Goal: Transaction & Acquisition: Subscribe to service/newsletter

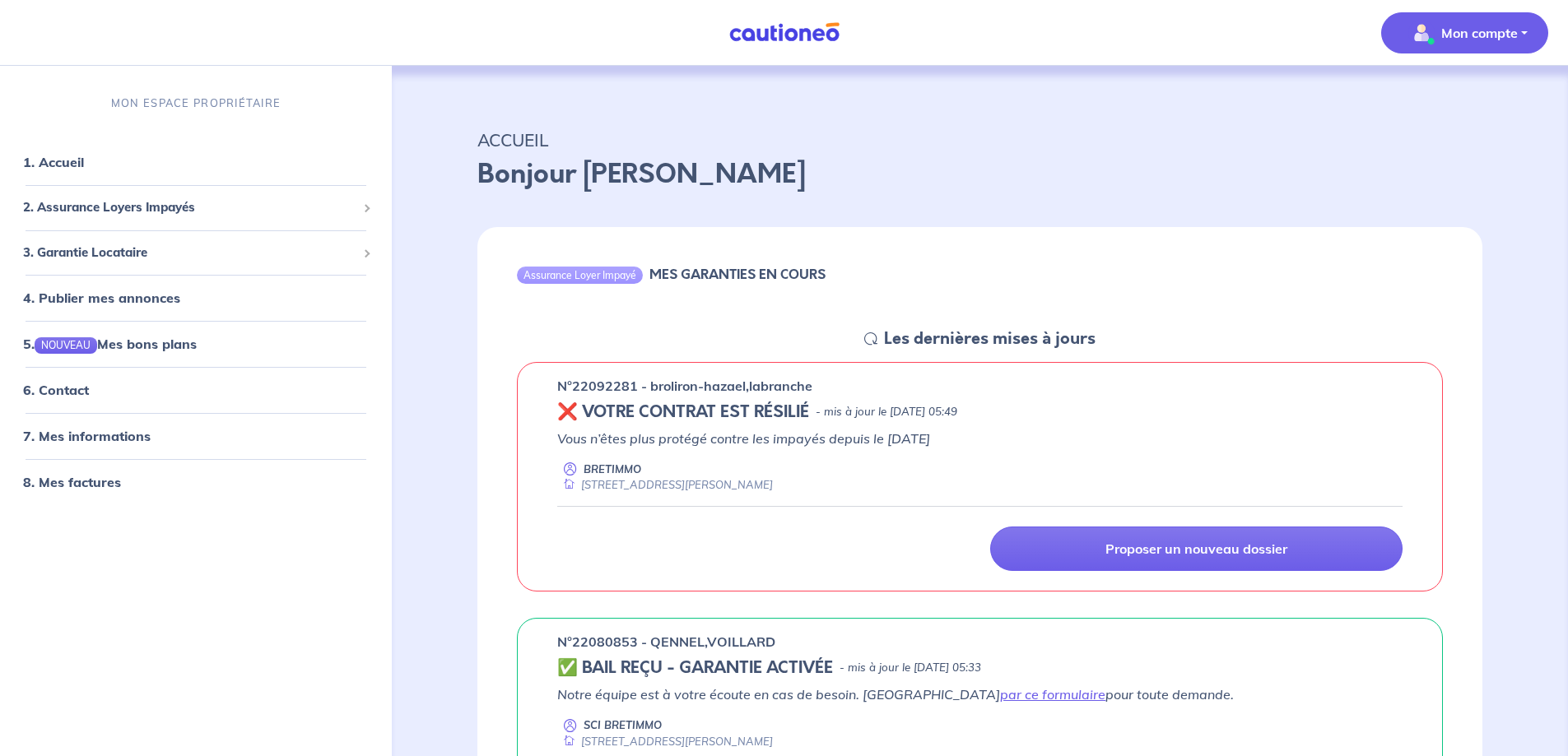
click at [1437, 31] on span "Mon compte" at bounding box center [1460, 32] width 116 height 26
click at [1184, 153] on p "ACCUEIL" at bounding box center [980, 140] width 1005 height 30
click at [83, 164] on link "1. Accueil" at bounding box center [53, 162] width 60 height 16
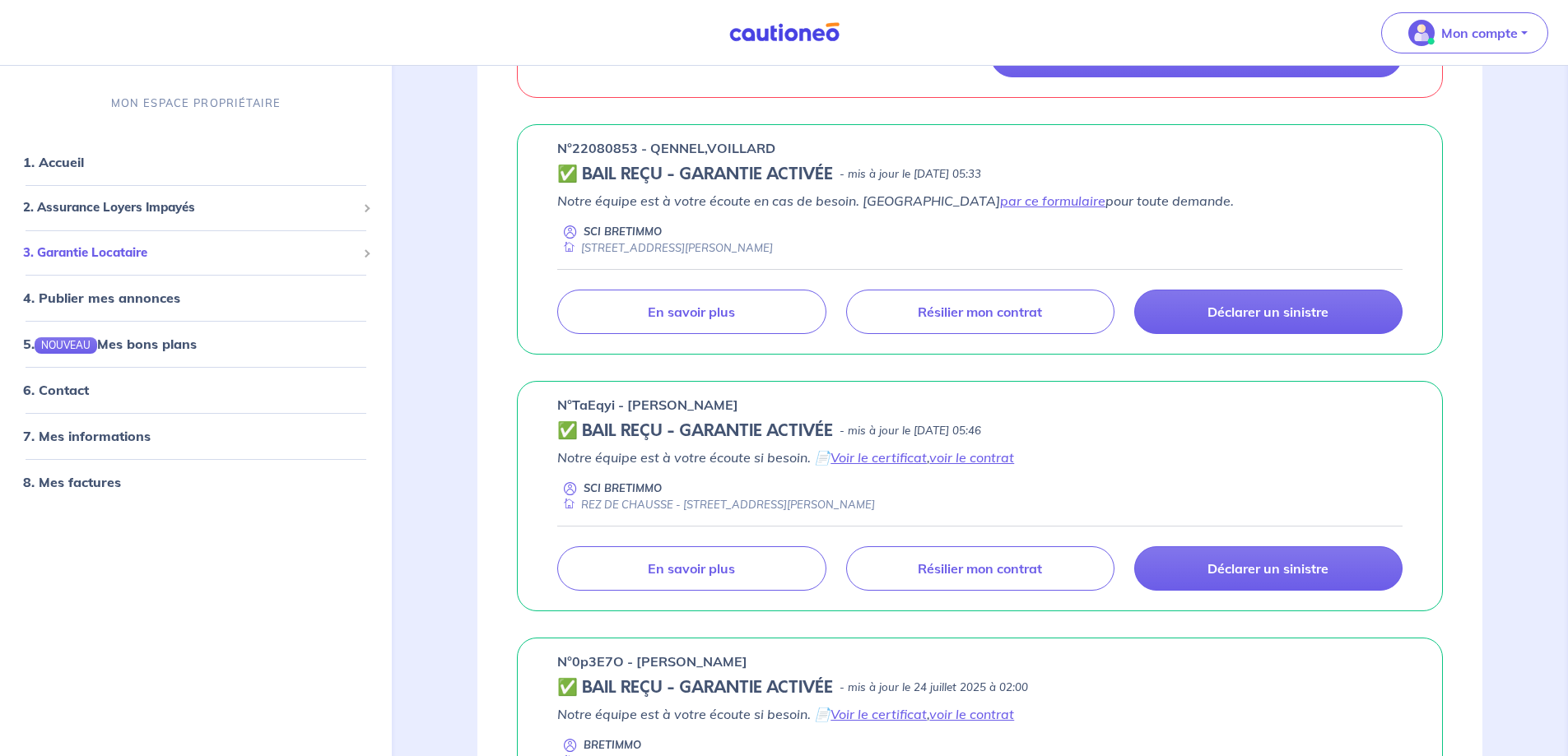
scroll to position [82, 0]
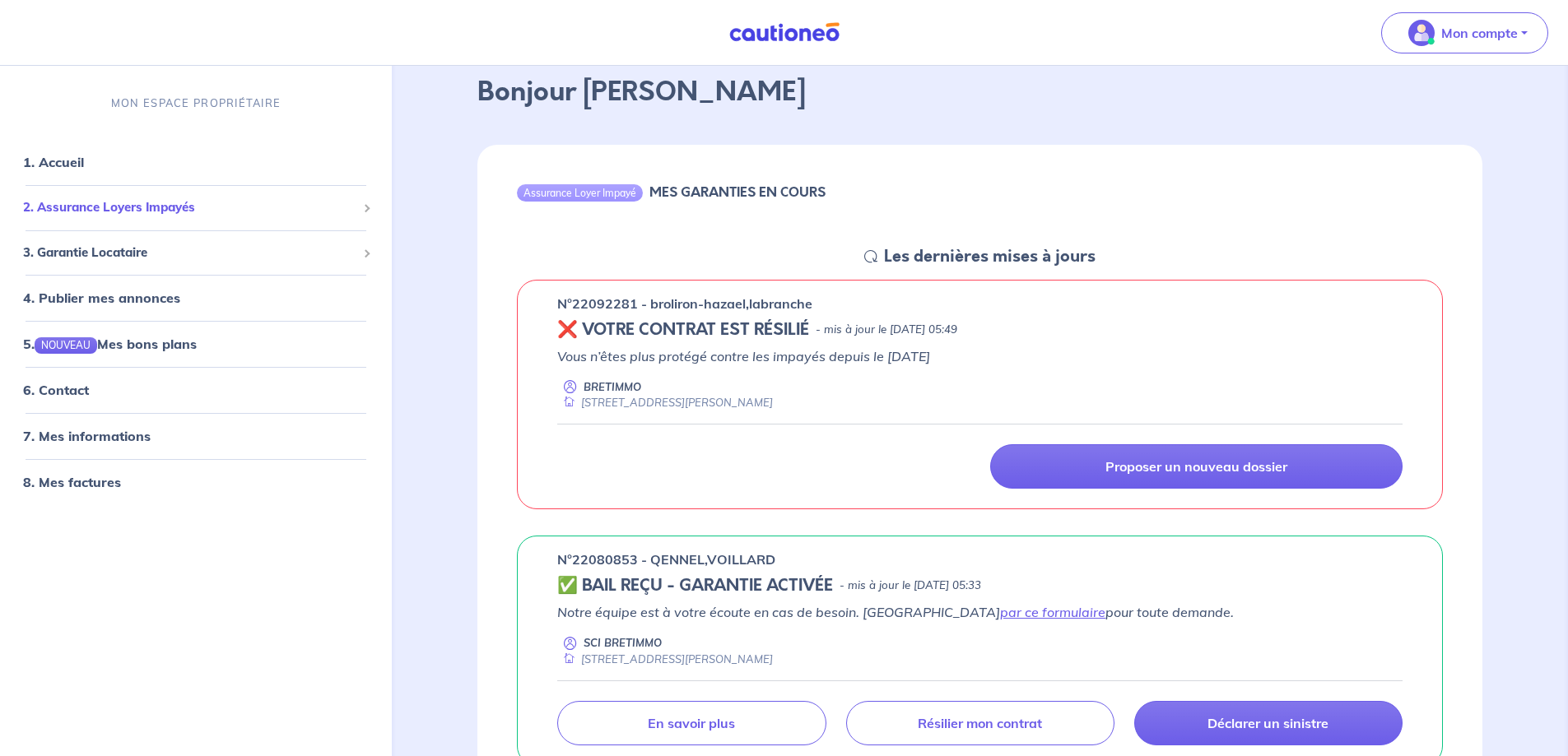
click at [130, 205] on span "2. Assurance Loyers Impayés" at bounding box center [190, 208] width 334 height 19
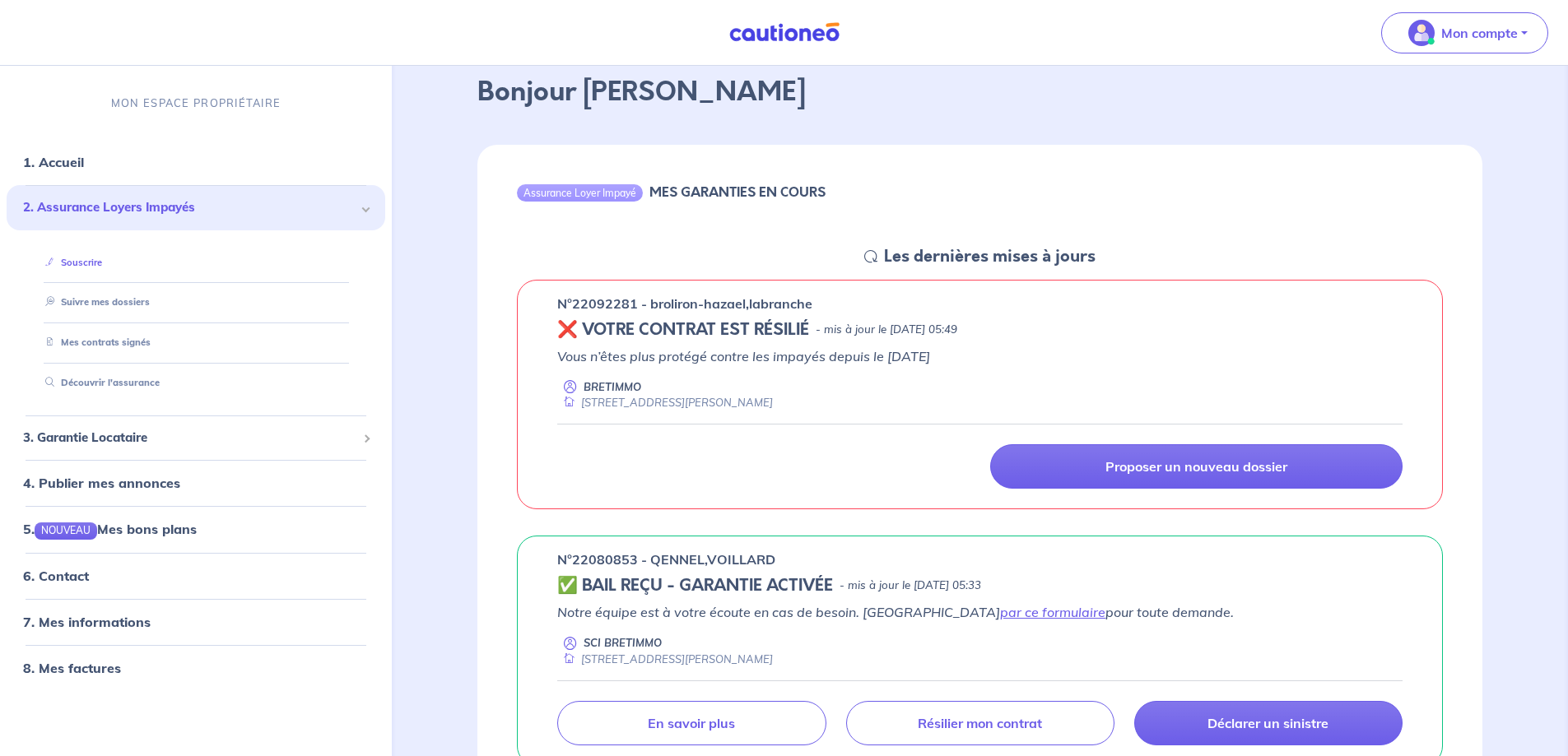
click at [91, 261] on link "Souscrire" at bounding box center [70, 262] width 64 height 12
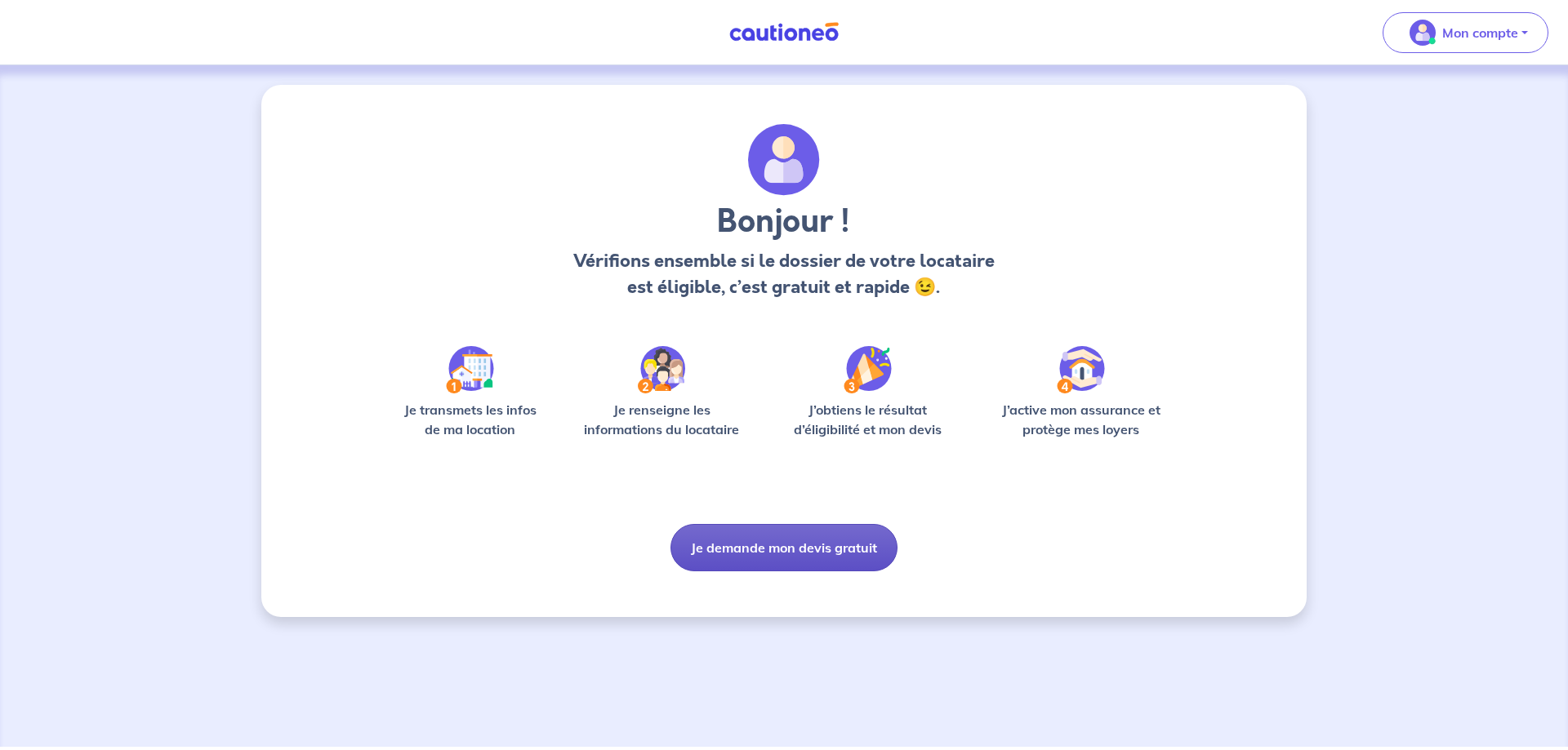
click at [852, 540] on button "Je demande mon devis gratuit" at bounding box center [784, 548] width 227 height 48
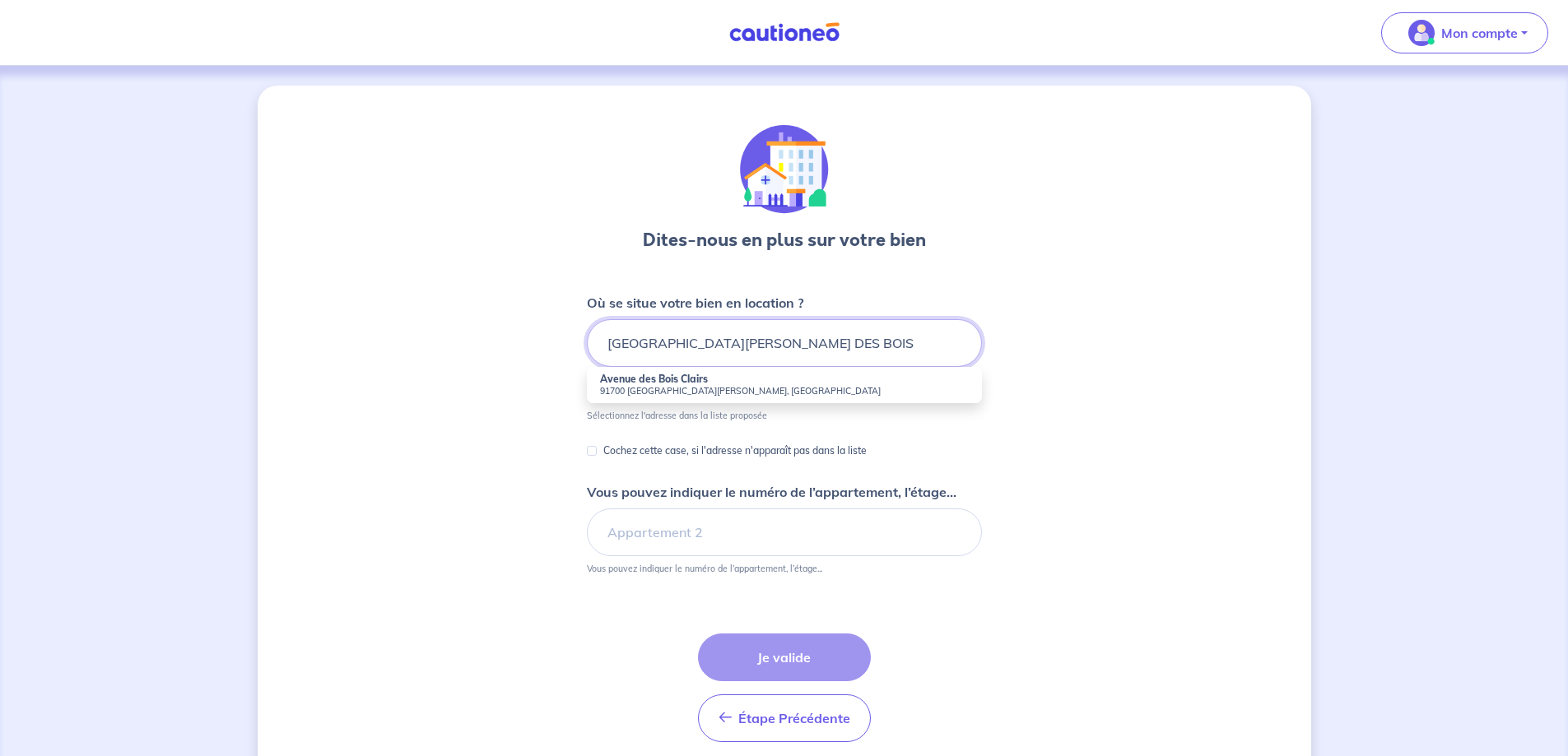
click at [612, 345] on input "[GEOGRAPHIC_DATA][PERSON_NAME] DES BOIS" at bounding box center [785, 343] width 395 height 48
click at [664, 377] on strong "[STREET_ADDRESS]" at bounding box center [649, 379] width 99 height 13
type input "[STREET_ADDRESS][PERSON_NAME]"
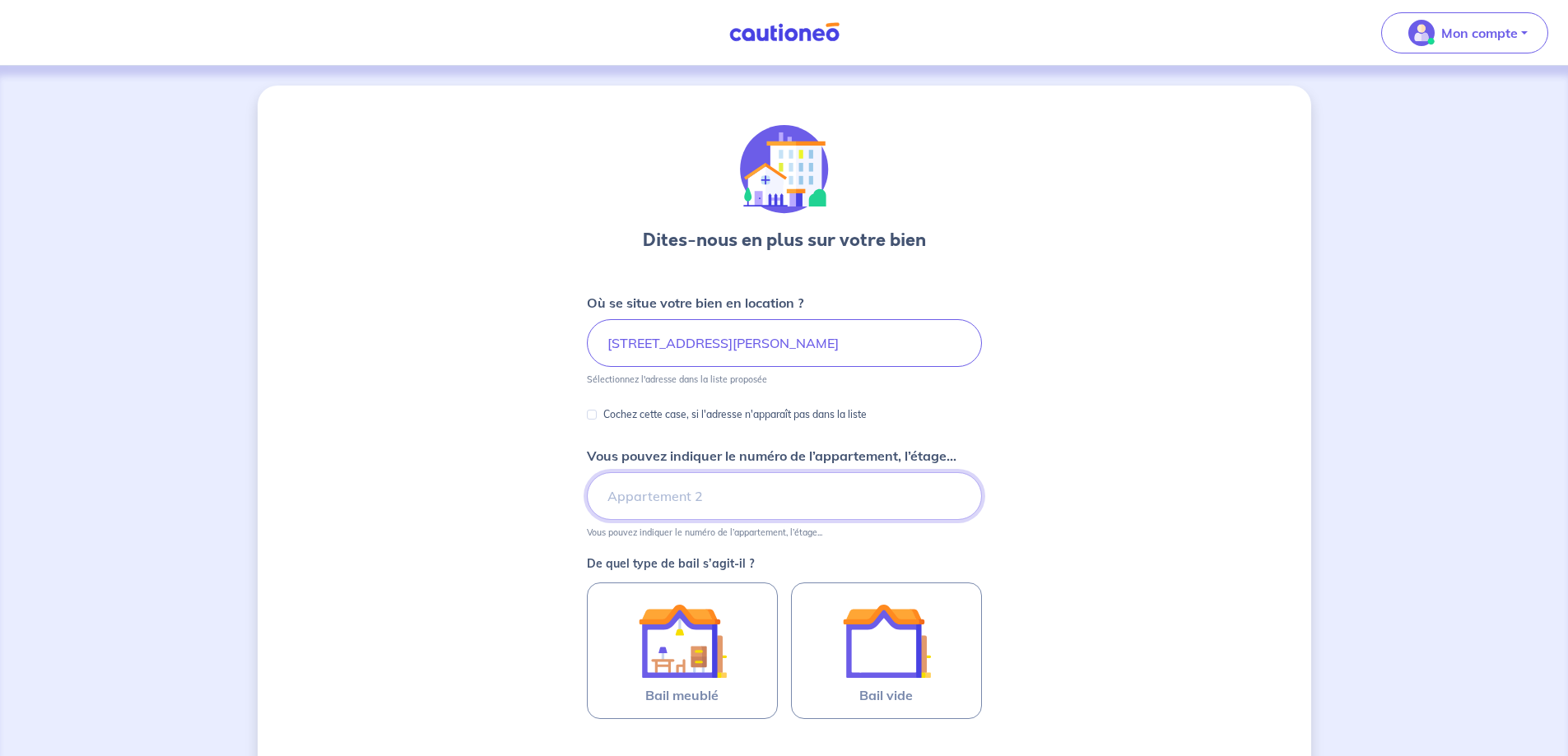
click at [648, 503] on input "Vous pouvez indiquer le numéro de l’appartement, l’étage..." at bounding box center [785, 497] width 395 height 48
type input "2 ETAGE"
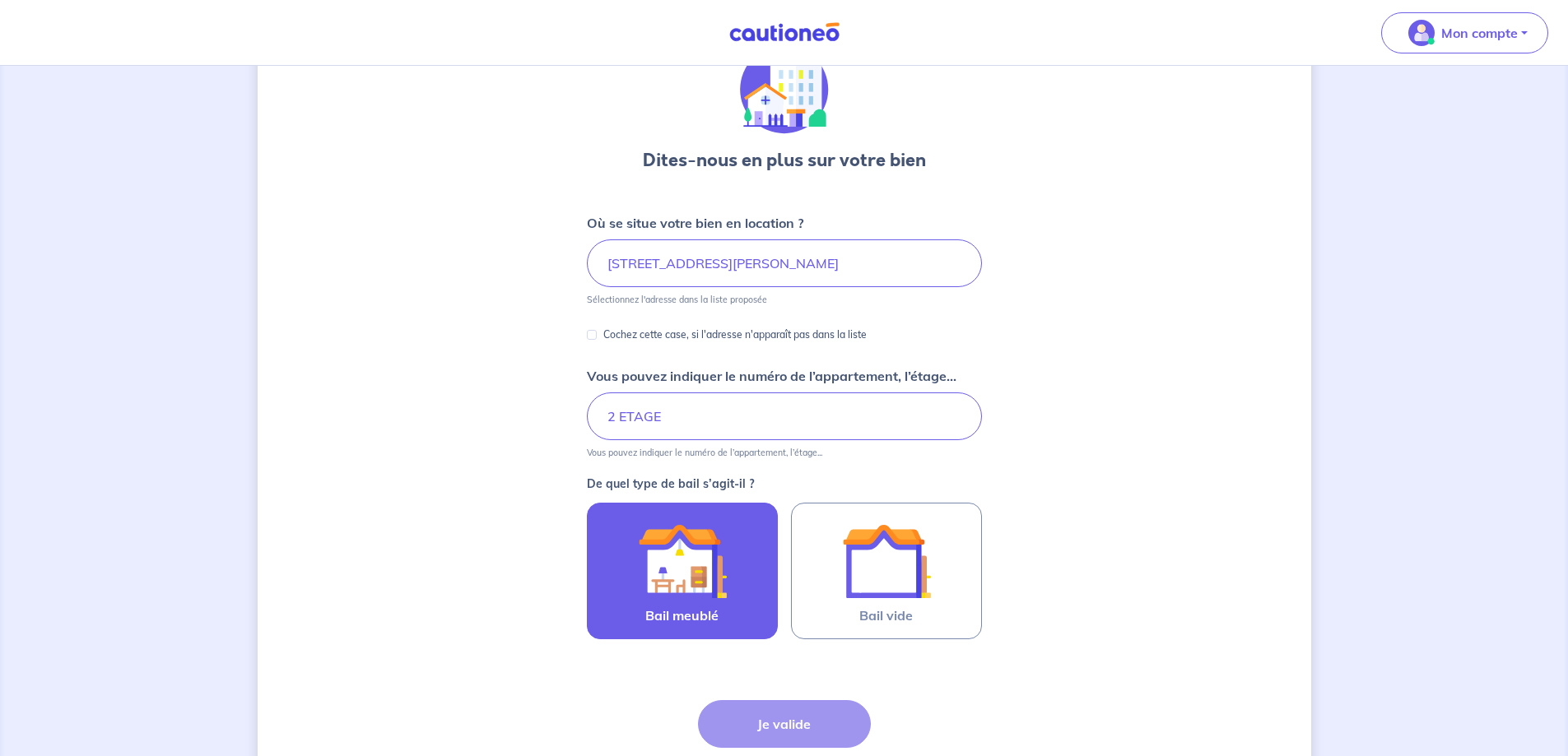
scroll to position [165, 0]
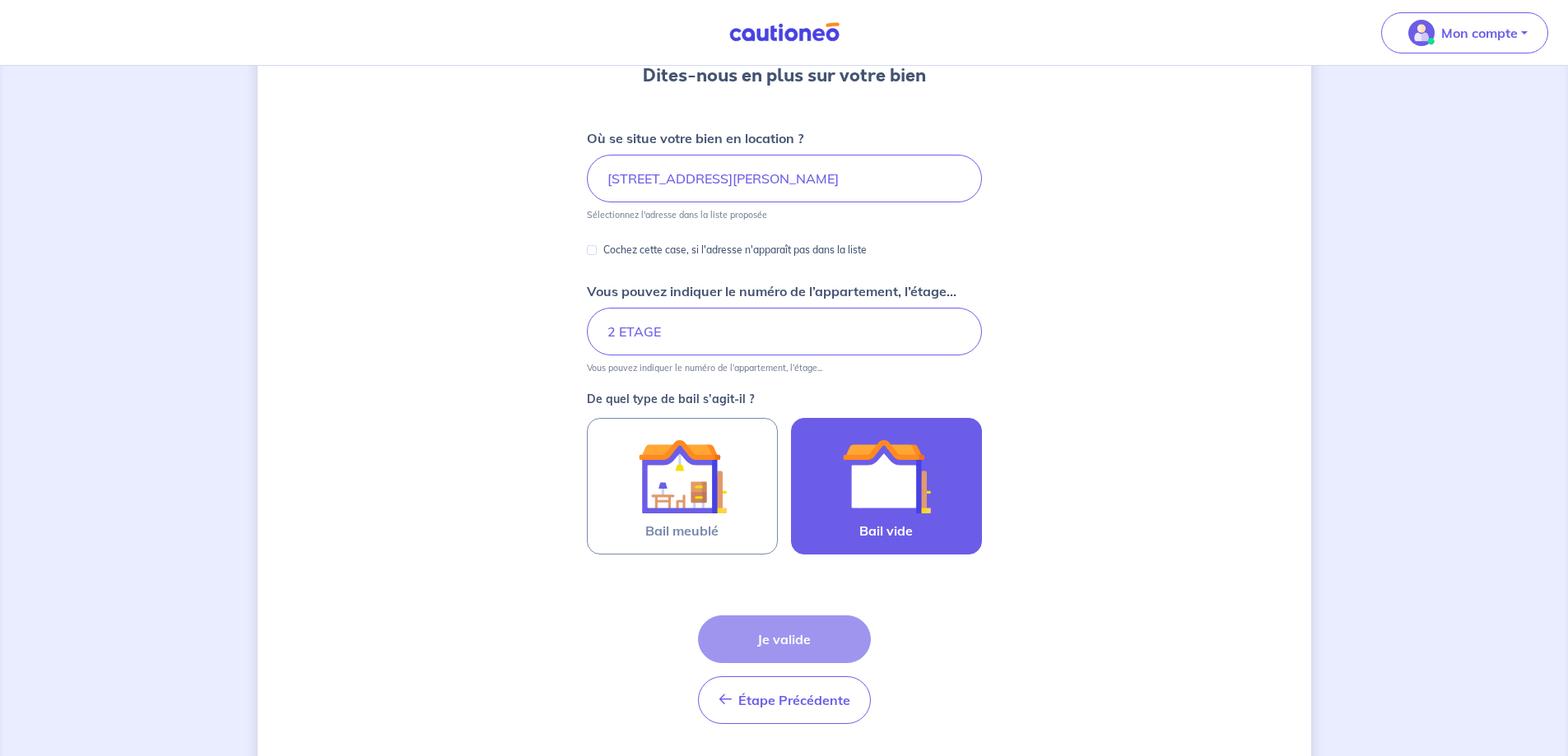
click at [908, 483] on img at bounding box center [886, 476] width 89 height 89
click at [0, 0] on input "Bail vide" at bounding box center [0, 0] width 0 height 0
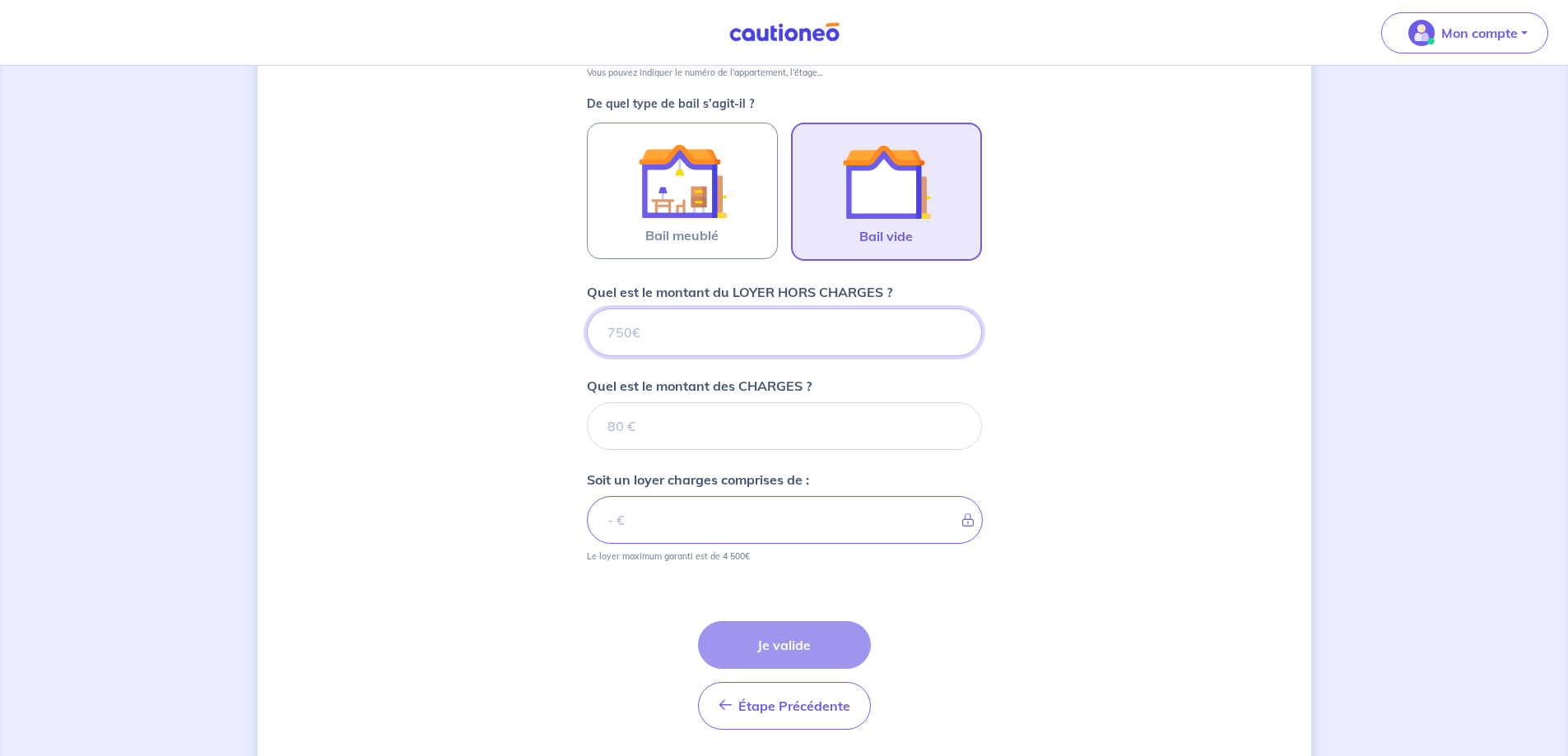
scroll to position [513, 0]
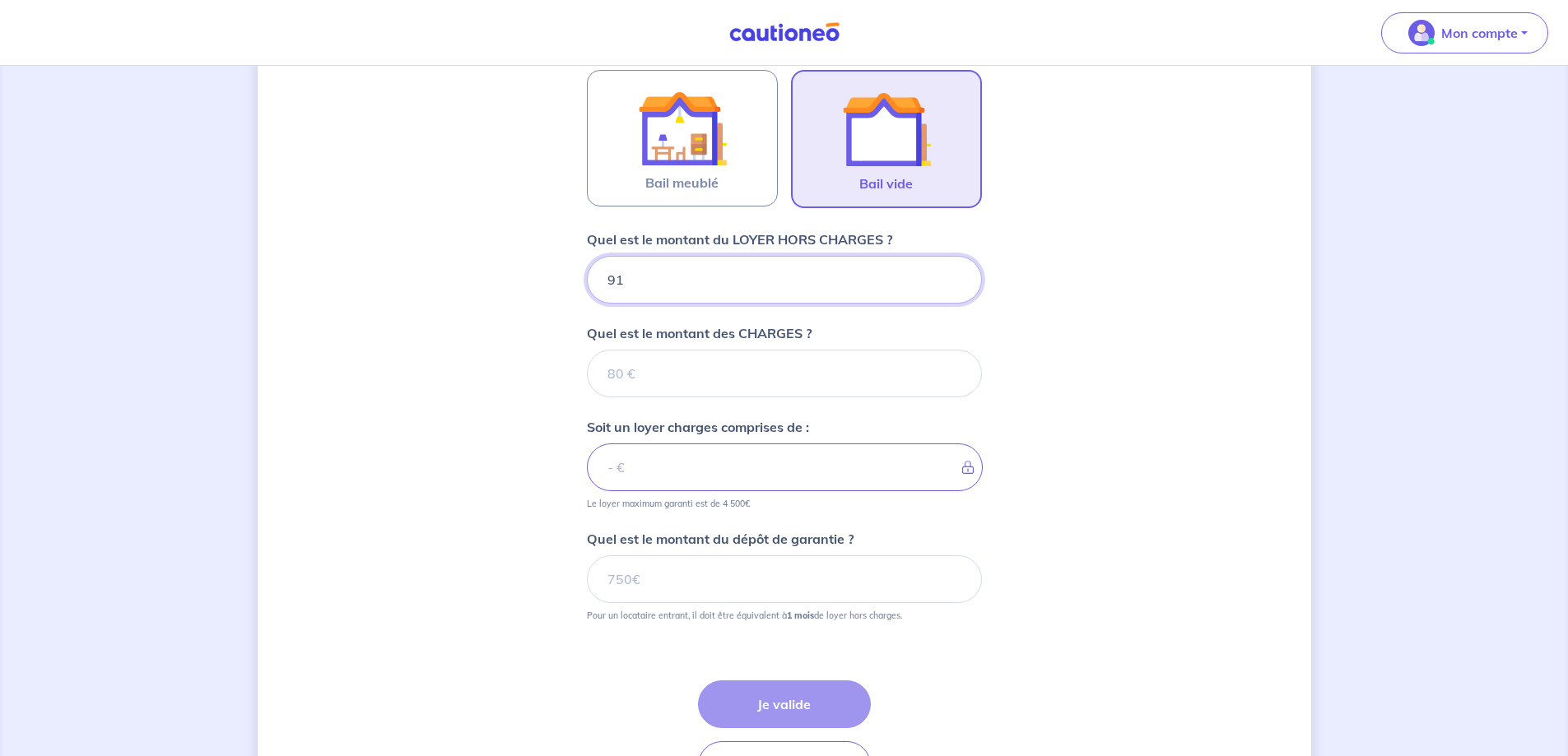
type input "910"
click at [628, 380] on input "Quel est le montant des CHARGES ?" at bounding box center [785, 374] width 395 height 48
type input "15"
type input "925"
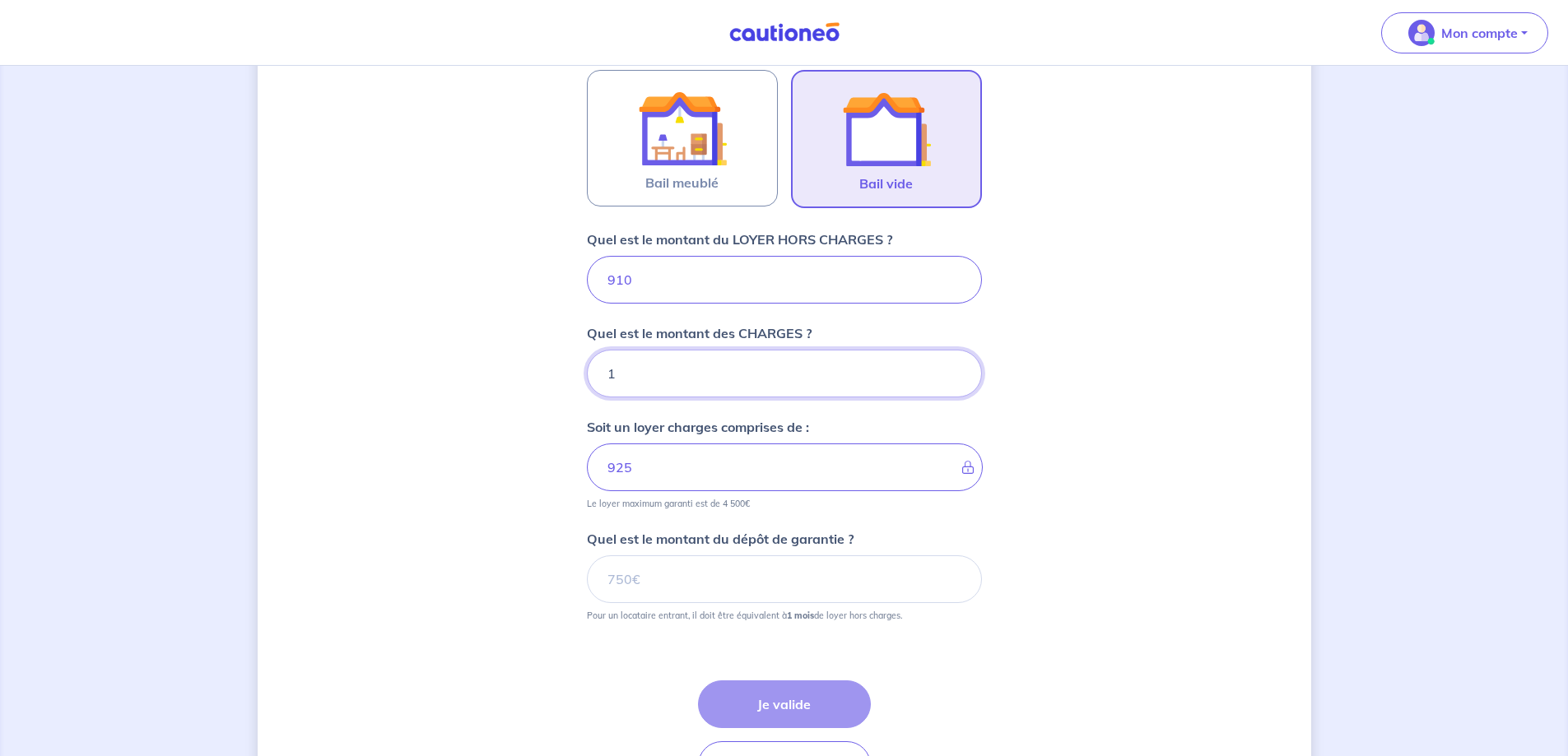
type input "18"
type input "911"
type input "180"
type input "1090"
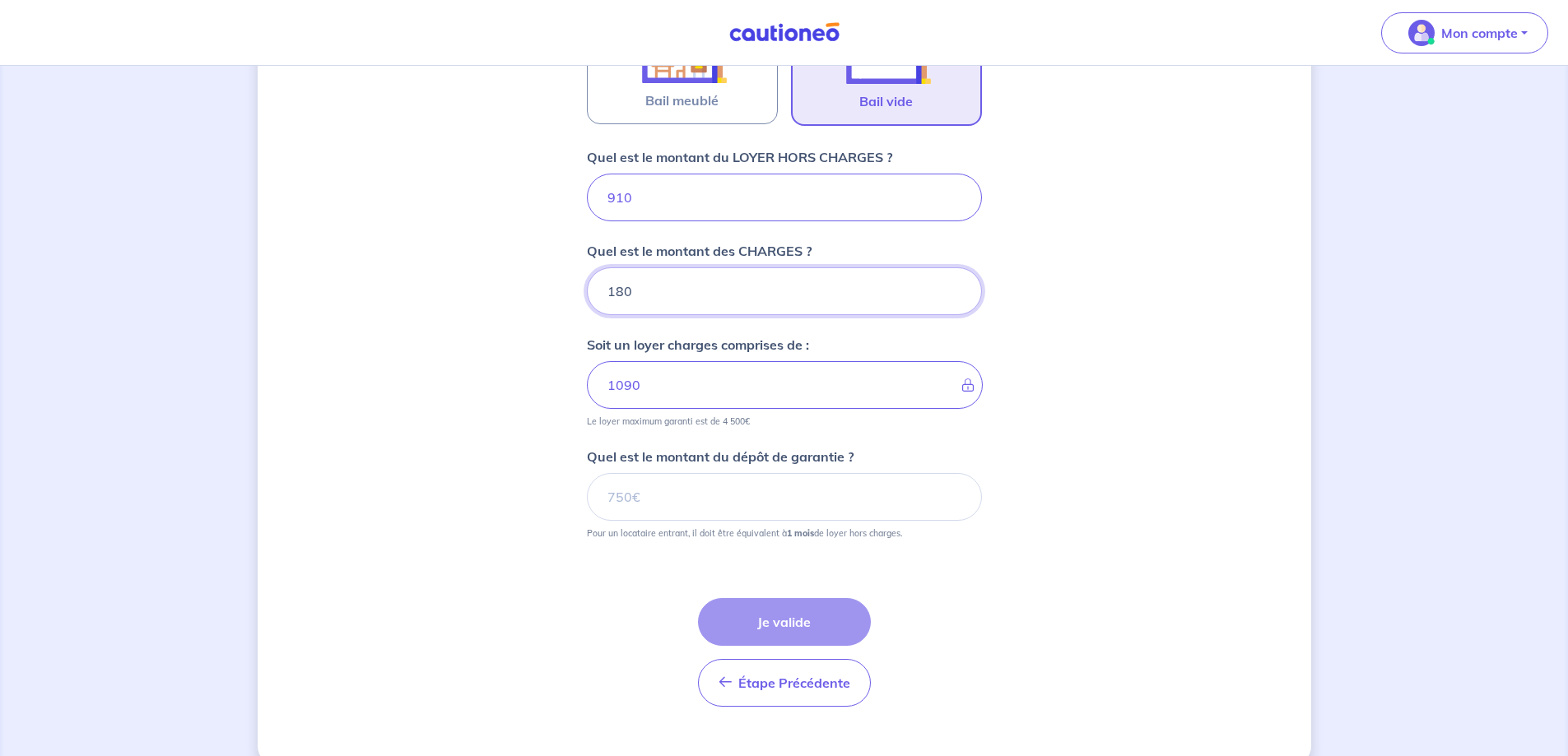
type input "180"
click at [740, 607] on div "Étape Précédente Précédent Je valide Je valide" at bounding box center [784, 653] width 173 height 109
click at [622, 515] on input "Quel est le montant du dépôt de garantie ?" at bounding box center [785, 498] width 395 height 48
drag, startPoint x: 867, startPoint y: 774, endPoint x: 855, endPoint y: 789, distance: 19.2
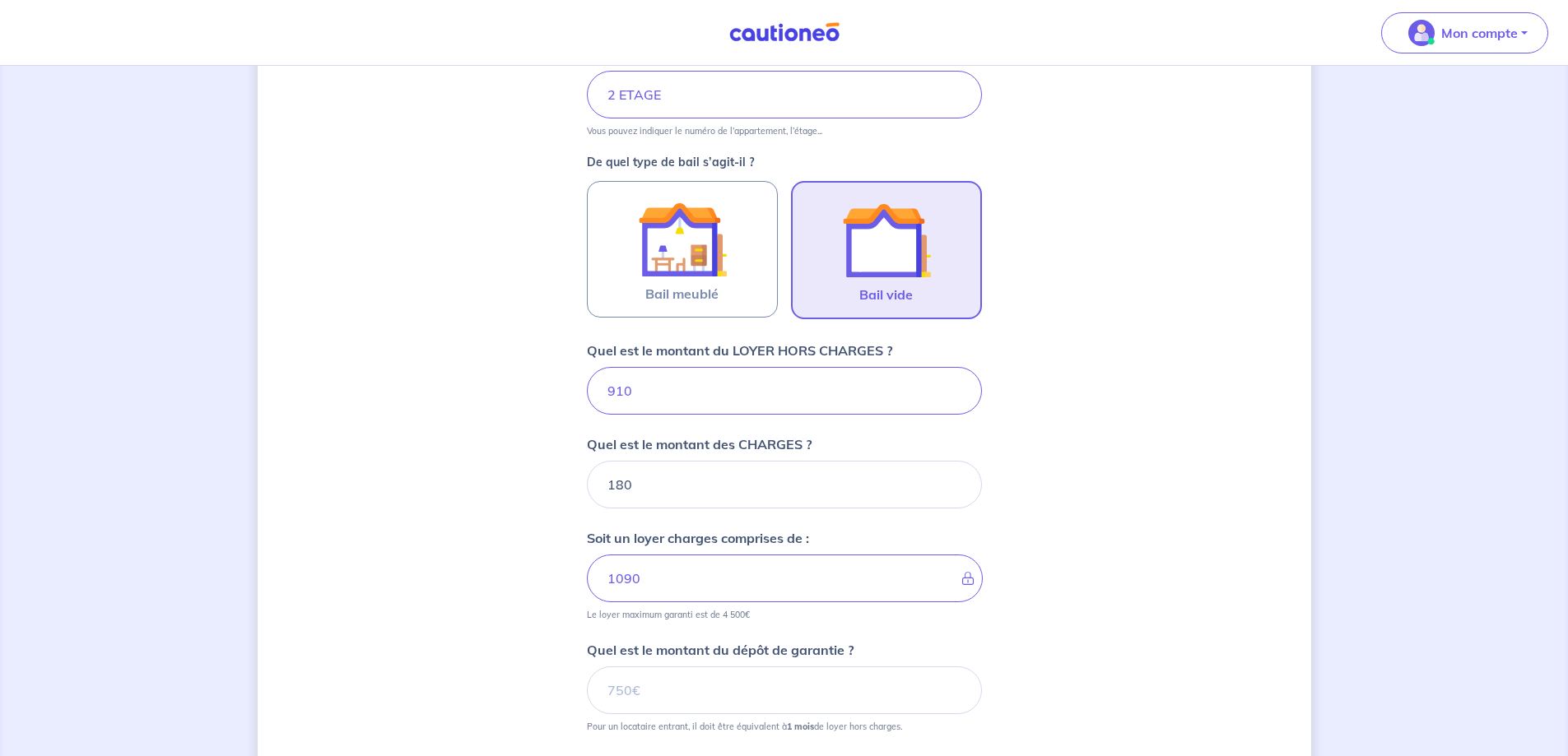
scroll to position [577, 0]
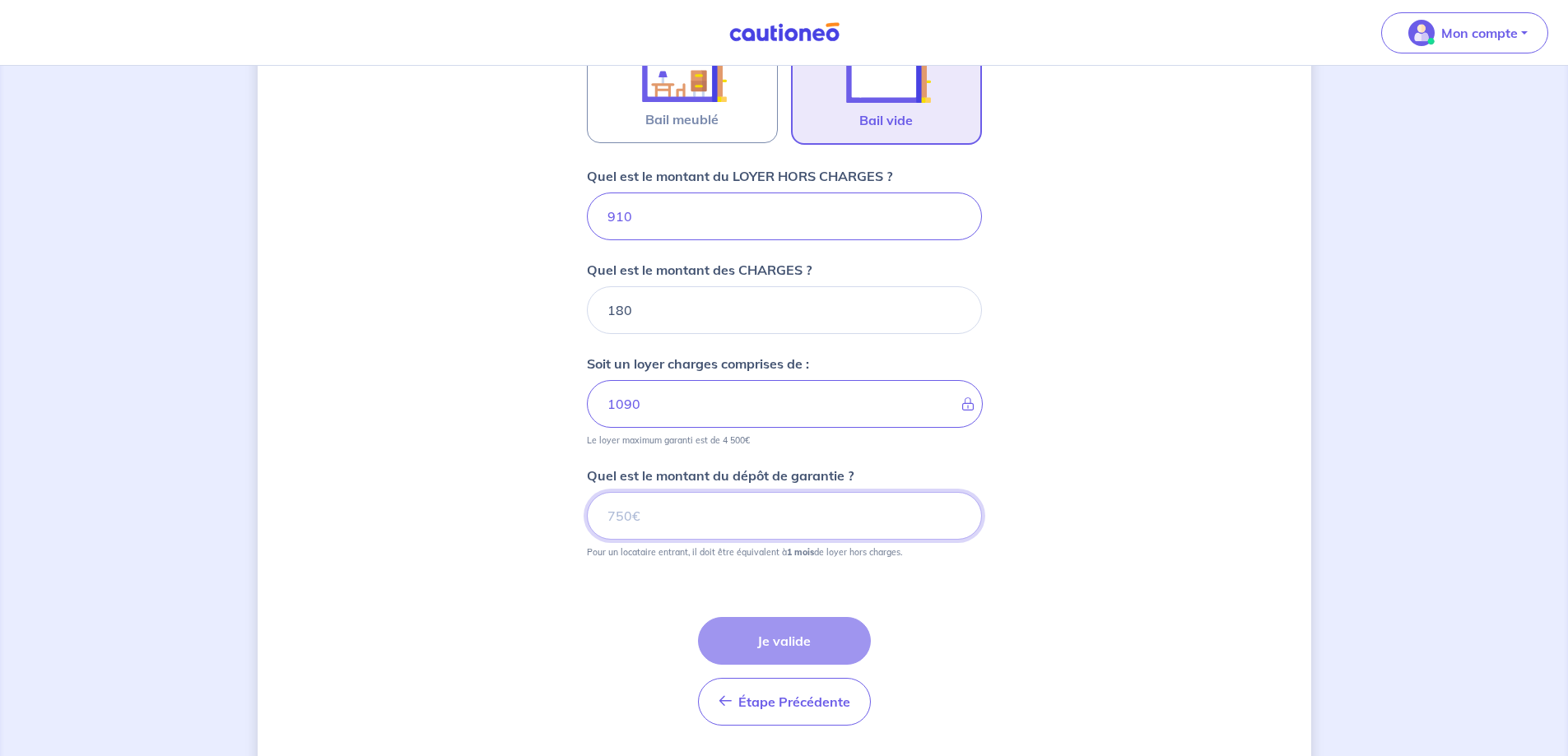
click at [732, 529] on input "Quel est le montant du dépôt de garantie ?" at bounding box center [785, 516] width 395 height 48
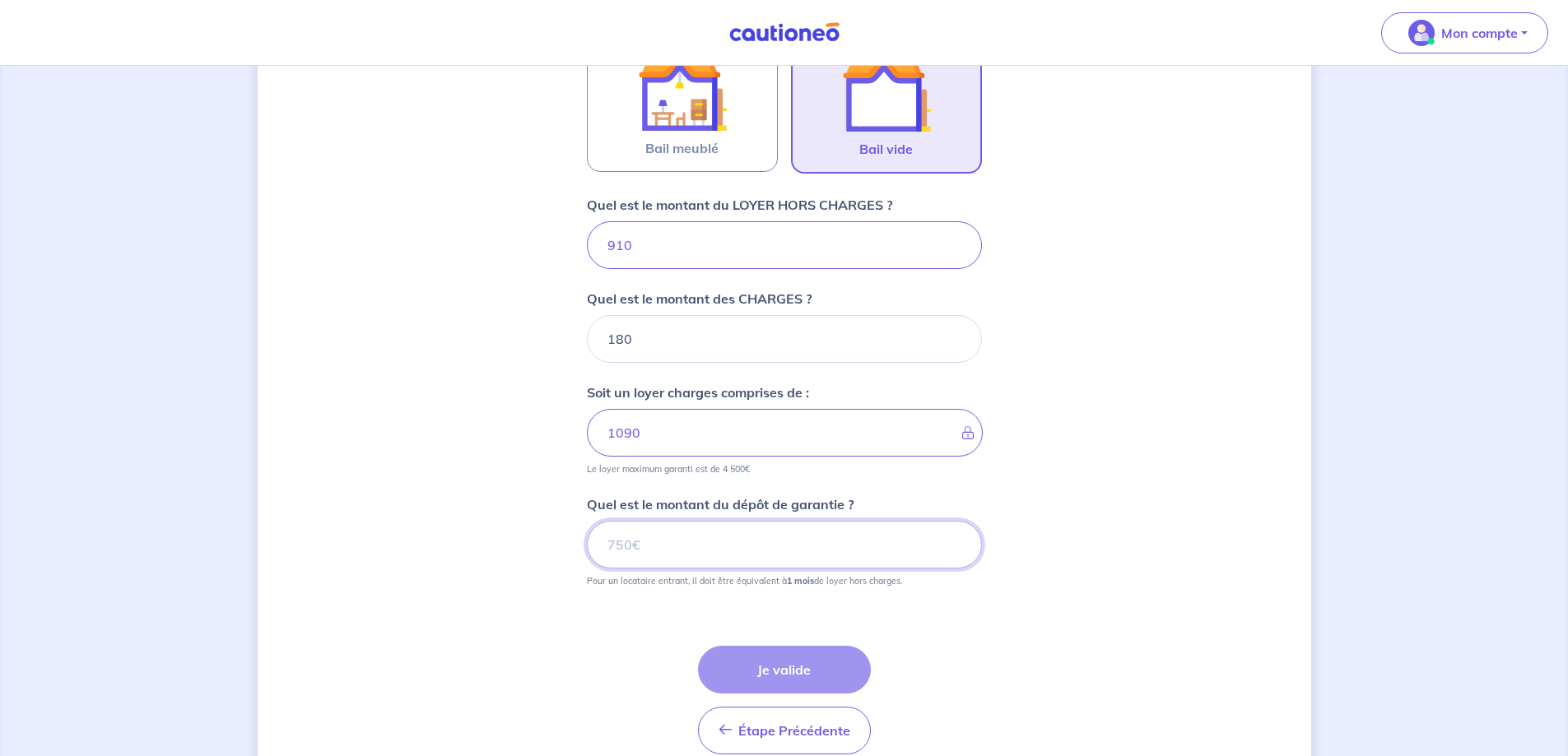
scroll to position [625, 0]
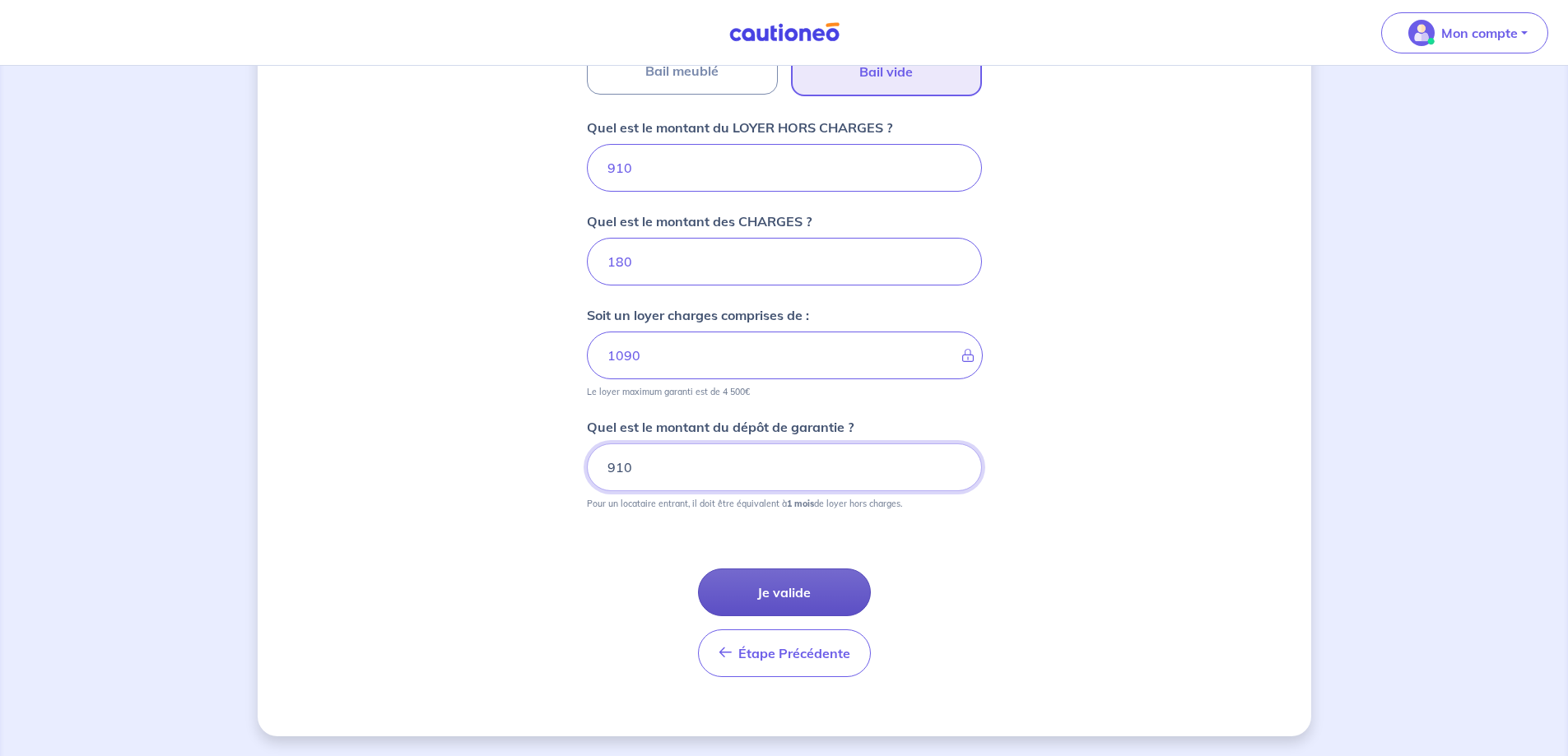
type input "910"
click at [812, 602] on button "Je valide" at bounding box center [784, 593] width 173 height 48
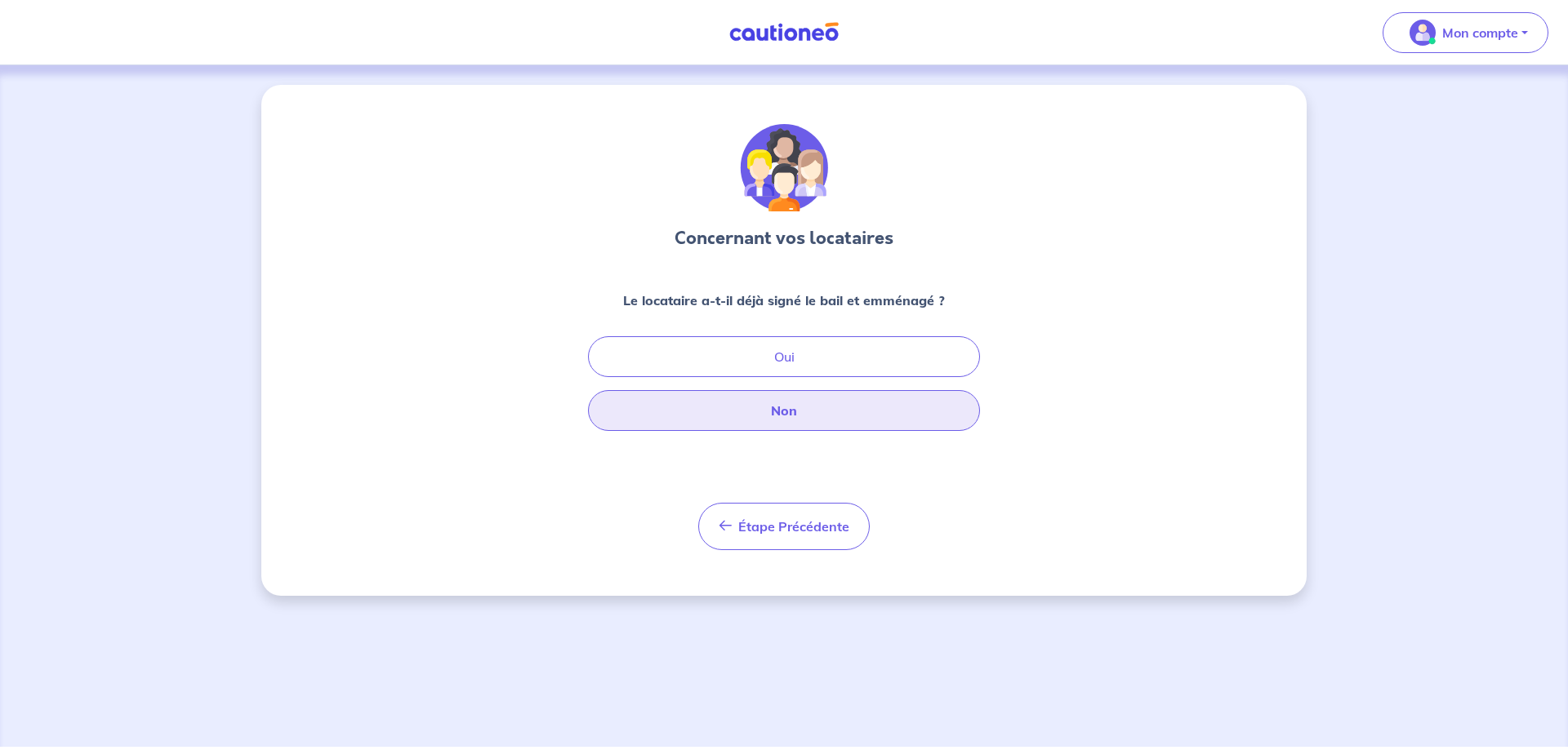
click at [768, 418] on button "Non" at bounding box center [784, 410] width 392 height 41
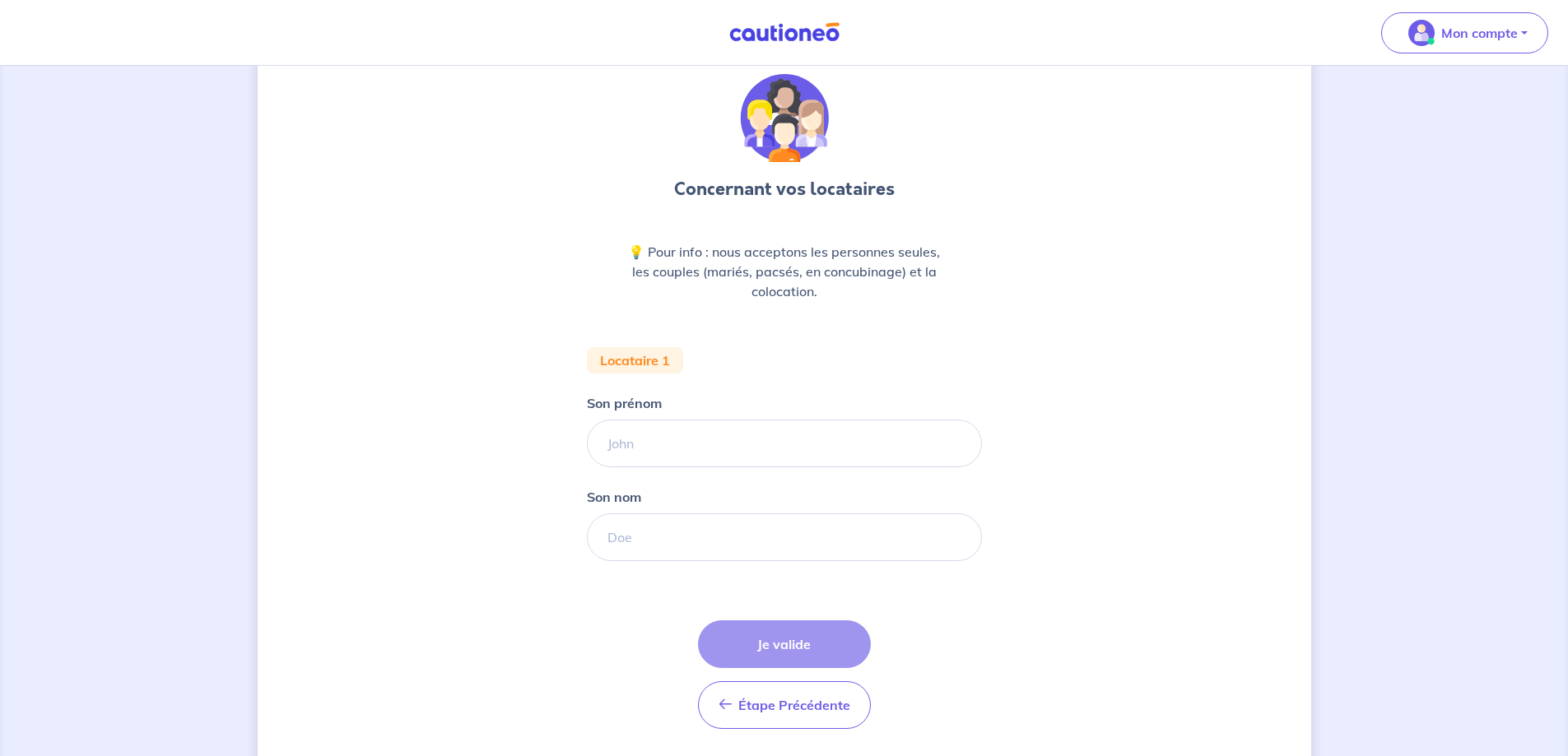
scroll to position [103, 0]
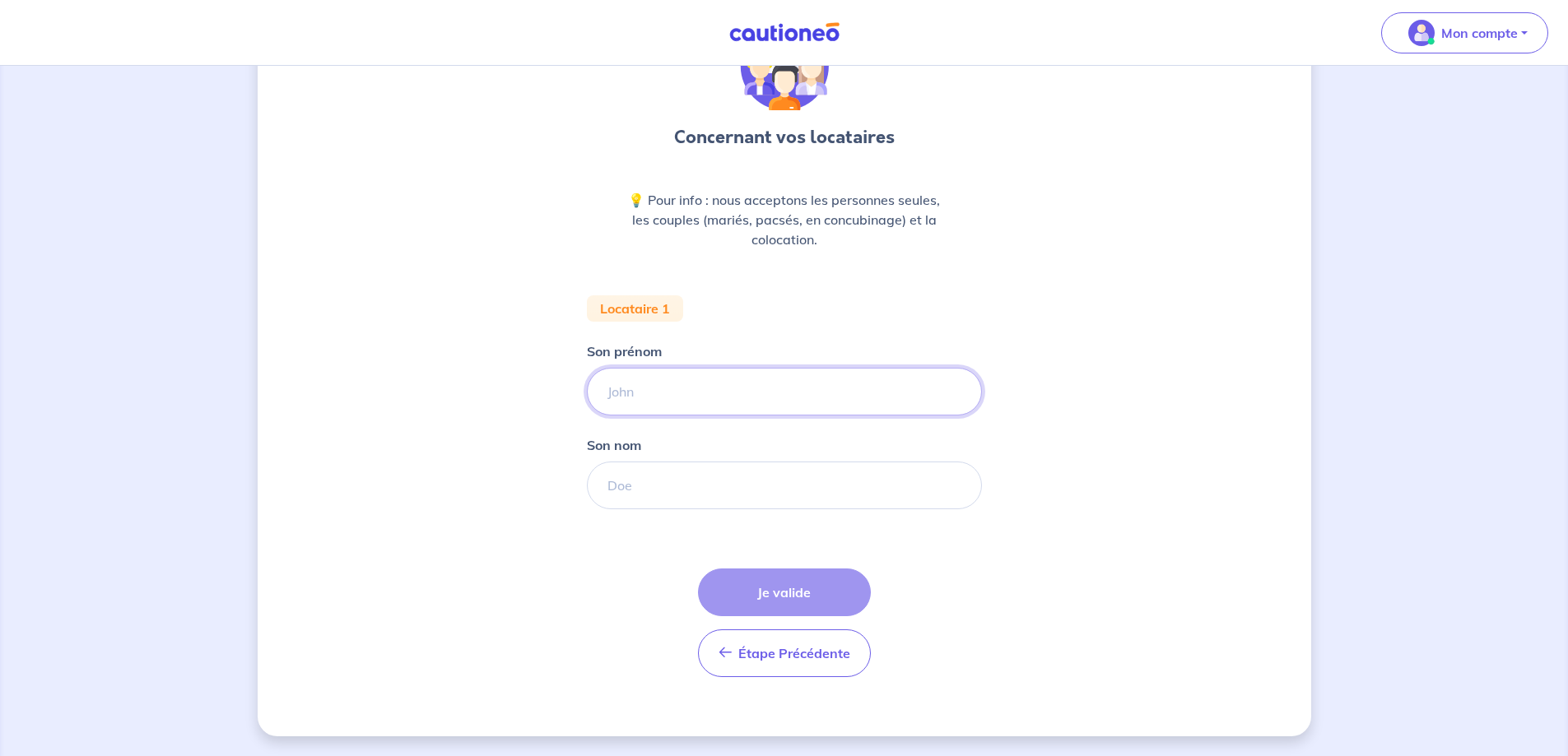
click at [681, 401] on input "Son prénom" at bounding box center [785, 392] width 395 height 48
type input "[PERSON_NAME]"
click at [639, 475] on input "Son nom" at bounding box center [785, 486] width 395 height 48
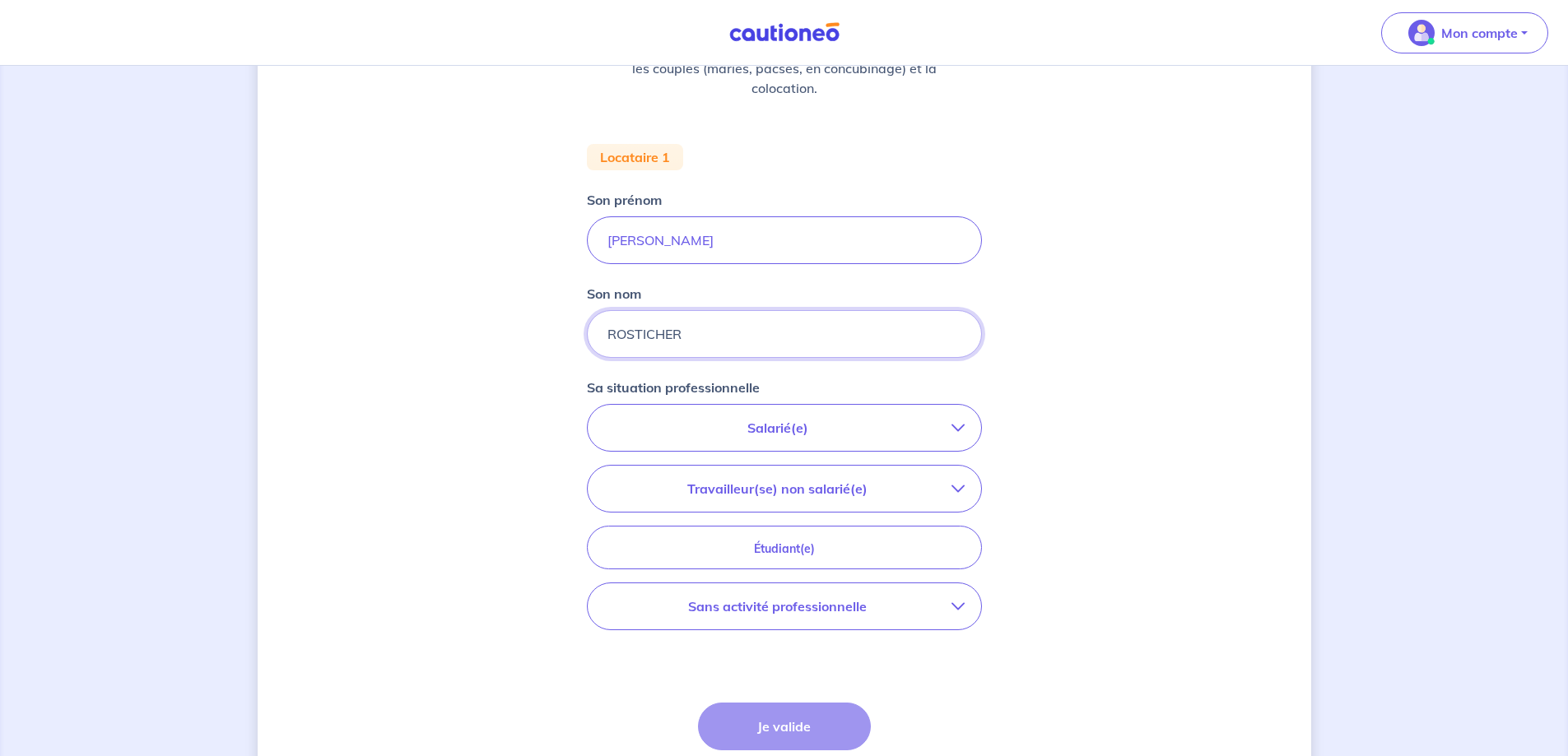
scroll to position [267, 0]
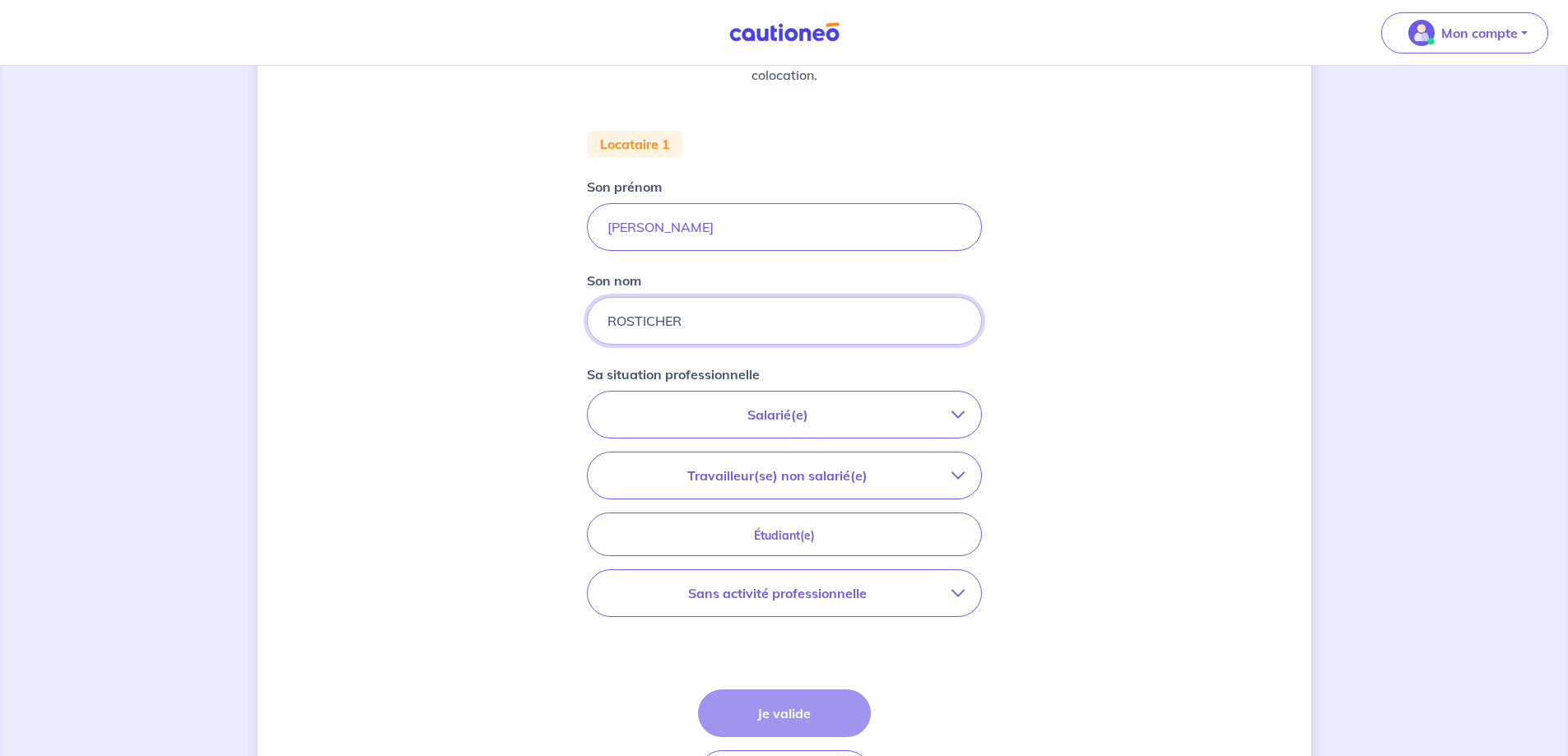
type input "ROSTICHER"
click at [796, 424] on button "Salarié(e)" at bounding box center [785, 415] width 393 height 46
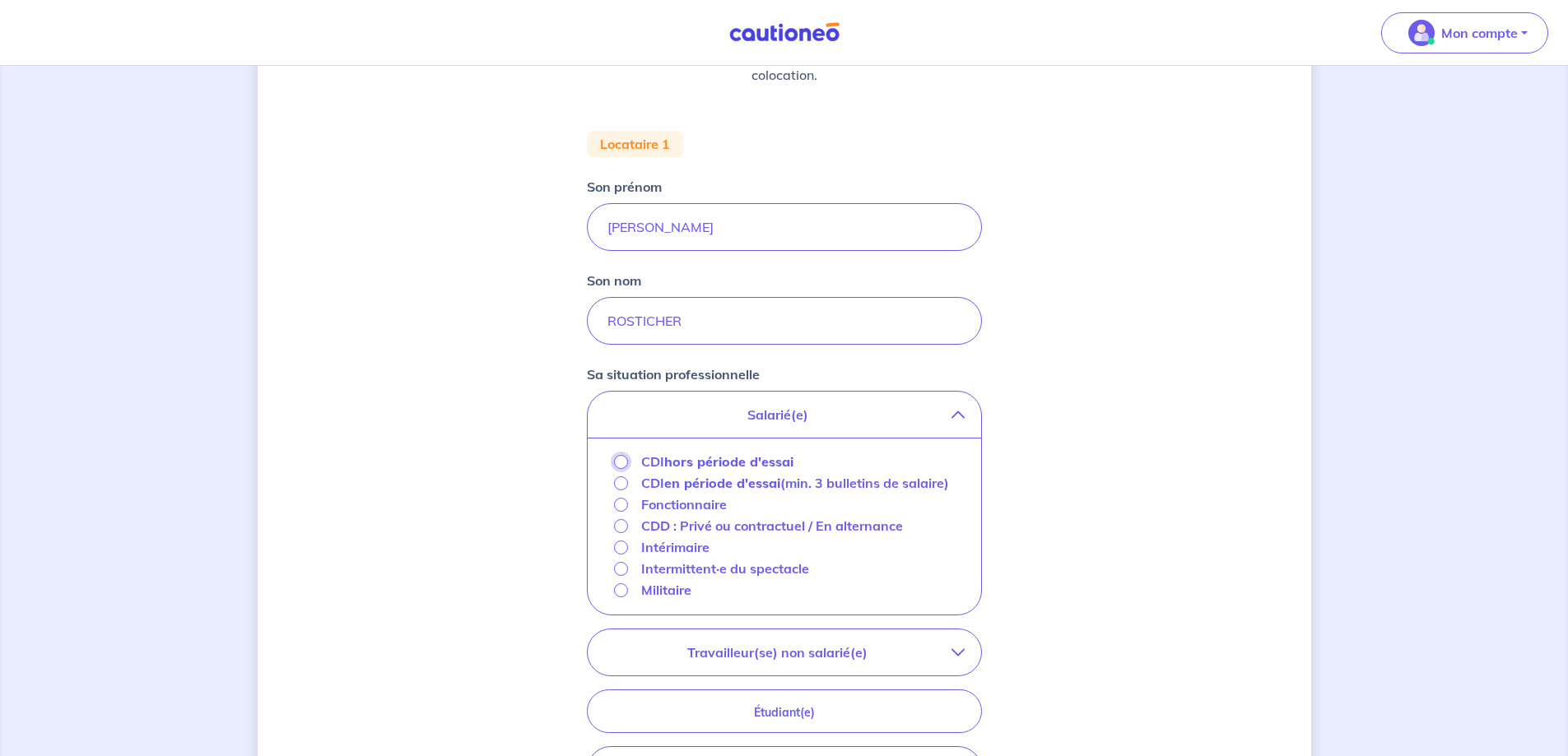
click at [619, 463] on input "CDI hors période d'essai" at bounding box center [621, 462] width 14 height 14
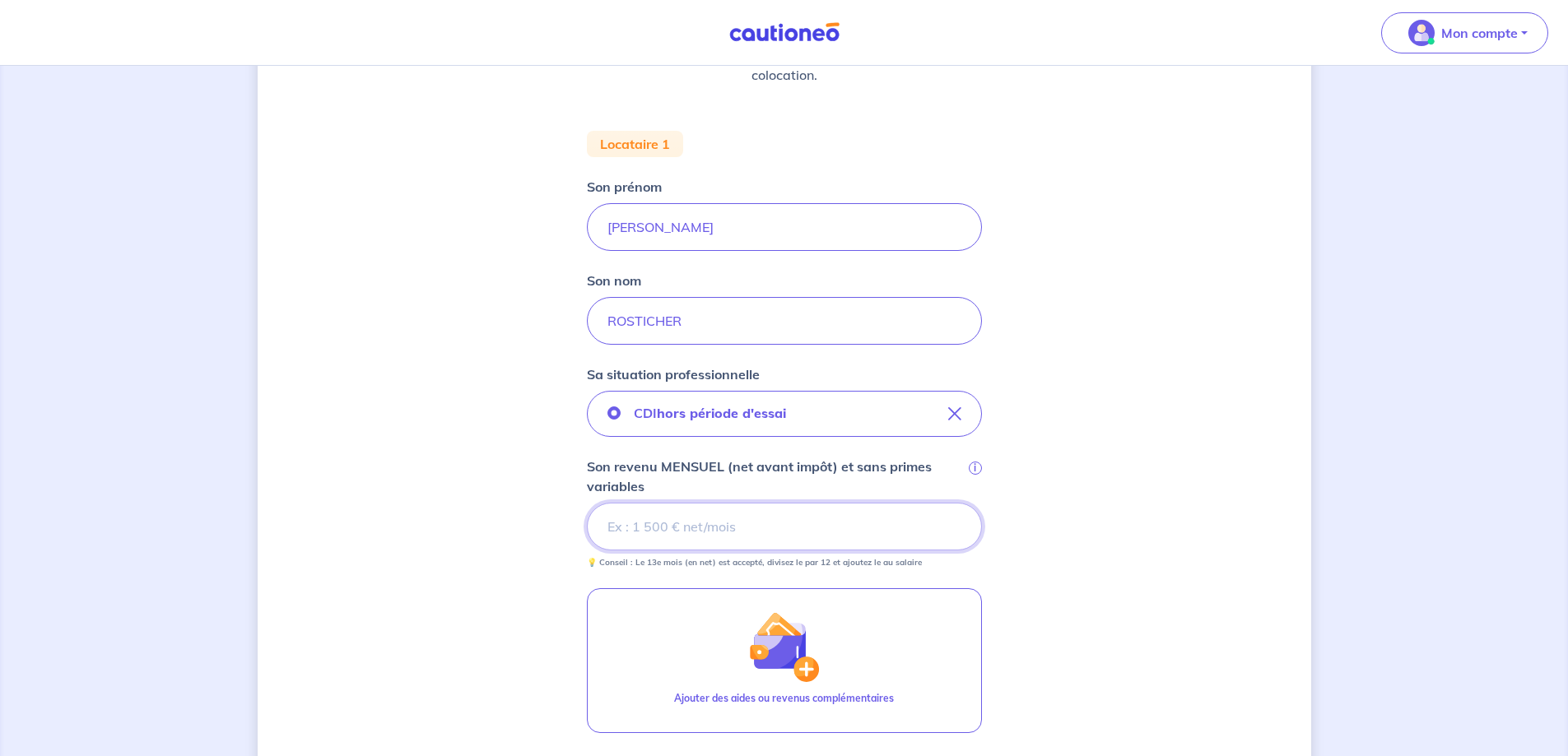
click at [714, 528] on input "Son revenu MENSUEL (net avant impôt) et sans primes variables i" at bounding box center [785, 527] width 395 height 48
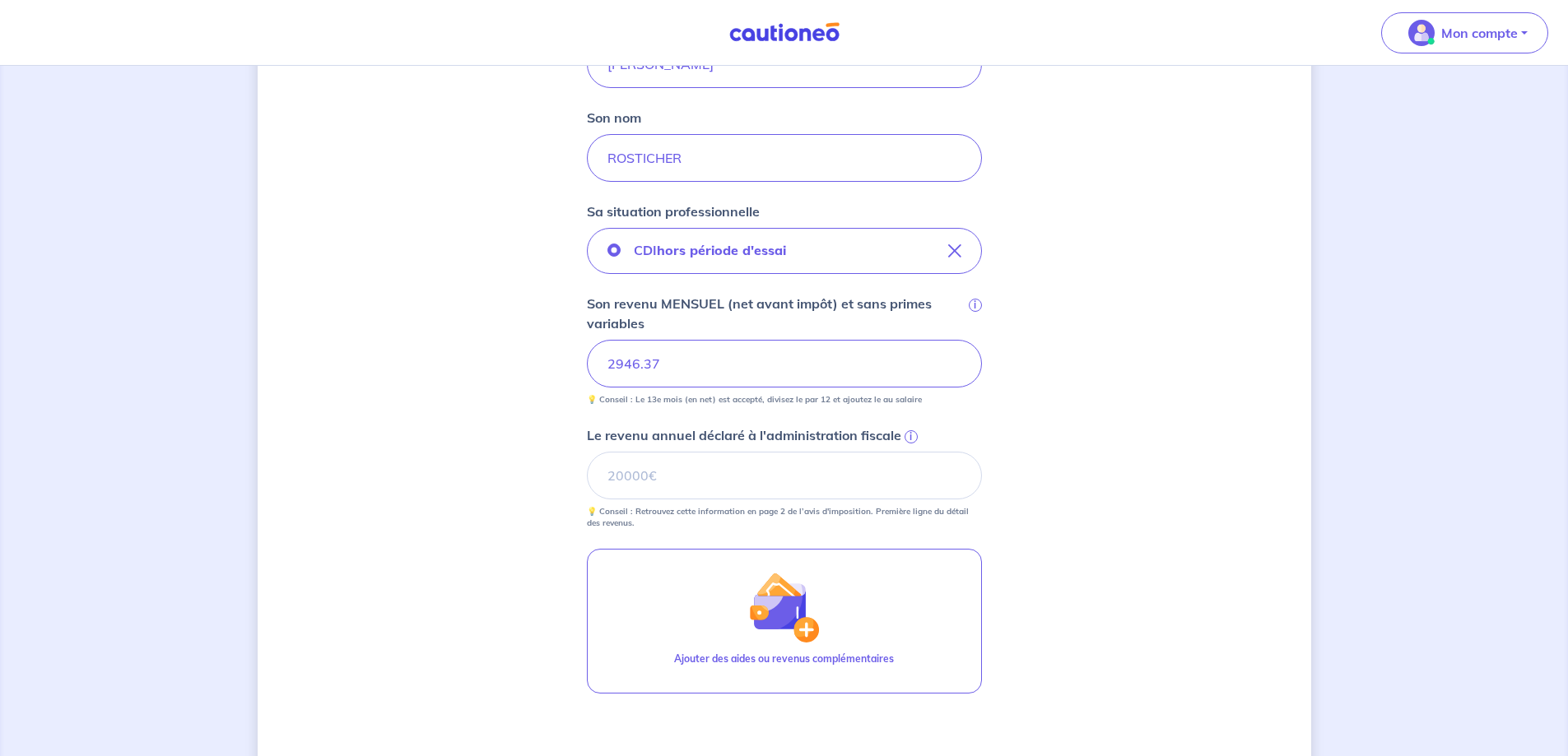
scroll to position [432, 0]
click at [650, 481] on input "Le revenu annuel déclaré à l'administration fiscale i" at bounding box center [785, 474] width 395 height 48
click at [908, 436] on span "i" at bounding box center [911, 436] width 14 height 14
click at [908, 450] on input "Le revenu annuel déclaré à l'administration fiscale i" at bounding box center [785, 474] width 395 height 48
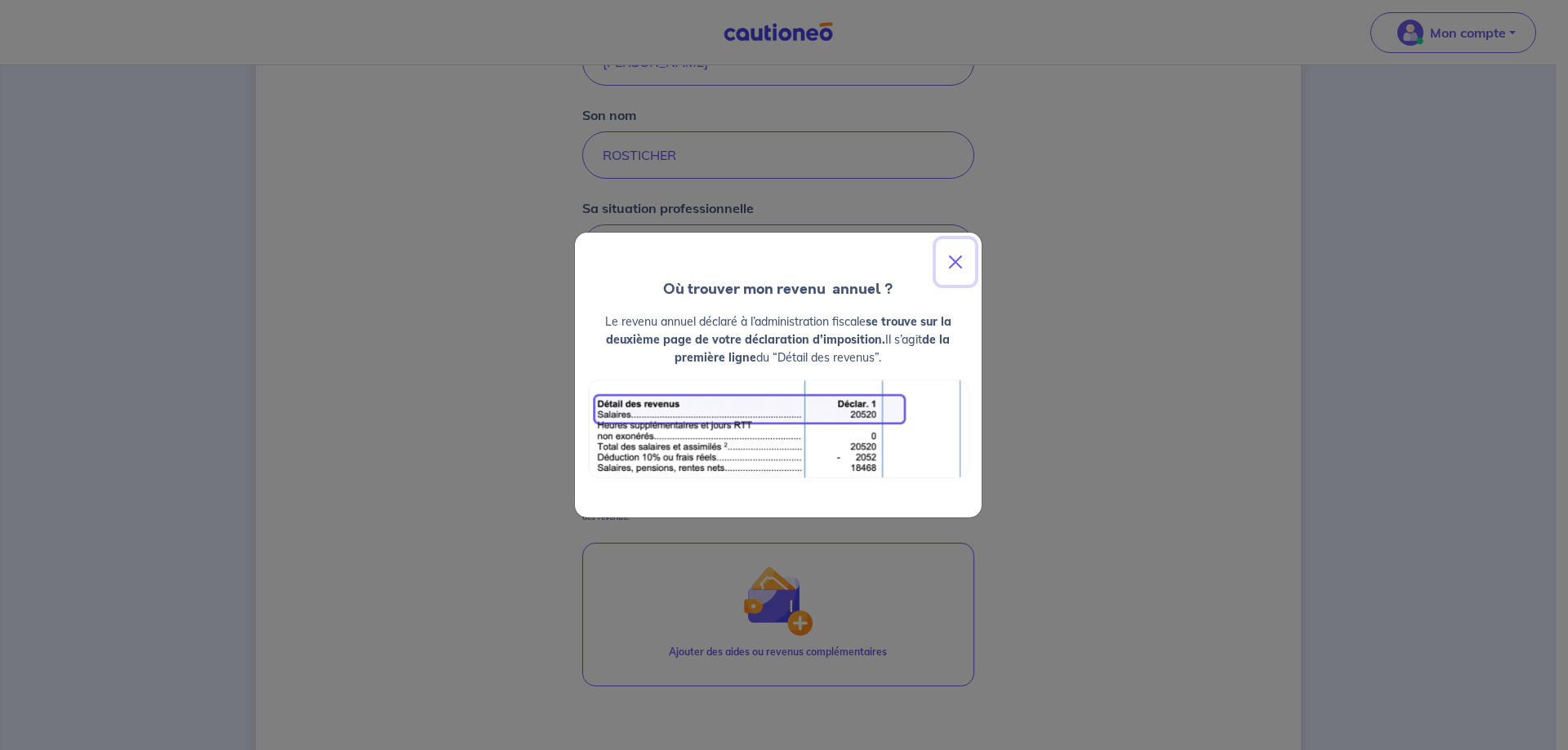
click at [951, 265] on button "Close" at bounding box center [955, 262] width 39 height 46
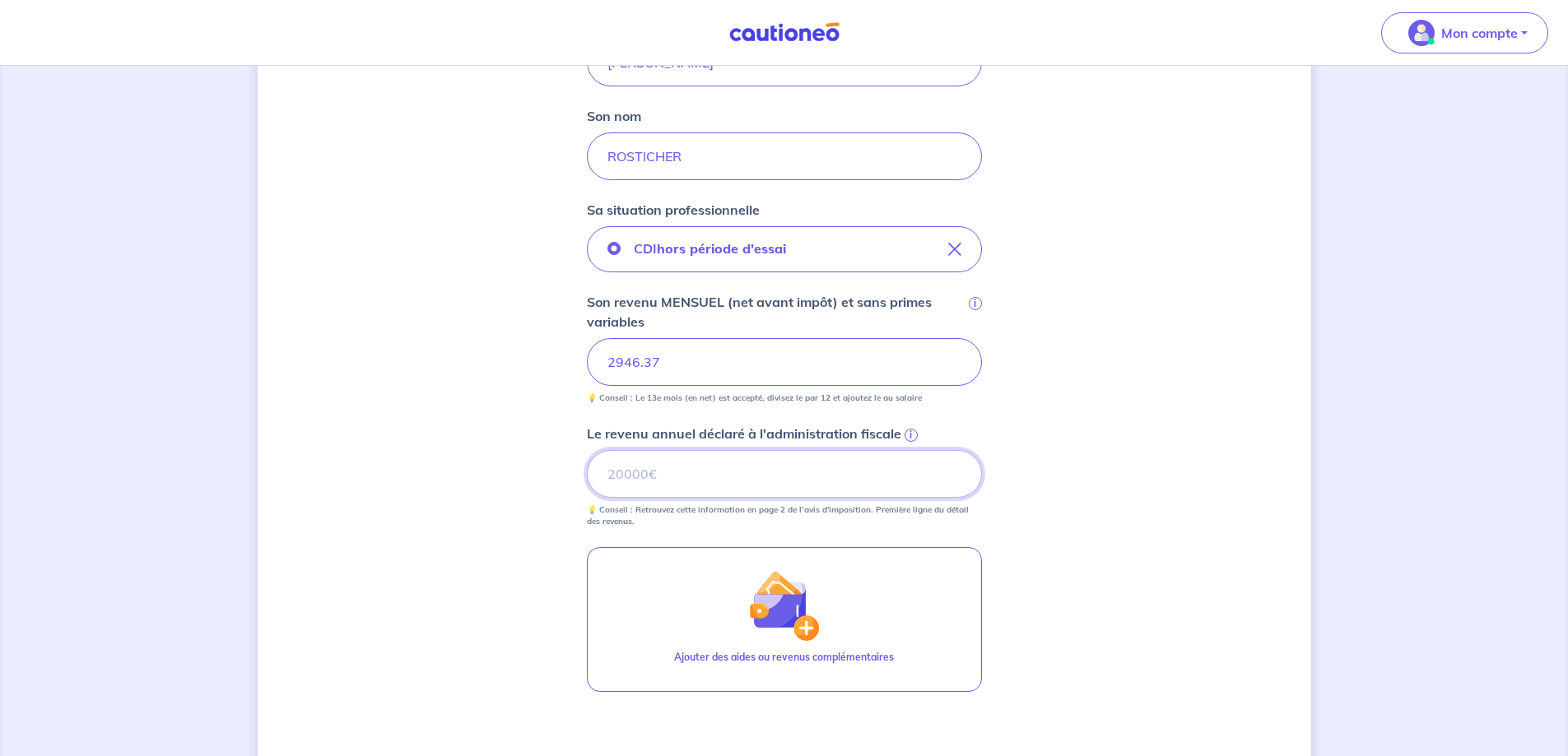
click at [651, 466] on input "Le revenu annuel déclaré à l'administration fiscale i" at bounding box center [785, 474] width 395 height 48
type input "50463"
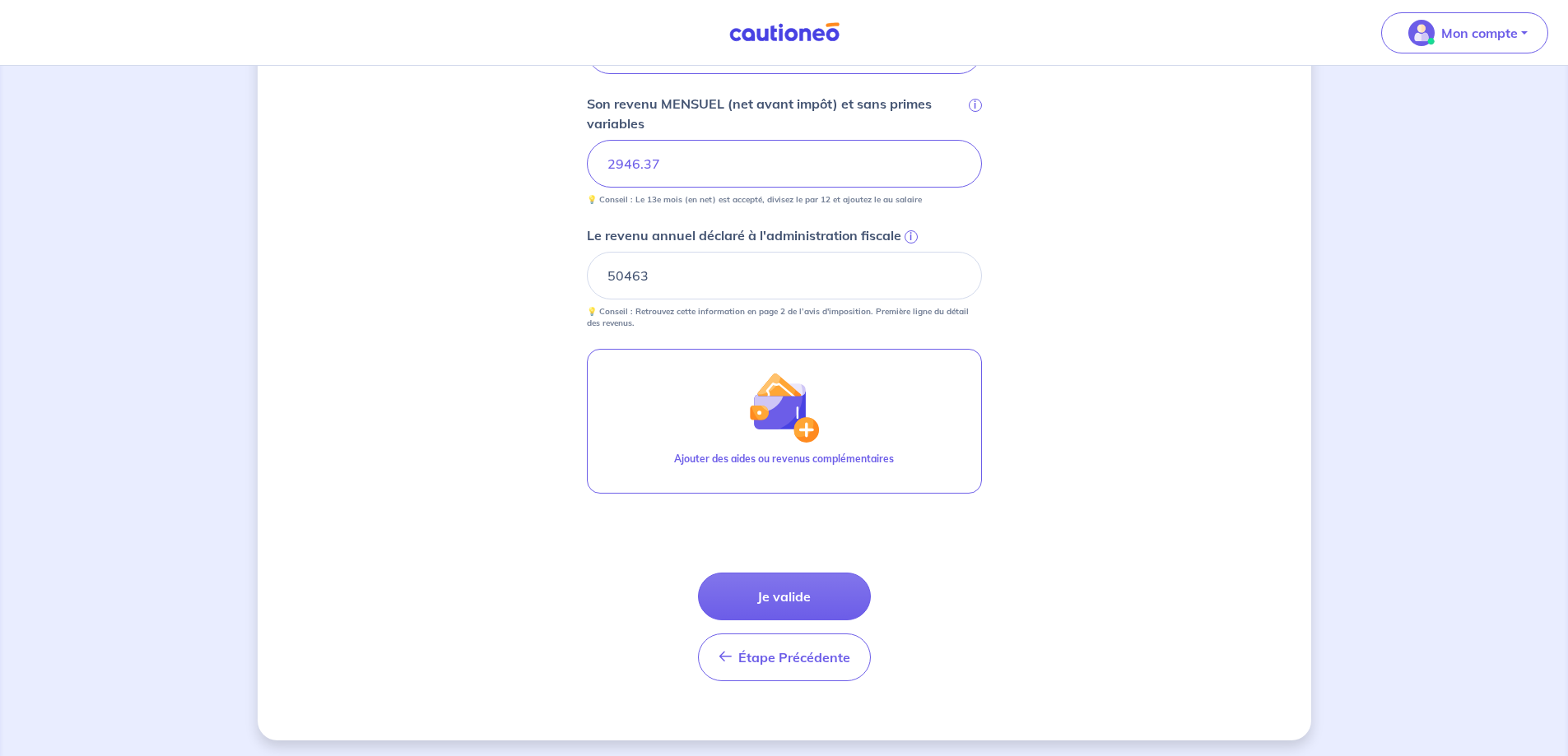
scroll to position [634, 0]
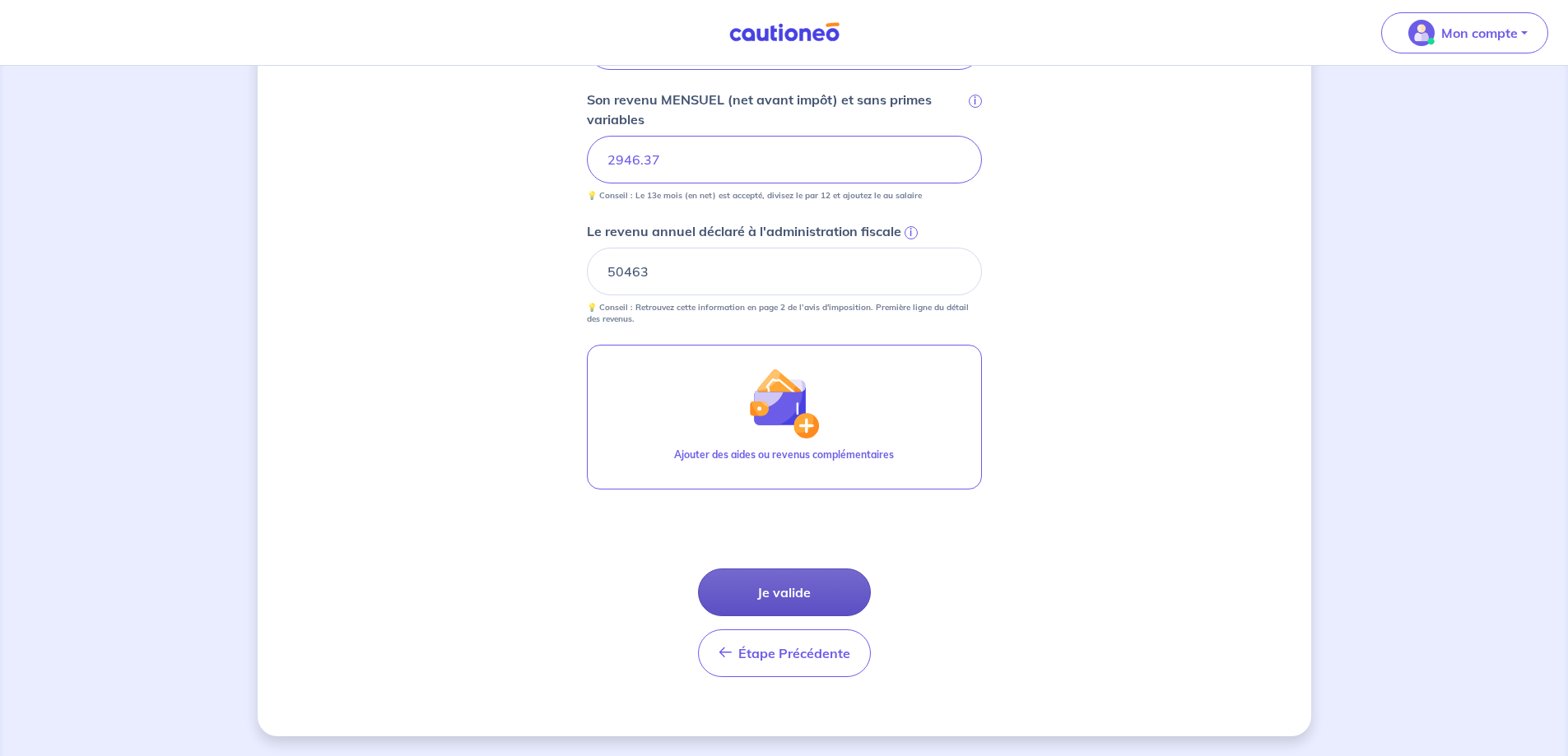
click at [798, 598] on button "Je valide" at bounding box center [784, 593] width 173 height 48
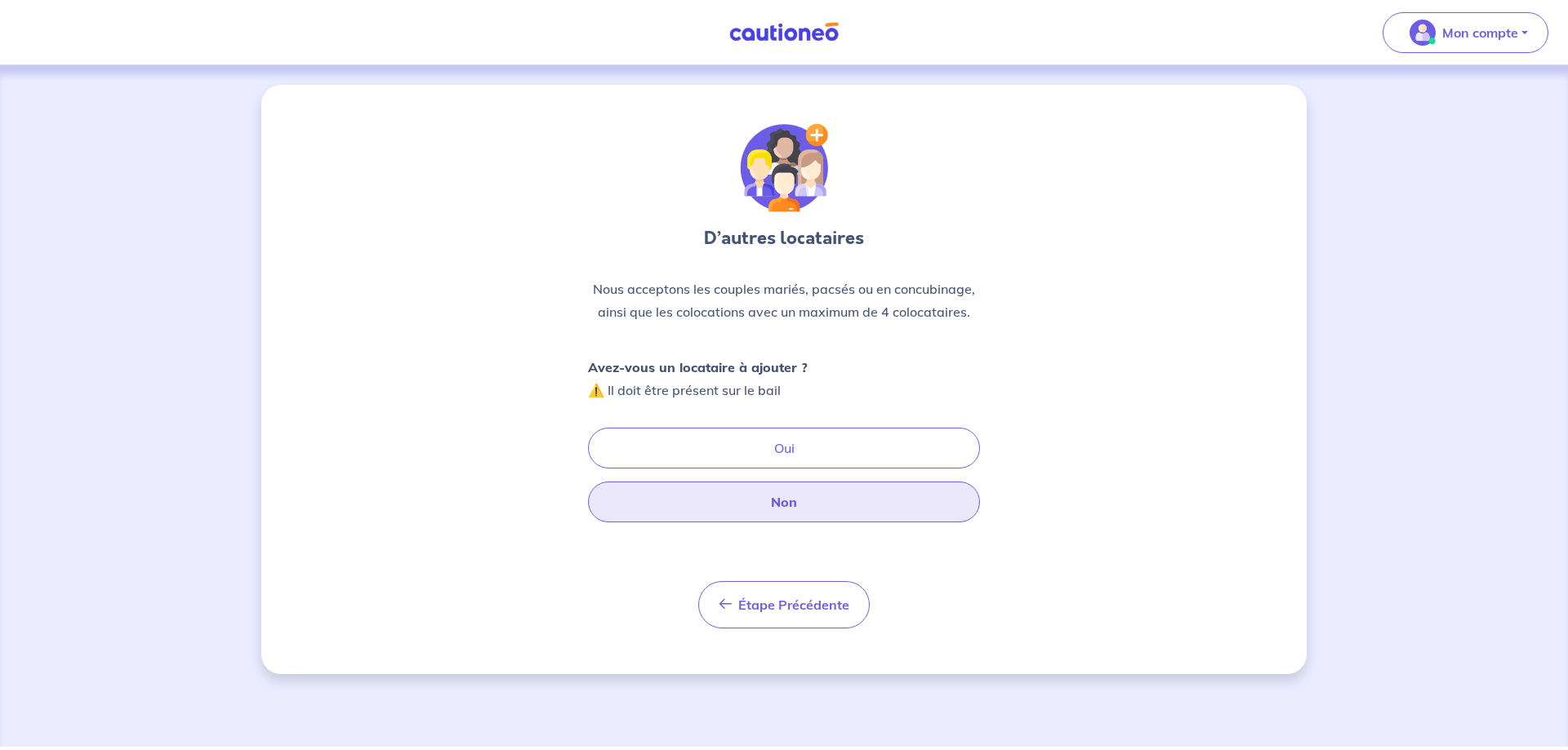
click at [788, 498] on button "Non" at bounding box center [784, 502] width 392 height 41
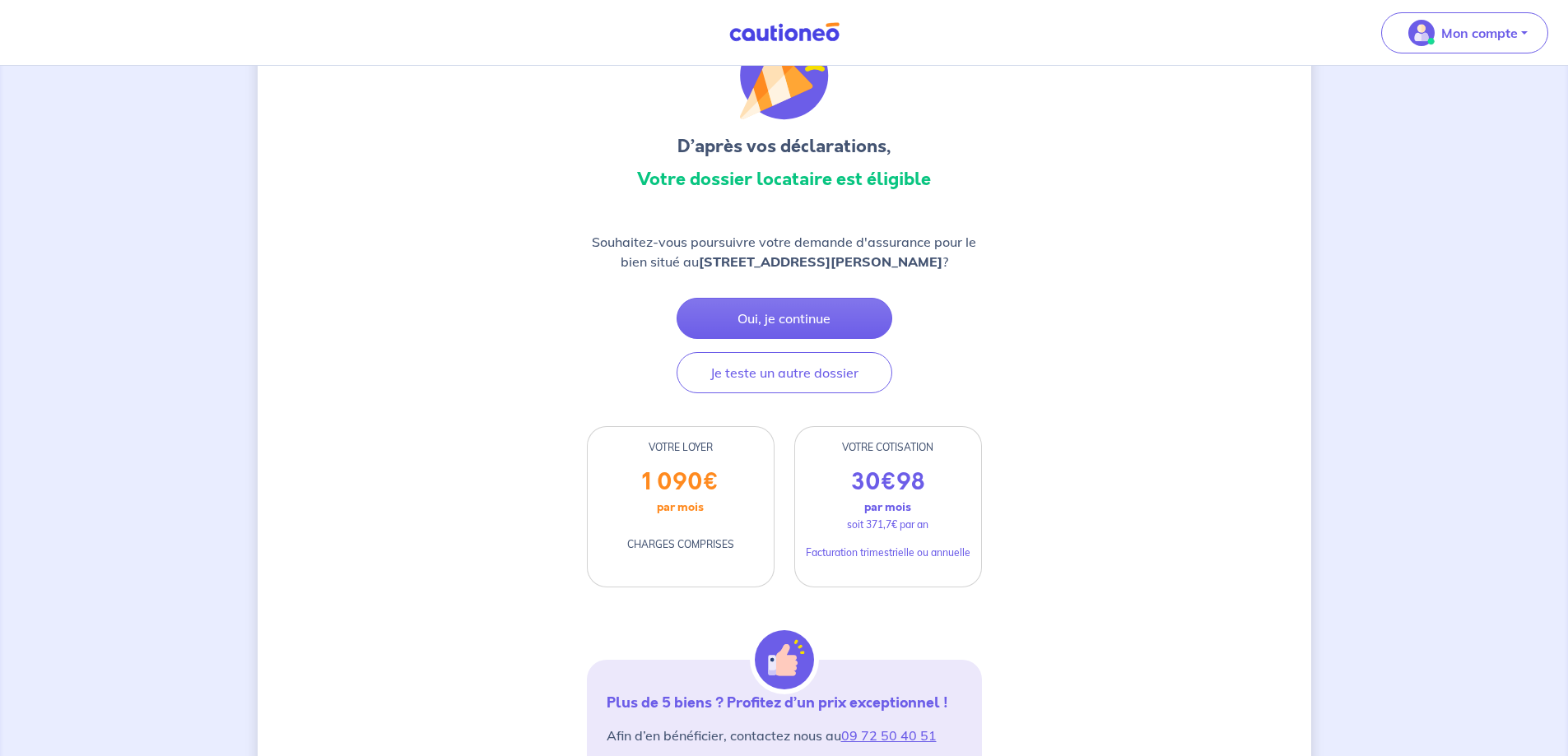
scroll to position [82, 0]
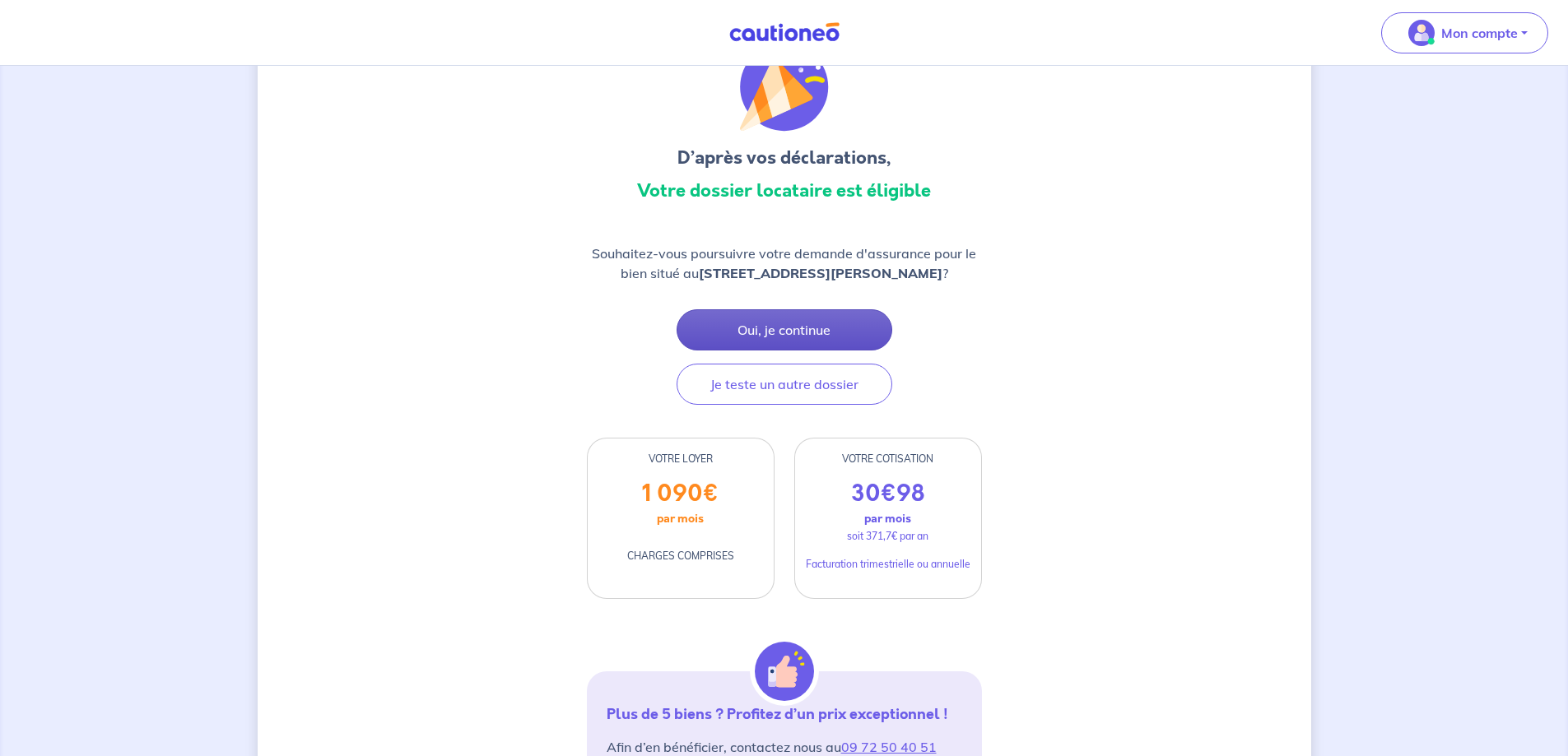
click at [809, 351] on button "Oui, je continue" at bounding box center [785, 330] width 216 height 41
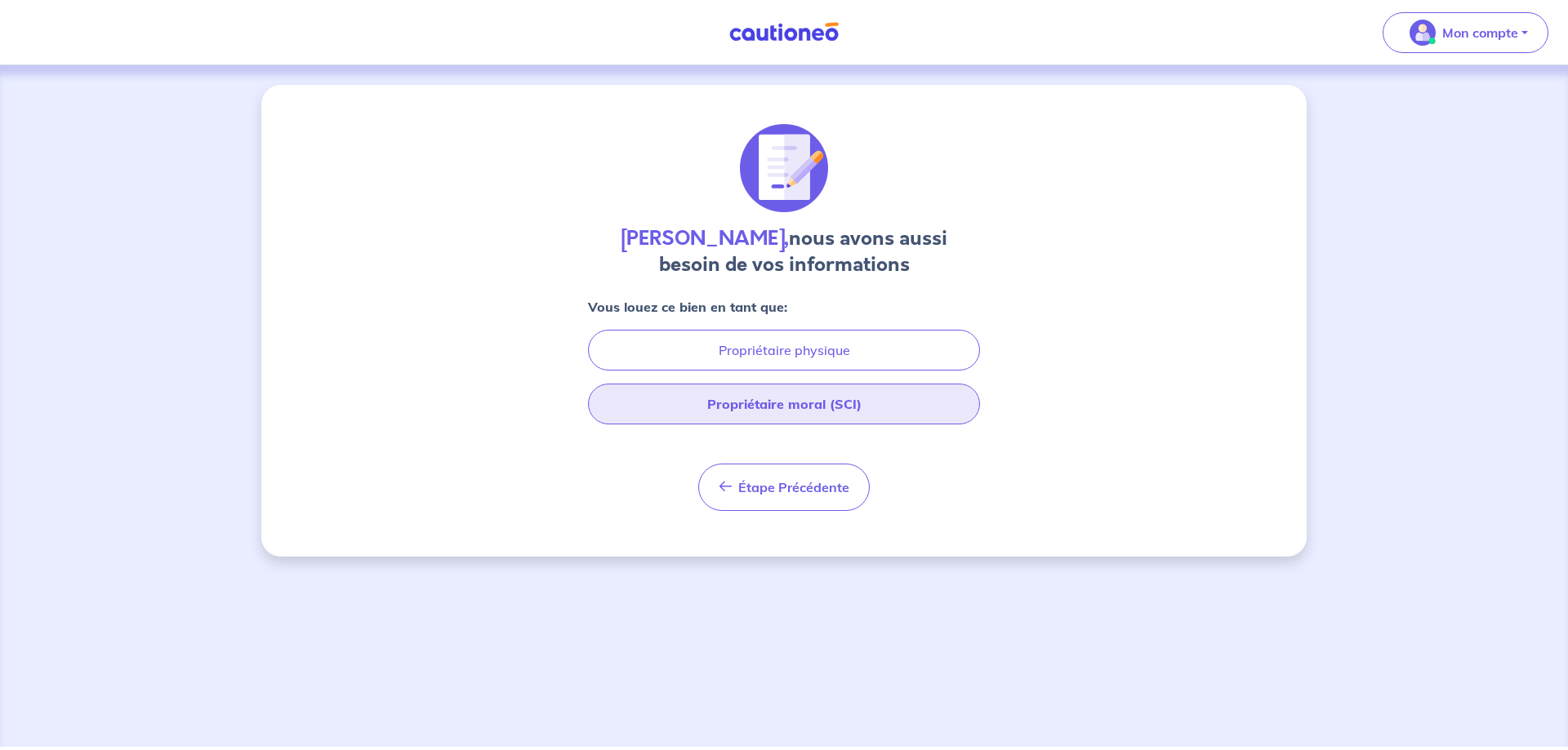
click at [725, 397] on button "Propriétaire moral (SCI)" at bounding box center [784, 404] width 392 height 41
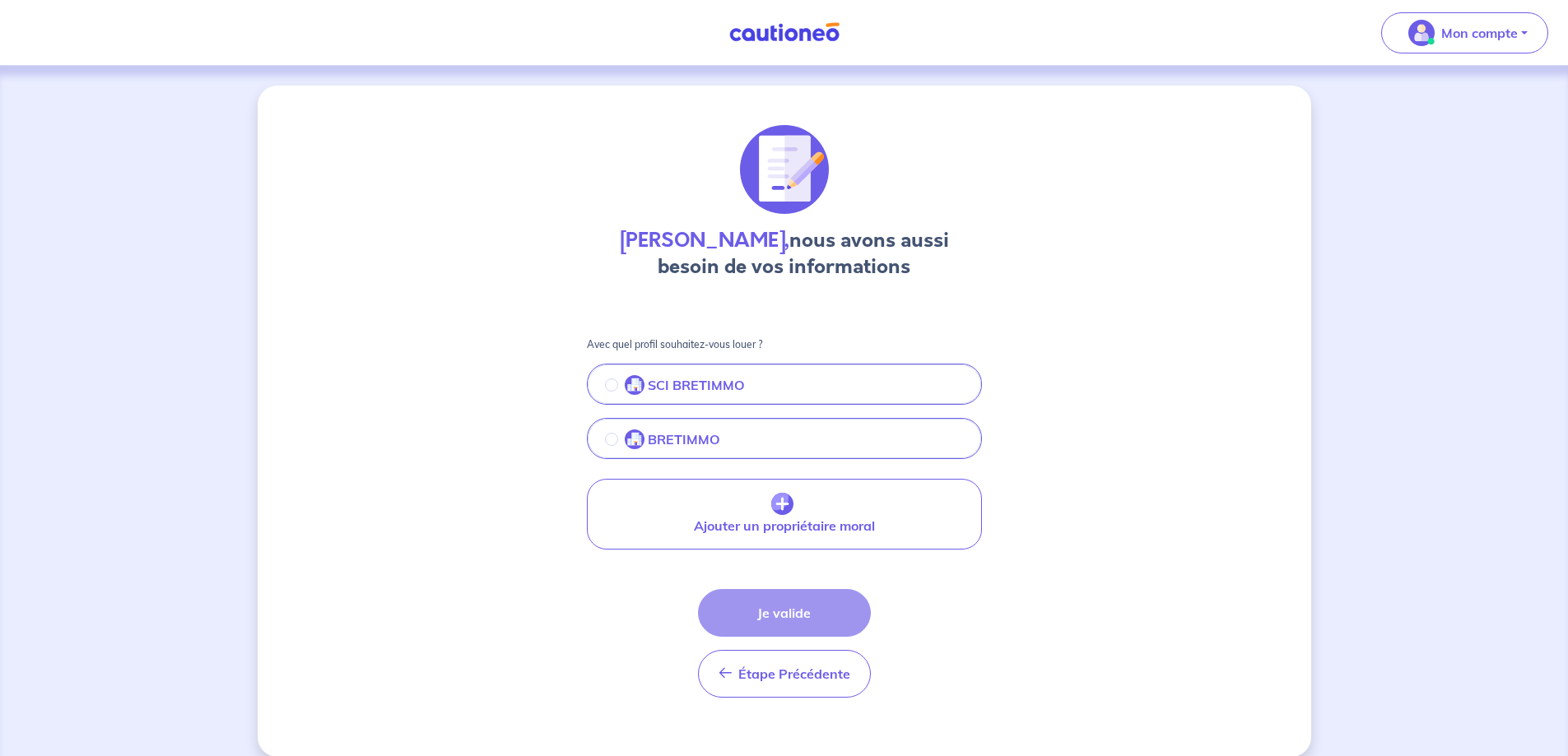
click at [682, 389] on p "SCI BRETIMMO" at bounding box center [696, 385] width 97 height 19
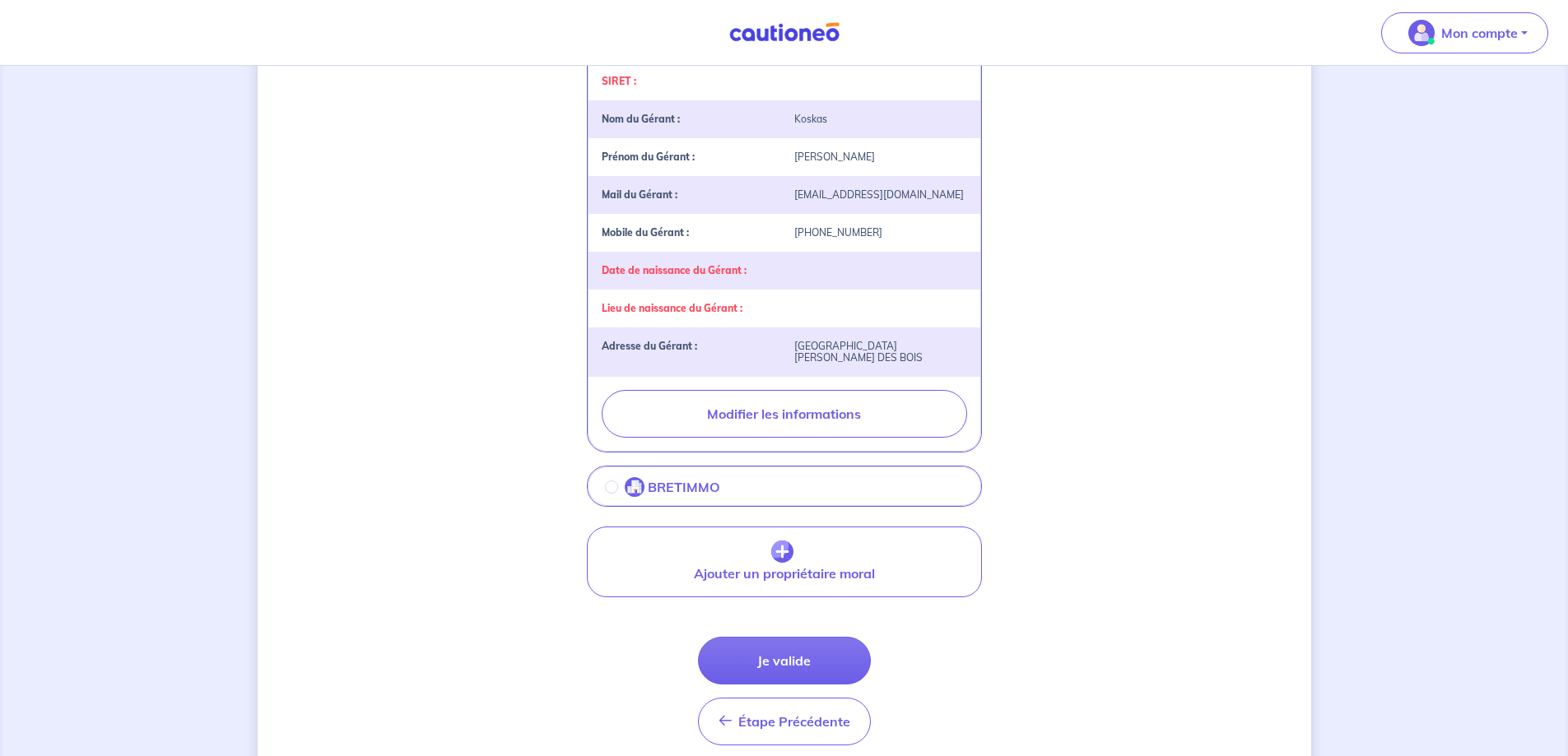
scroll to position [436, 0]
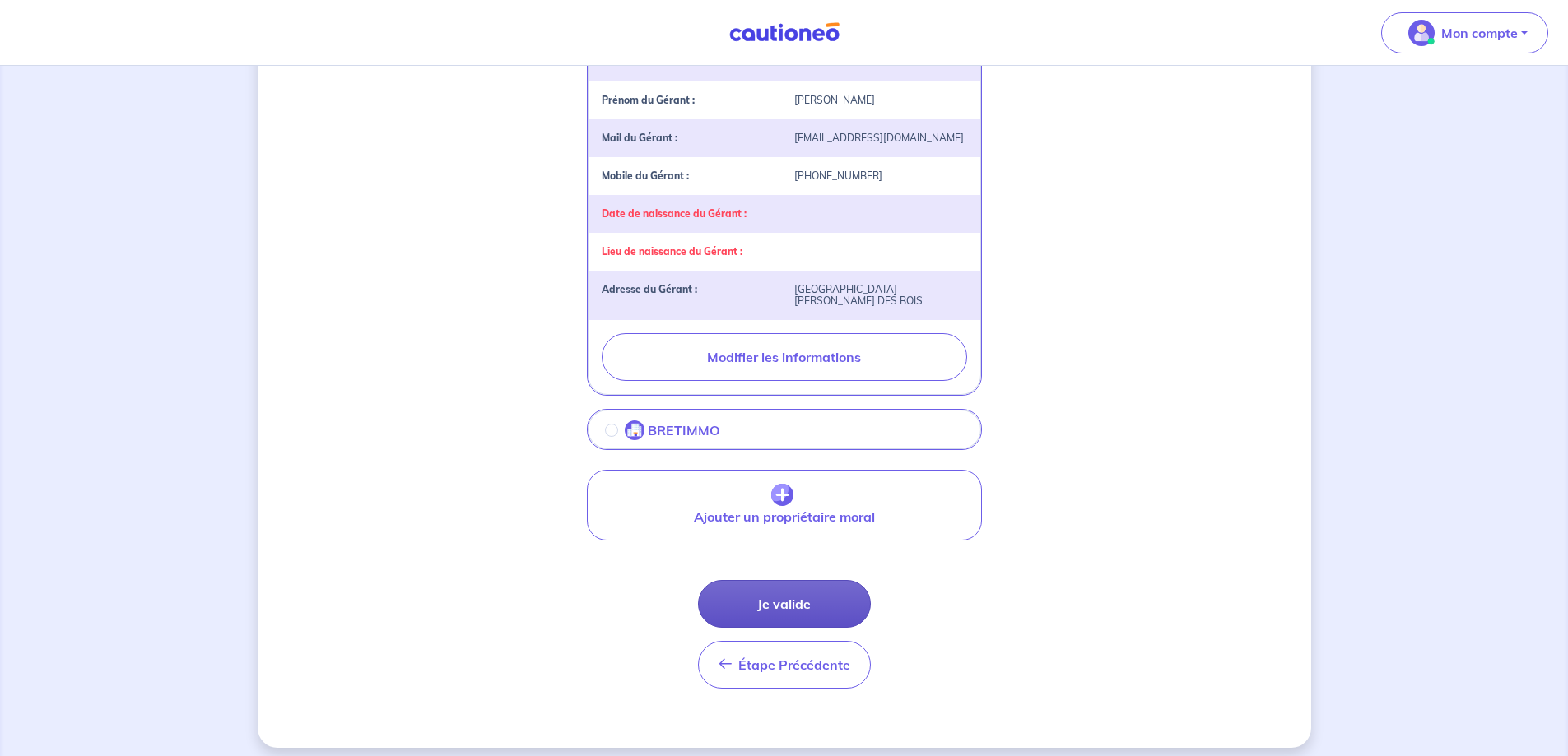
click at [797, 593] on button "Je valide" at bounding box center [784, 605] width 173 height 48
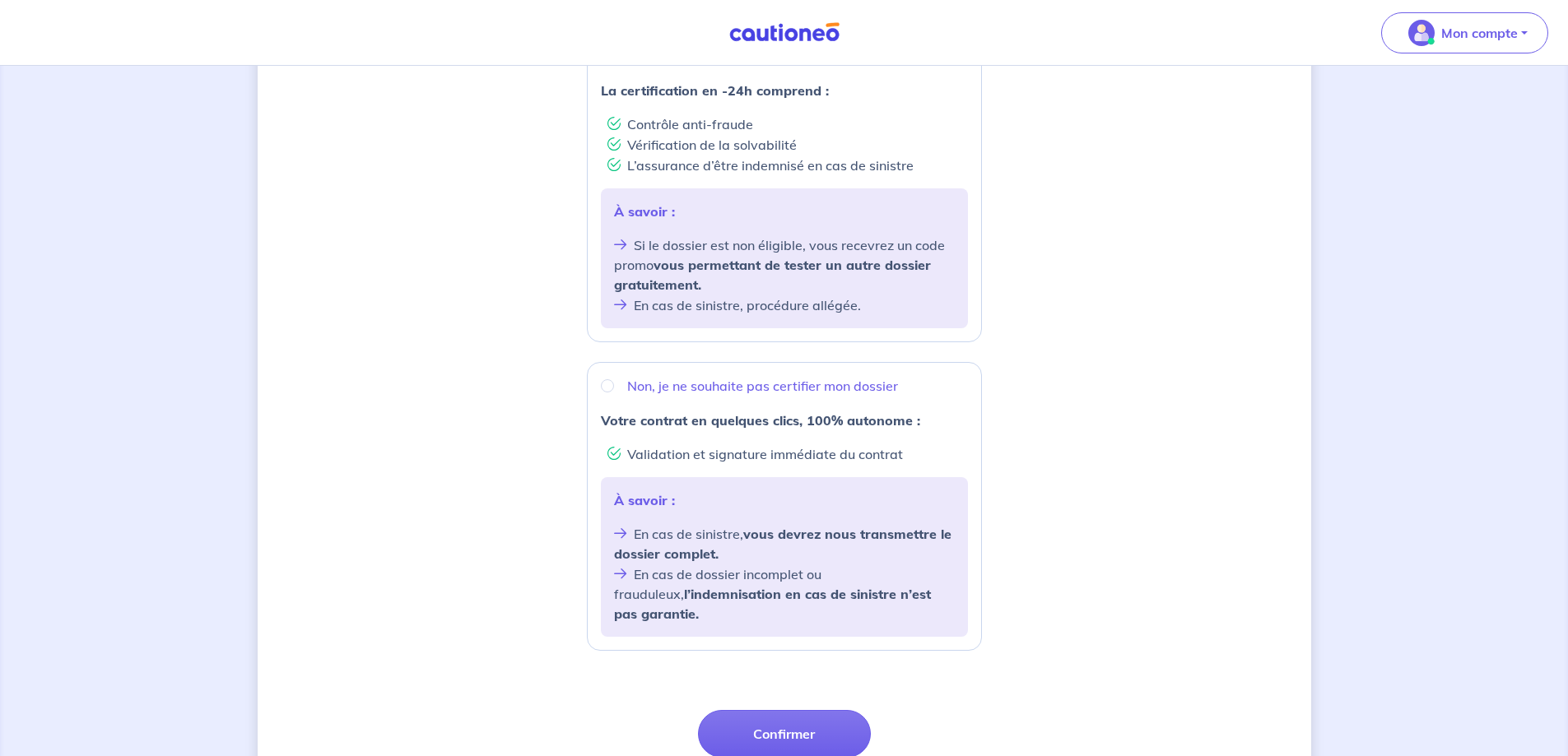
scroll to position [412, 0]
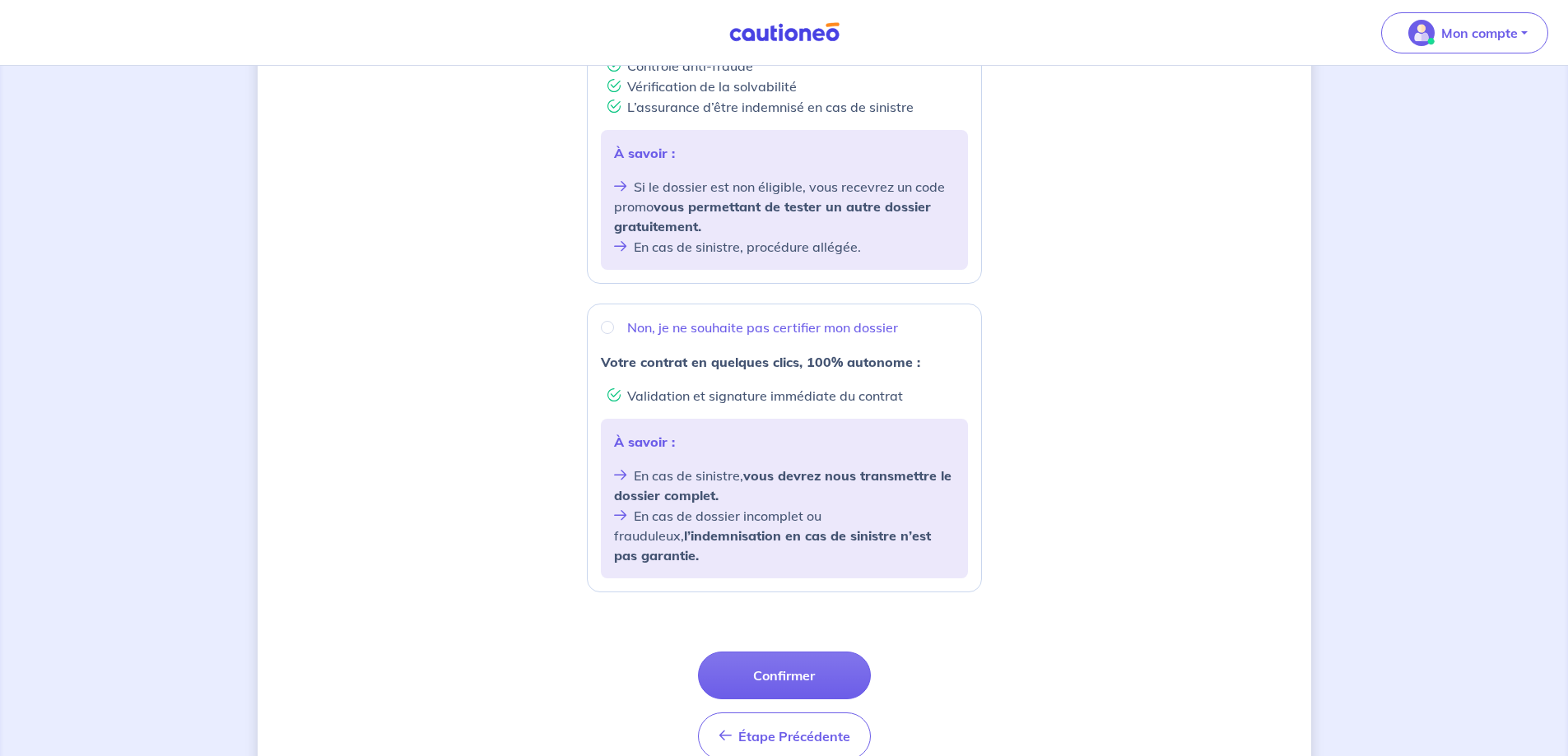
click at [614, 330] on div "Non, je ne souhaite pas certifier mon dossier" at bounding box center [784, 328] width 367 height 19
radio input "true"
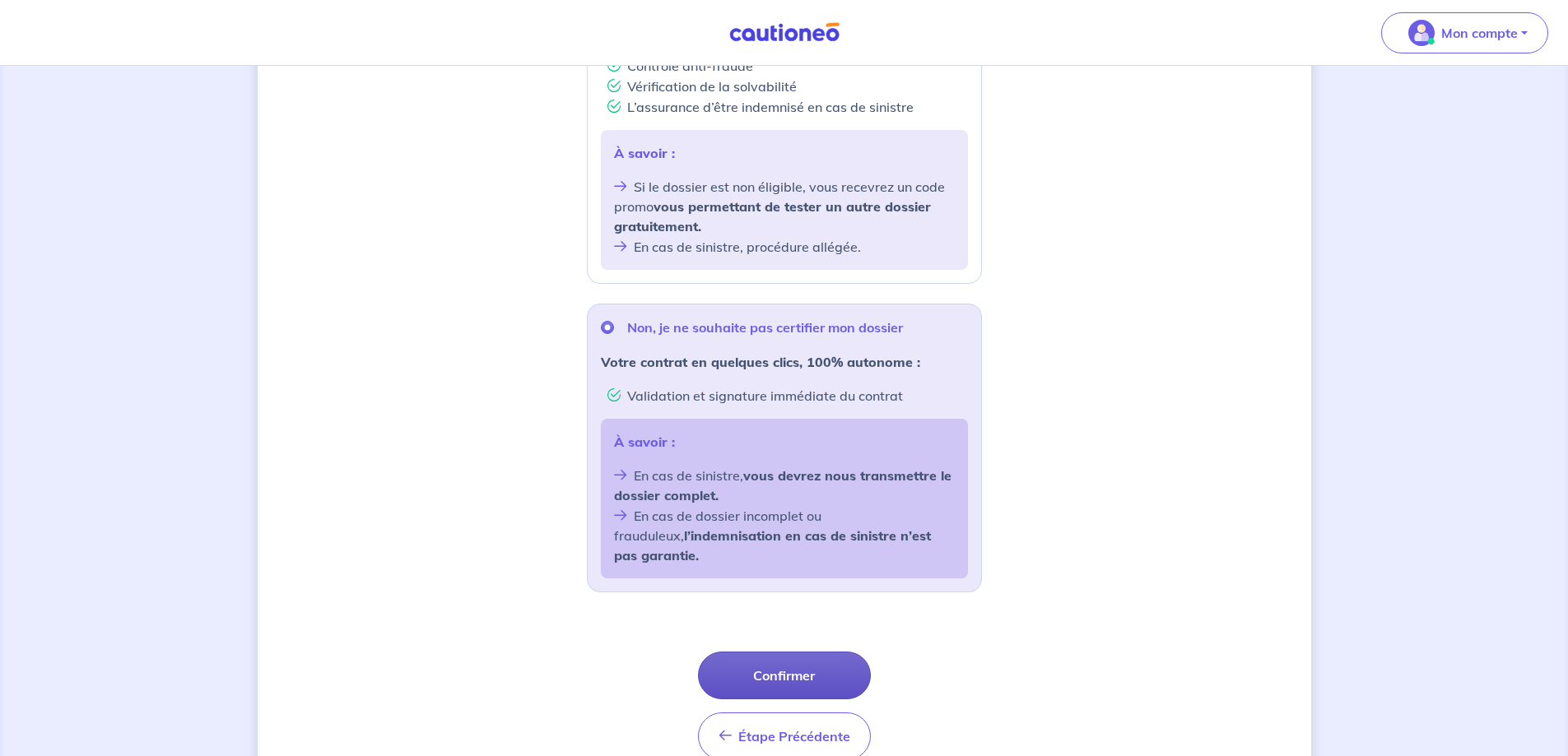
click at [785, 652] on button "Confirmer" at bounding box center [784, 676] width 173 height 48
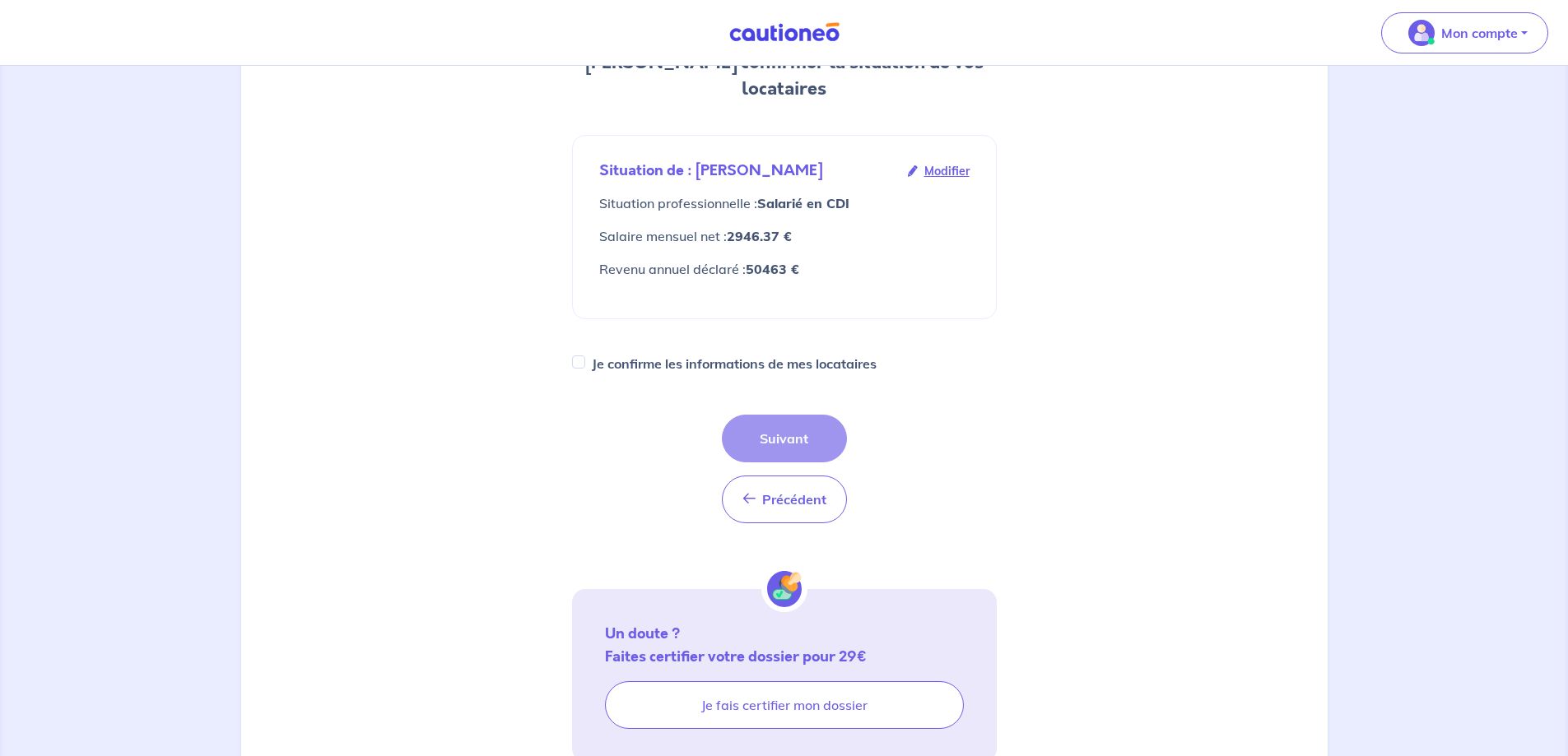
scroll to position [247, 0]
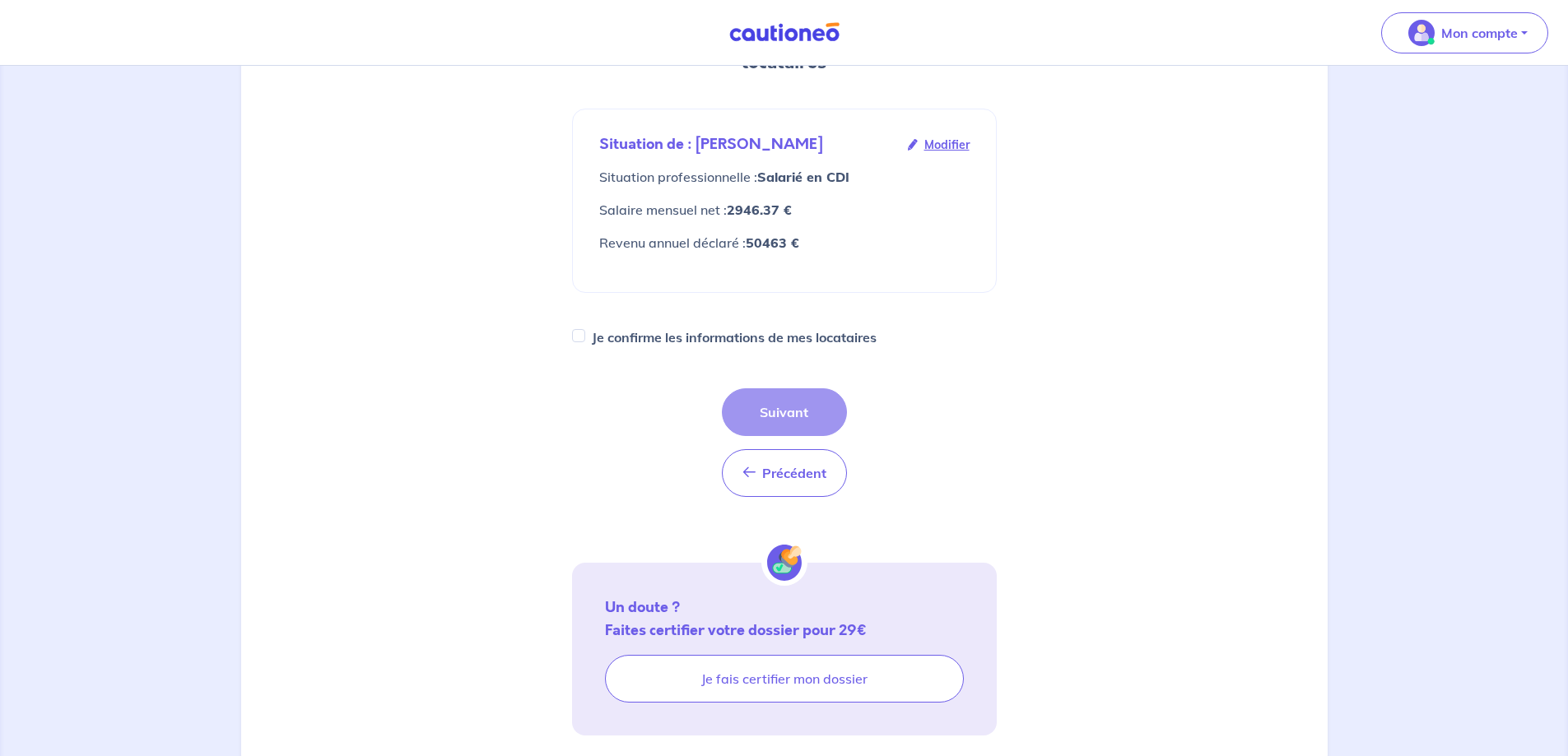
click at [780, 389] on div "Précédent Précédent Suivant" at bounding box center [785, 443] width 125 height 109
click at [804, 389] on div "Précédent Précédent Suivant" at bounding box center [785, 443] width 125 height 109
click at [584, 329] on input "Je confirme les informations de mes locataires" at bounding box center [579, 336] width 14 height 14
checkbox input "true"
click at [812, 389] on button "Suivant" at bounding box center [785, 413] width 125 height 48
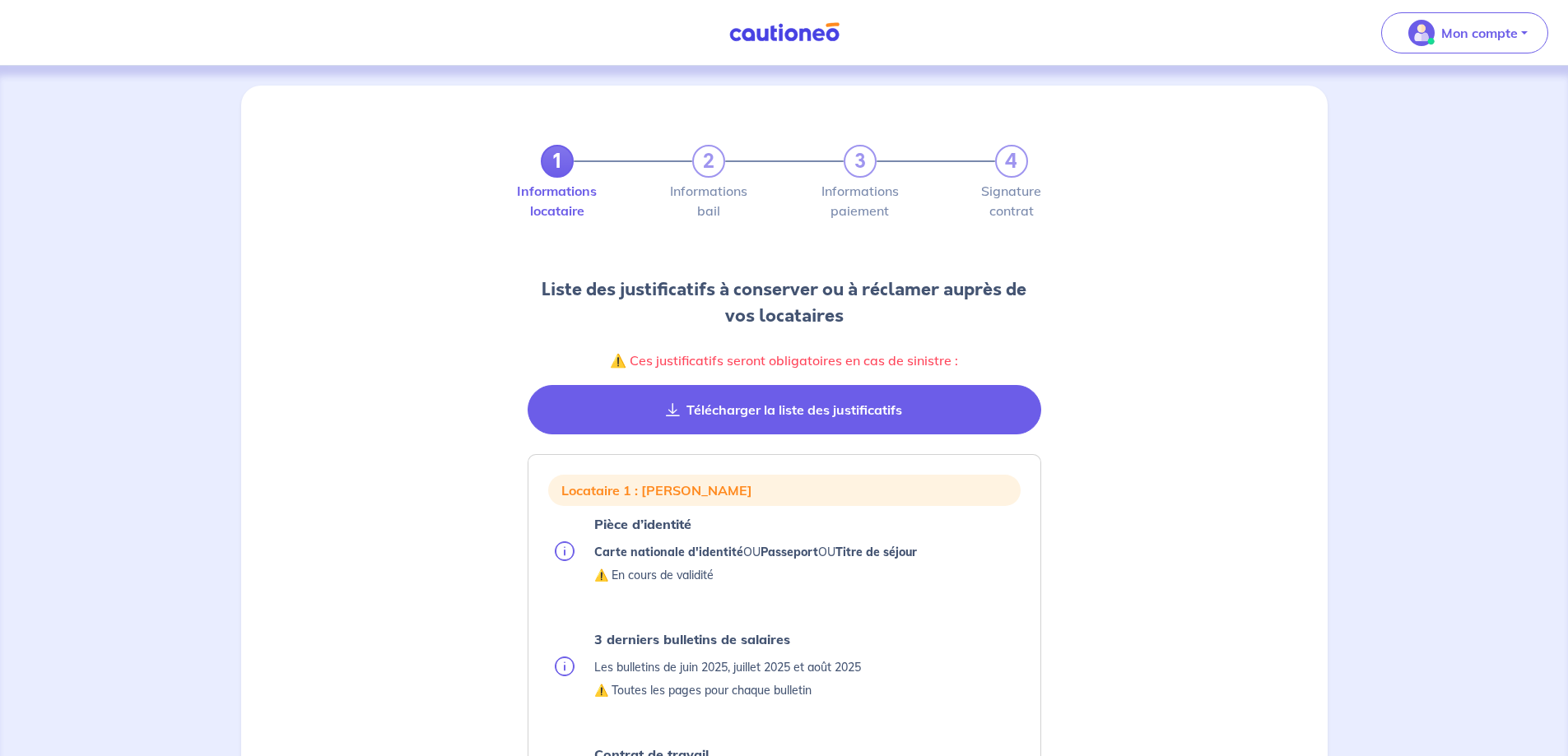
click at [869, 411] on button "Télécharger la liste des justificatifs" at bounding box center [784, 410] width 514 height 49
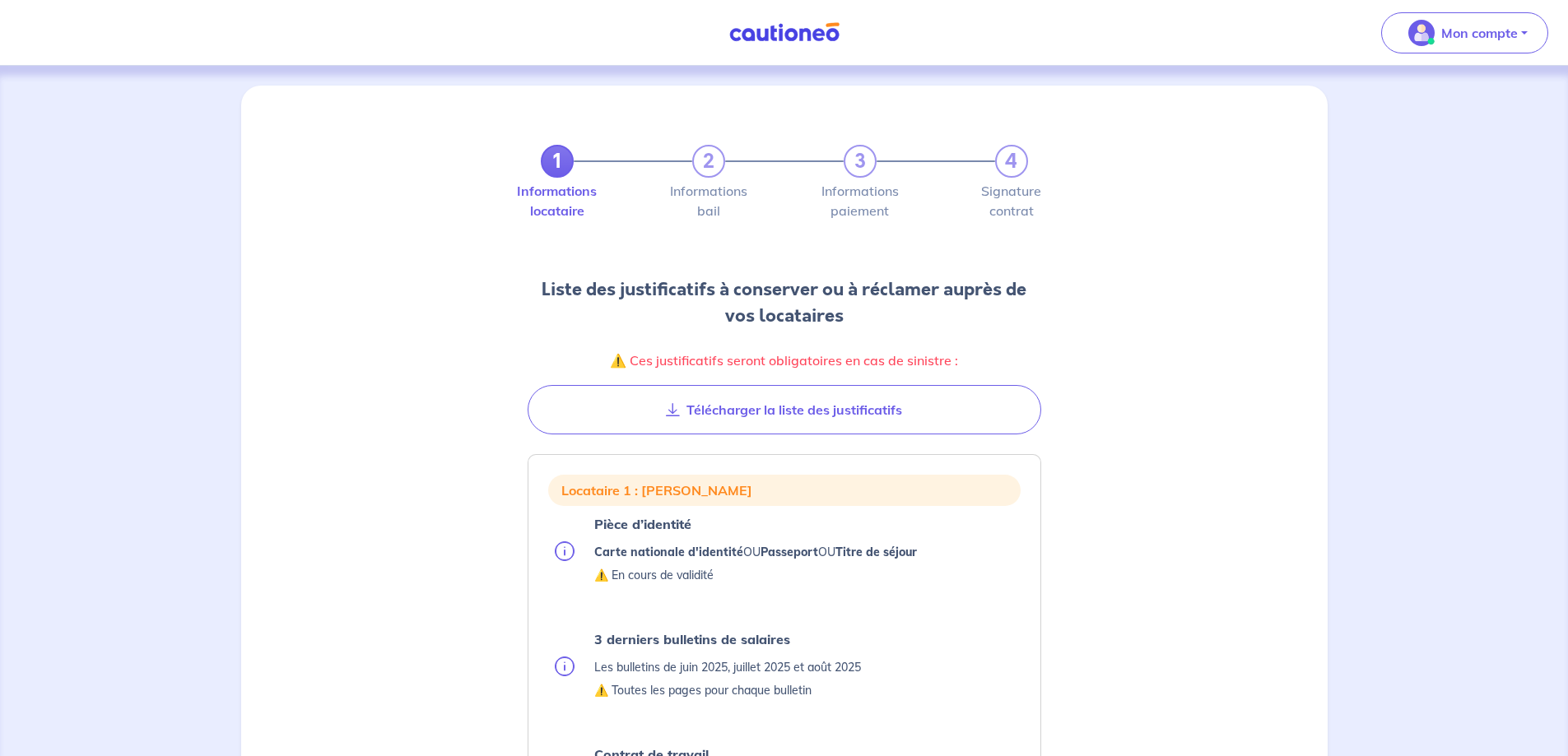
click at [751, 409] on button "Télécharger la liste des justificatifs" at bounding box center [784, 410] width 514 height 49
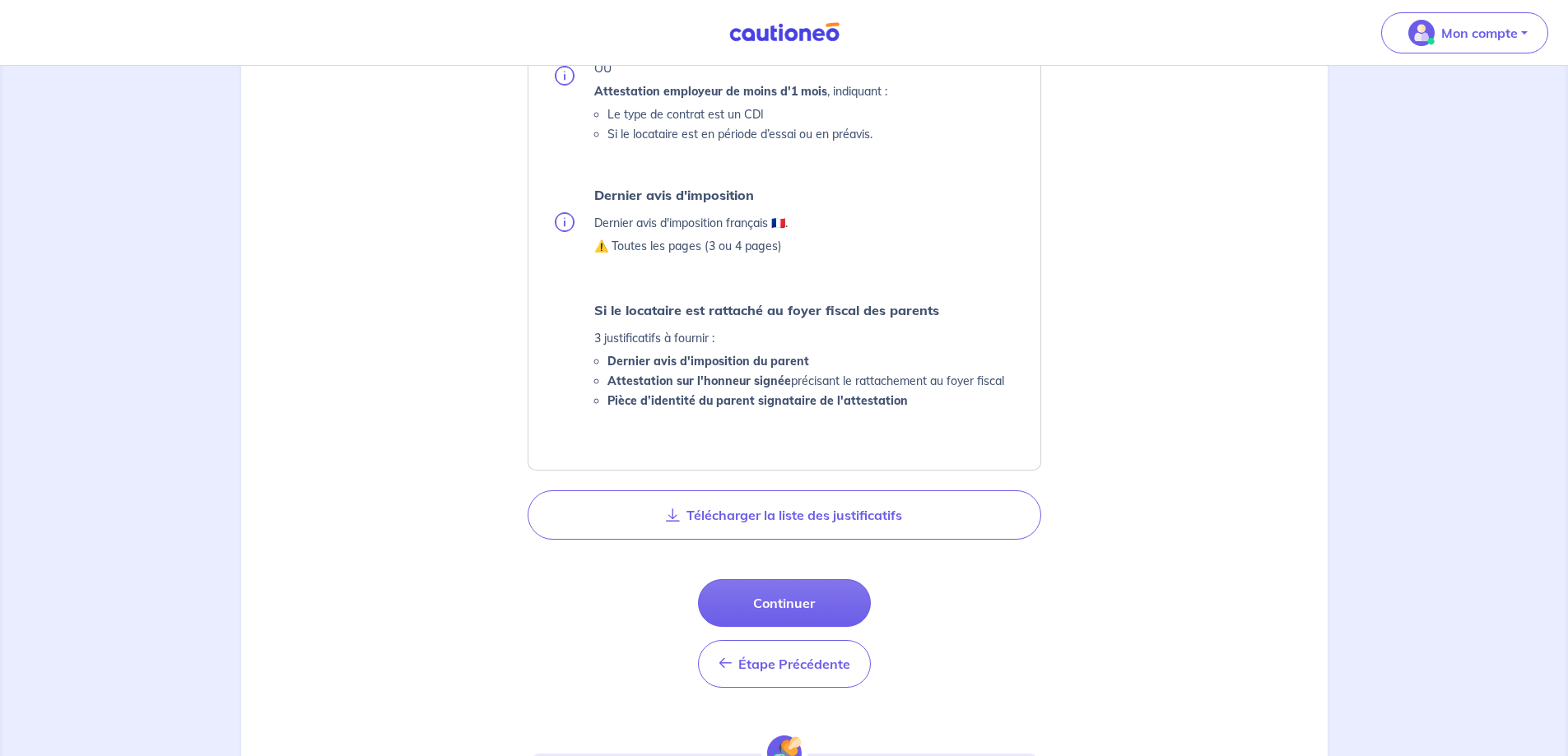
scroll to position [741, 0]
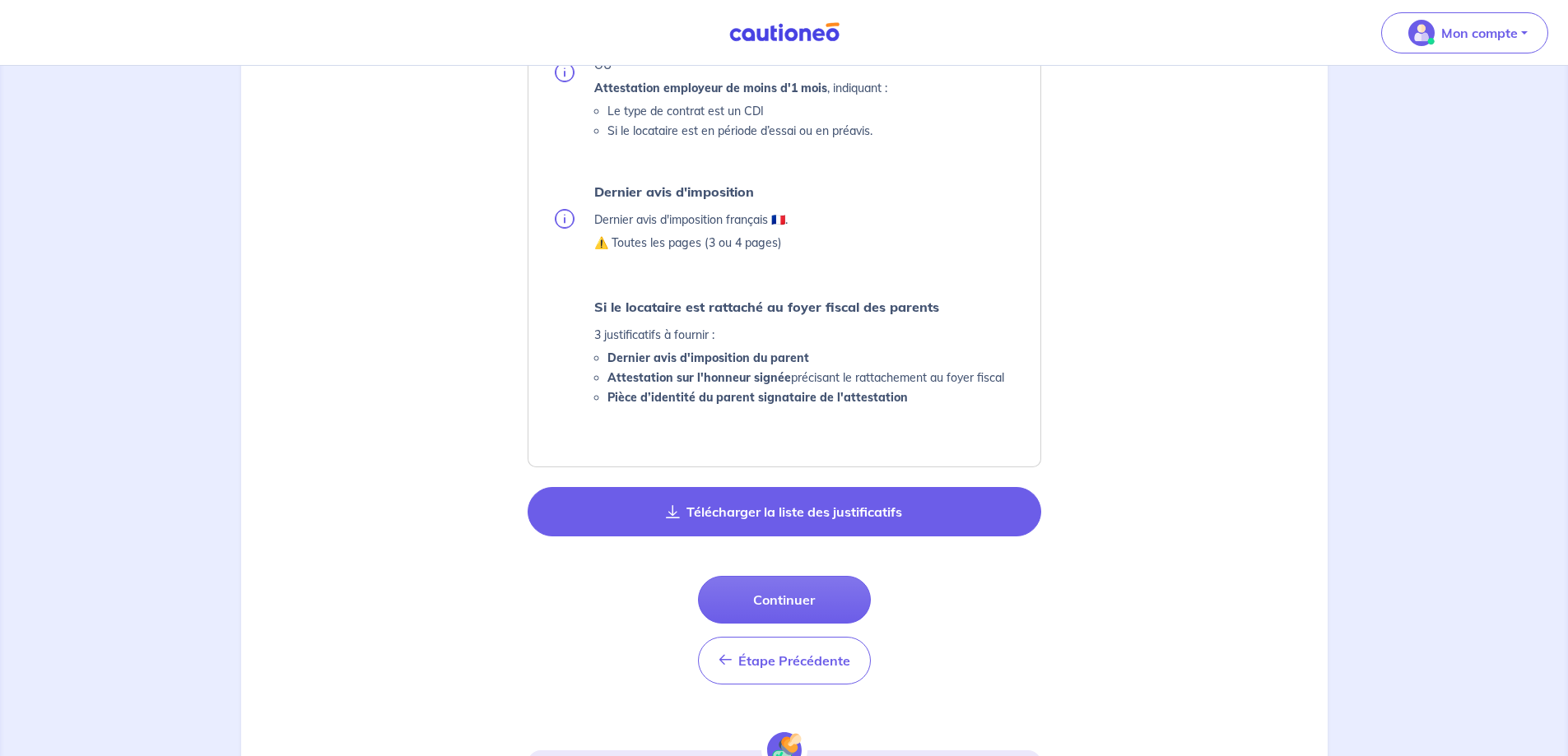
click at [748, 520] on button "Télécharger la liste des justificatifs" at bounding box center [784, 511] width 514 height 49
click at [688, 516] on button "Télécharger la liste des justificatifs" at bounding box center [784, 511] width 514 height 49
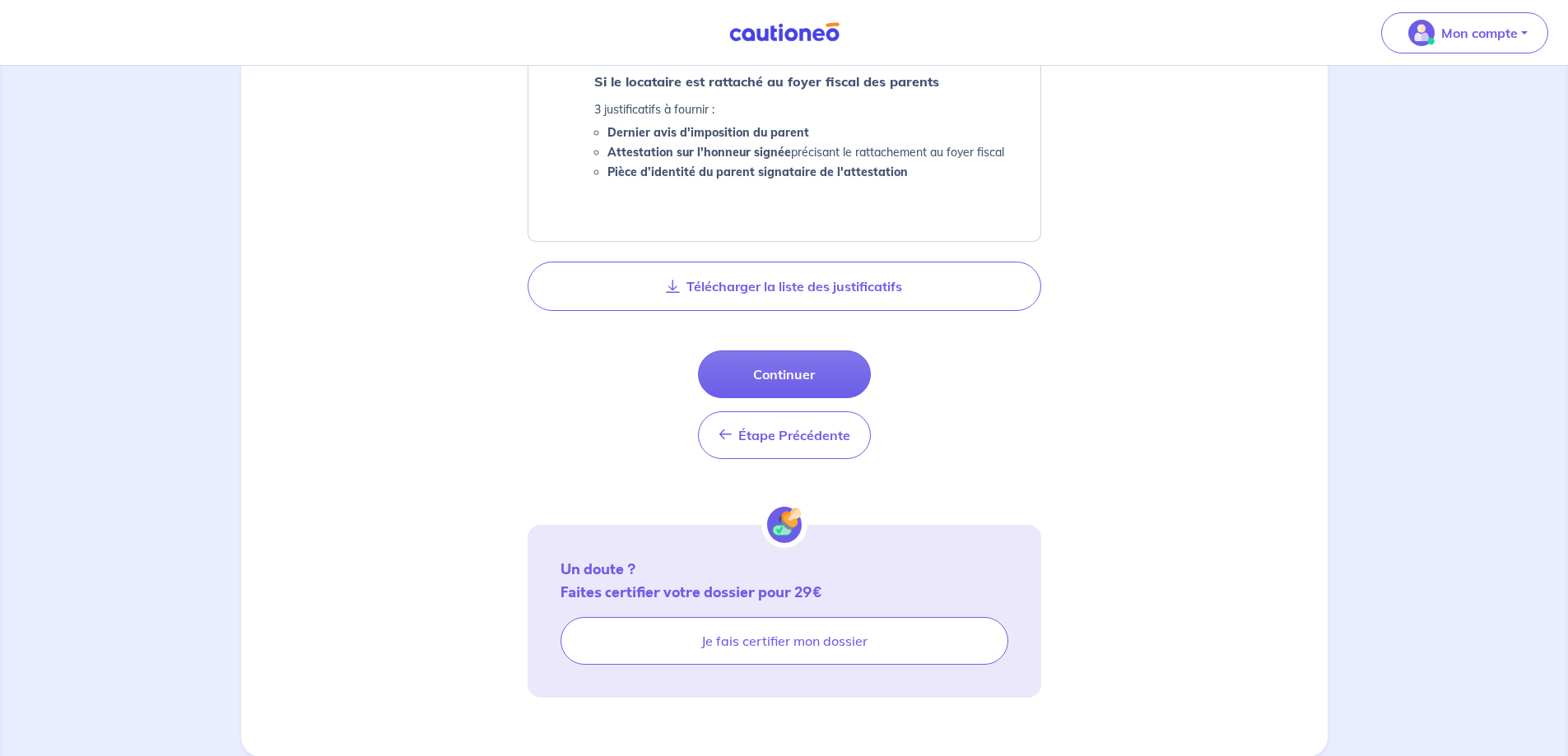
scroll to position [967, 0]
click at [790, 358] on button "Continuer" at bounding box center [784, 374] width 173 height 48
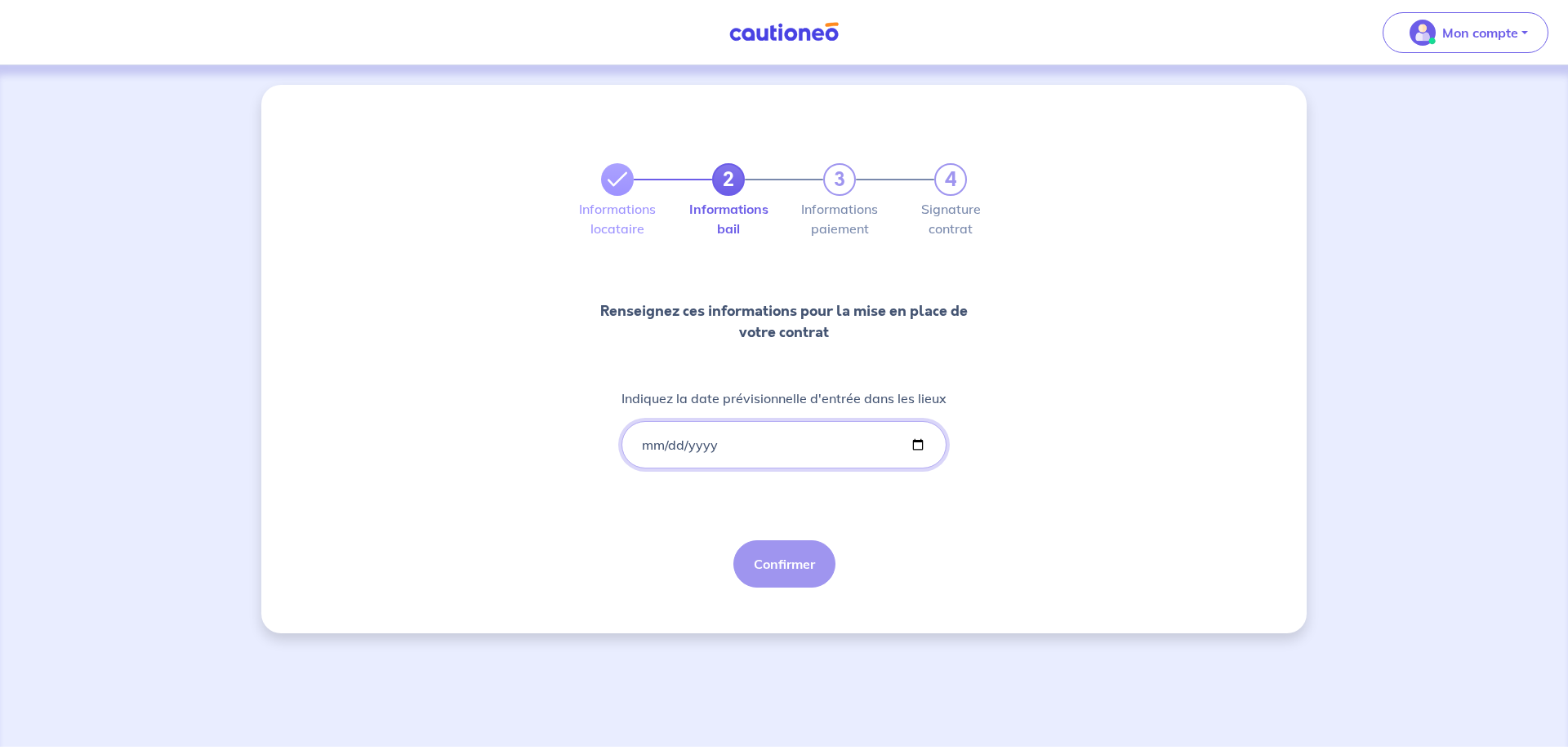
click at [914, 438] on input "Indiquez la date prévisionnelle d'entrée dans les lieux" at bounding box center [784, 445] width 325 height 48
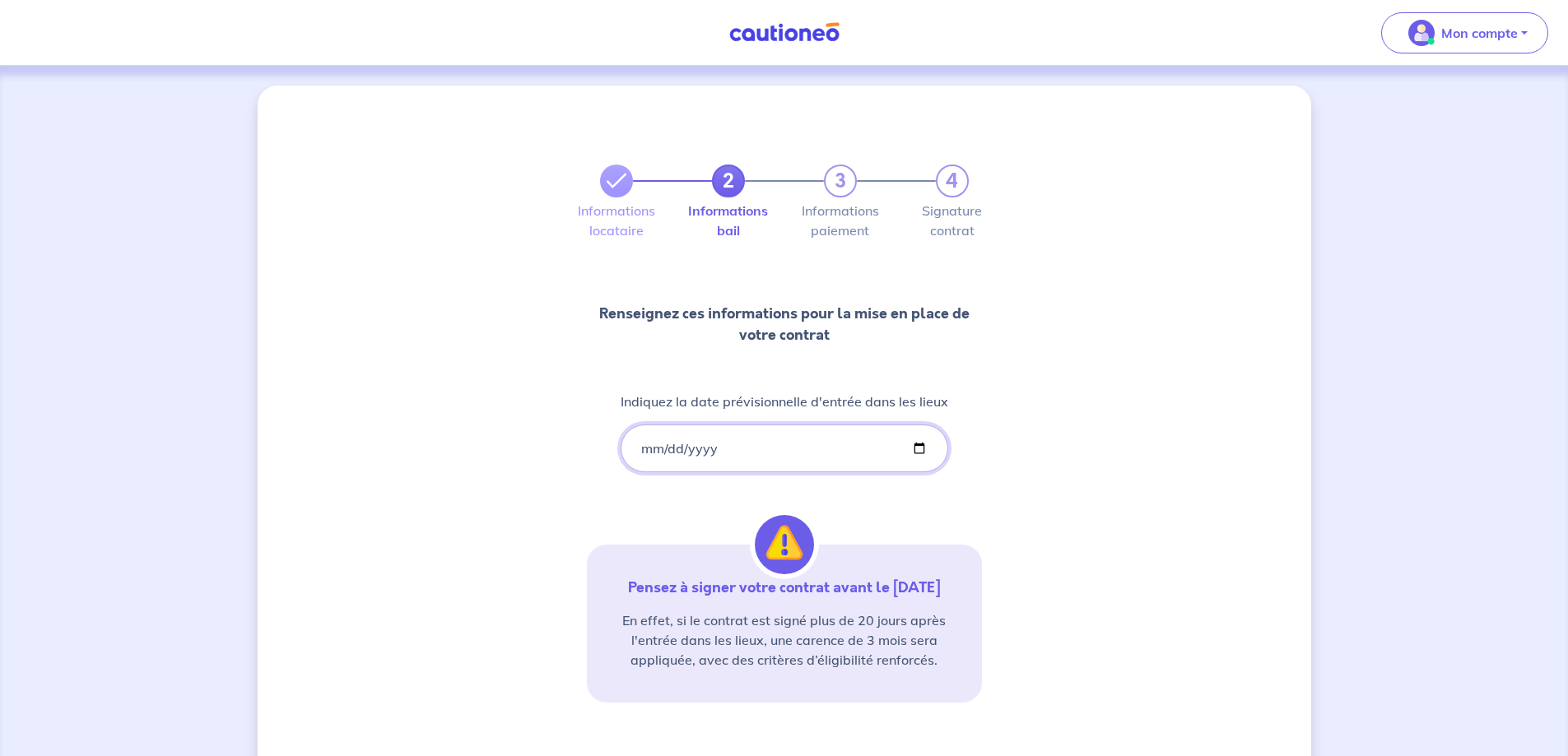
click at [918, 446] on input "[DATE]" at bounding box center [785, 448] width 328 height 48
type input "[DATE]"
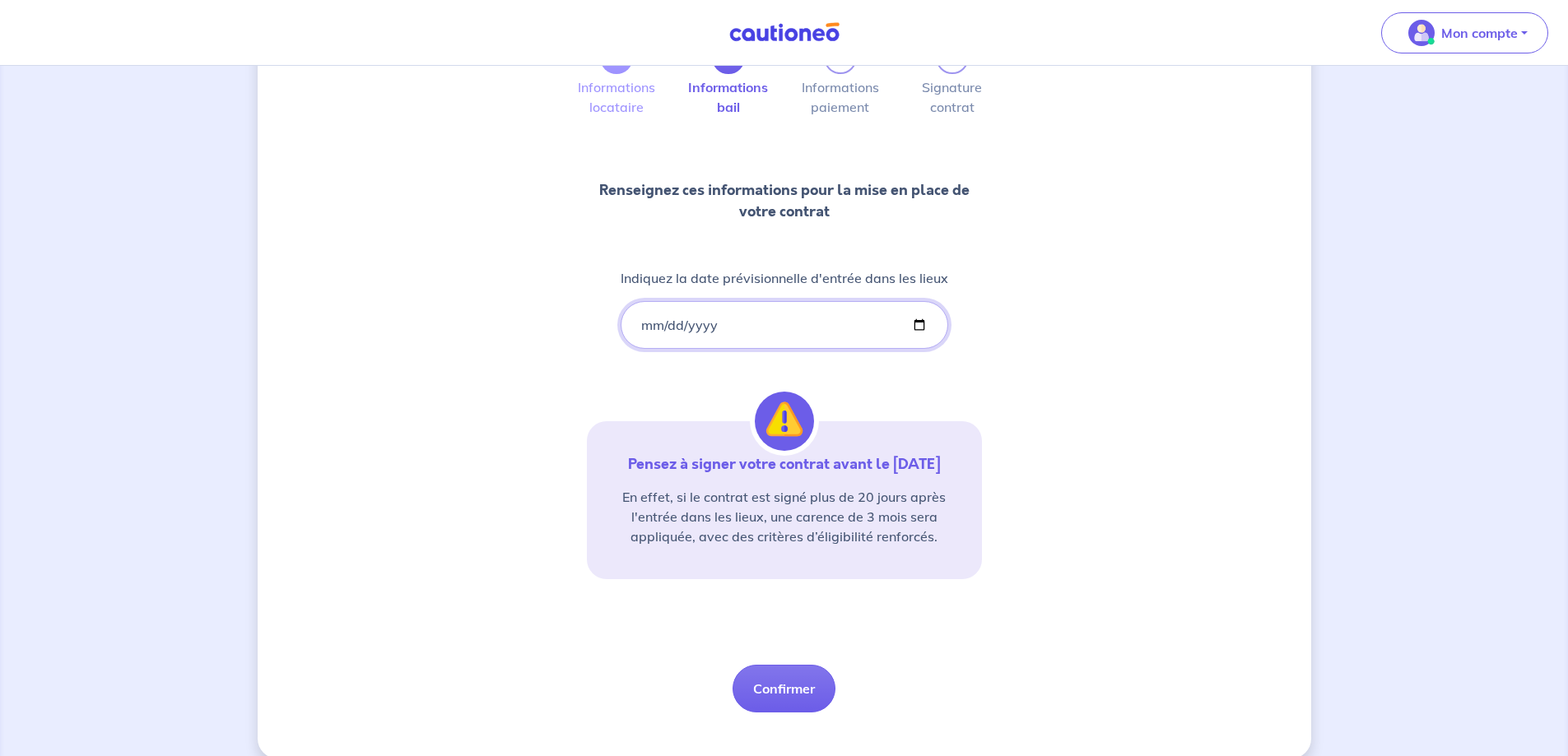
scroll to position [146, 0]
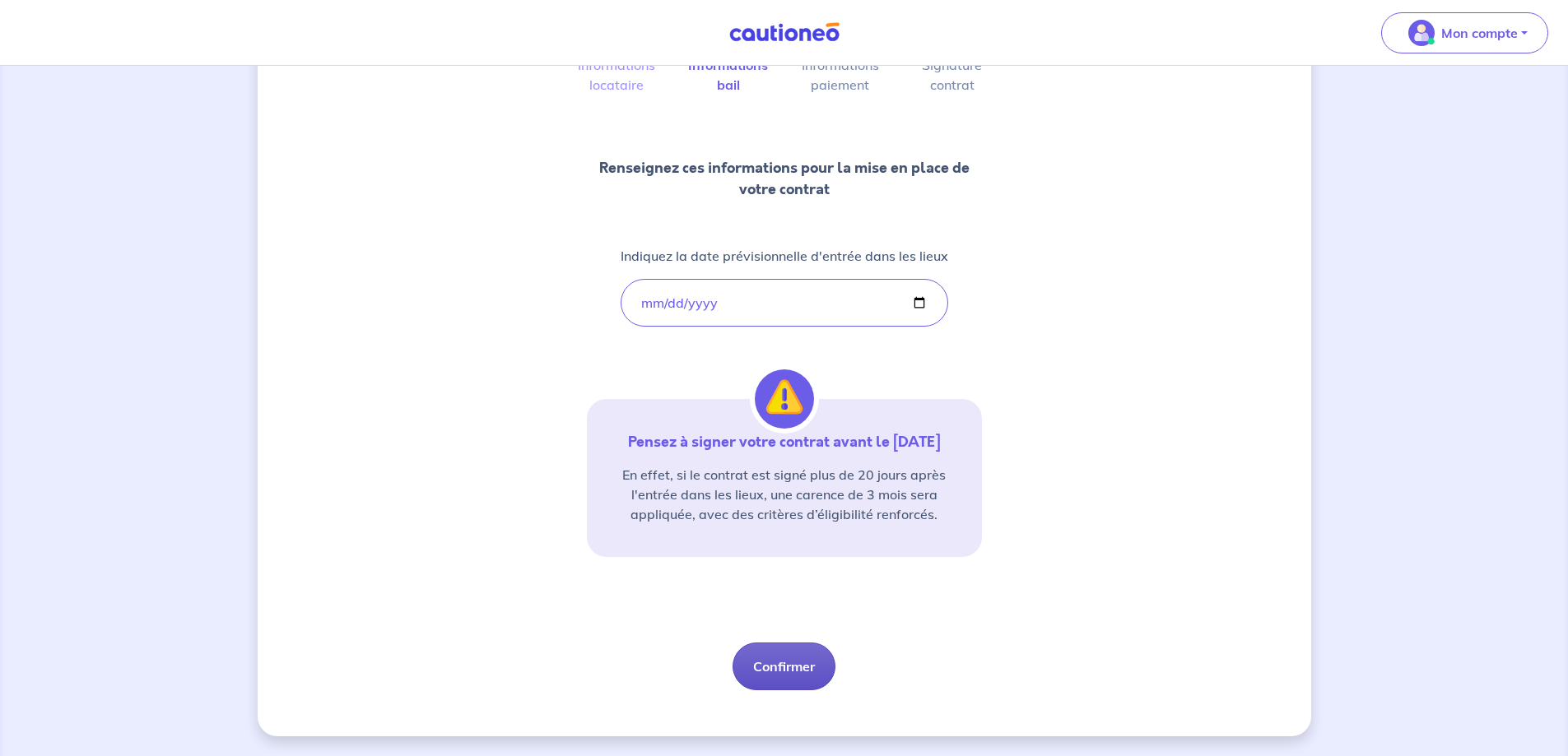
click at [791, 671] on button "Confirmer" at bounding box center [784, 667] width 103 height 48
select select "FR"
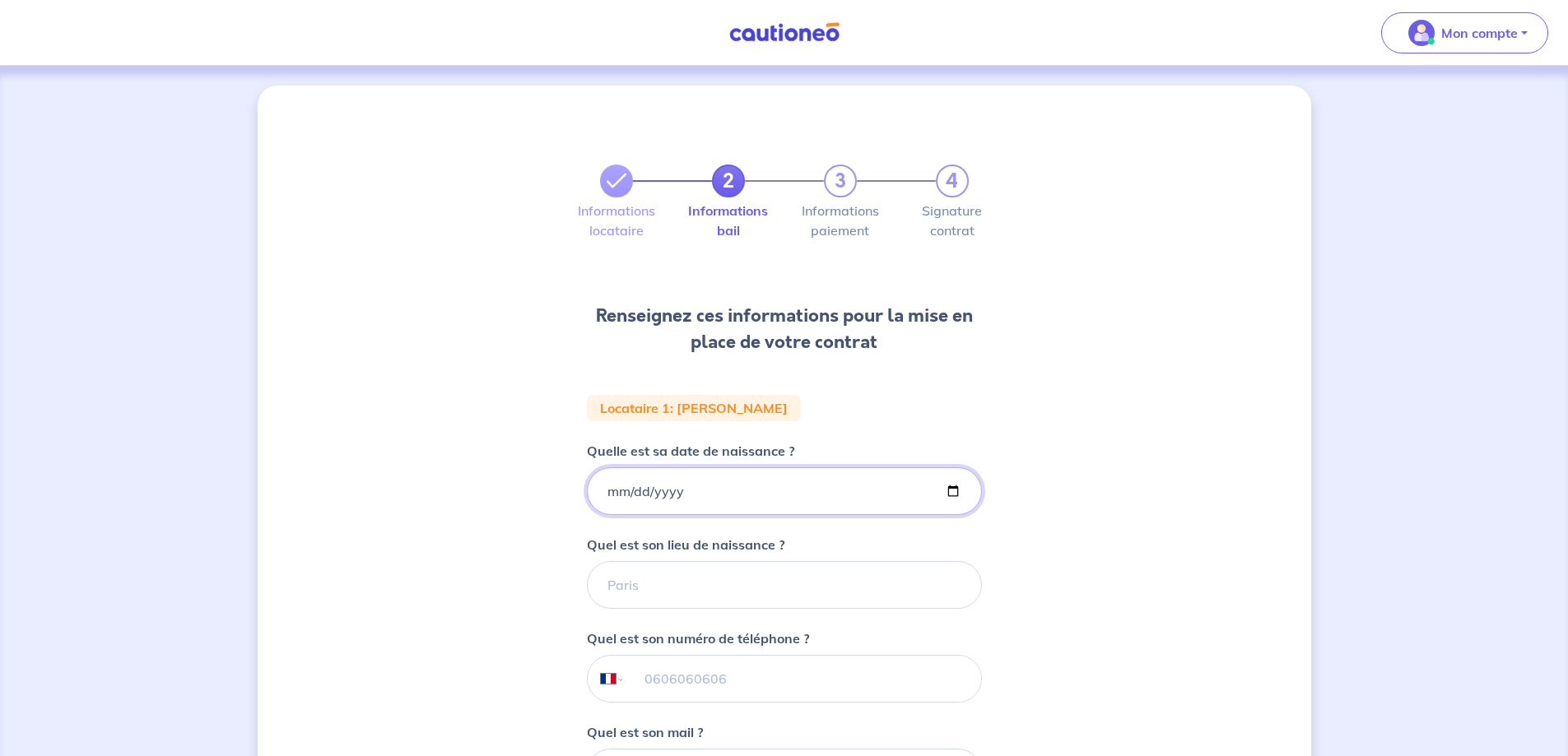
click at [609, 491] on input "Quelle est sa date de naissance ?" at bounding box center [785, 492] width 395 height 48
type input "[DATE]"
click at [650, 613] on form "Locataire 1 : [PERSON_NAME] Quelle est sa date de naissance ? [DEMOGRAPHIC_DATA…" at bounding box center [785, 687] width 395 height 582
click at [659, 593] on input "Quel est son lieu de naissance ?" at bounding box center [785, 585] width 395 height 48
type input "[GEOGRAPHIC_DATA]"
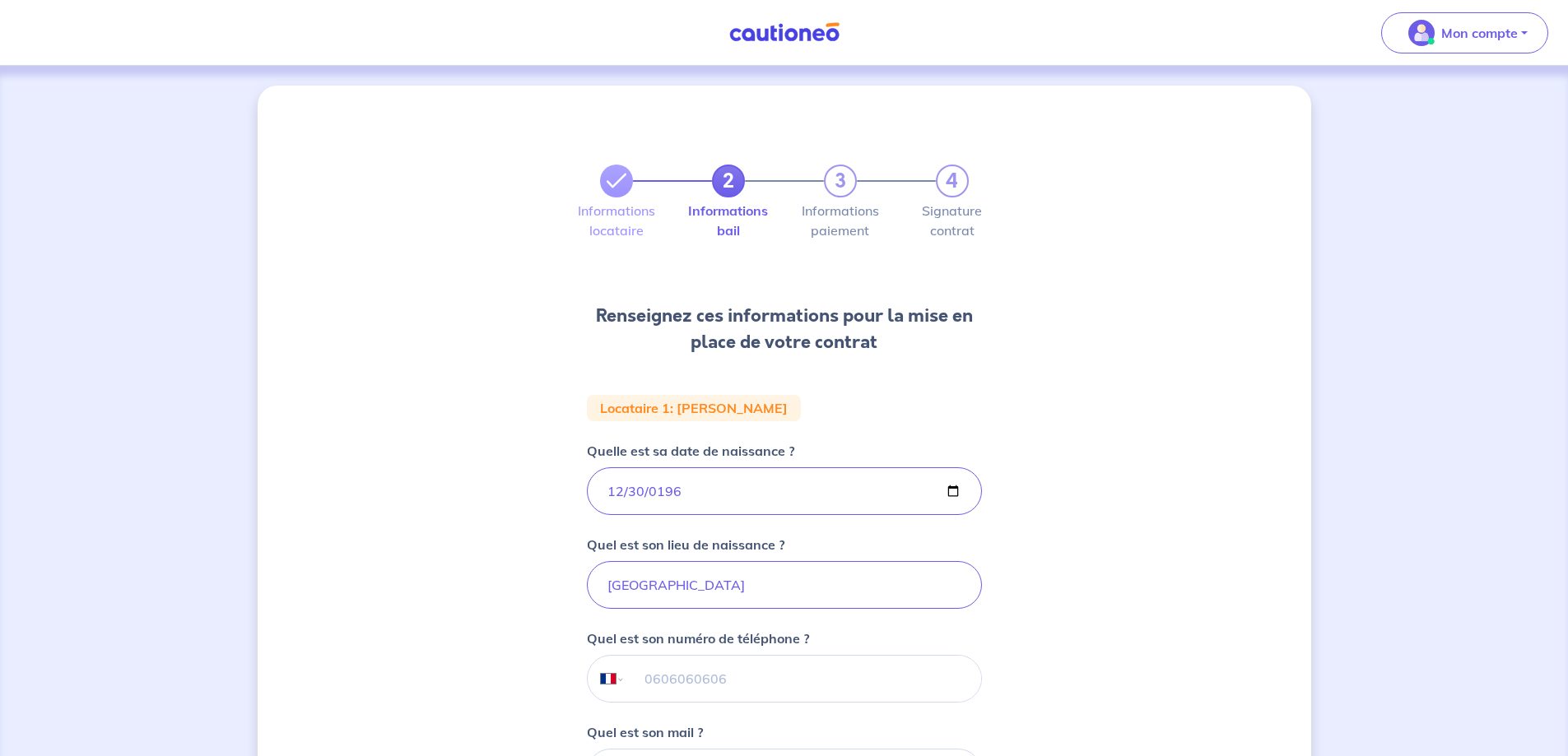
click at [696, 694] on input "tel" at bounding box center [802, 679] width 356 height 46
click at [647, 684] on input "tel" at bounding box center [802, 679] width 356 height 46
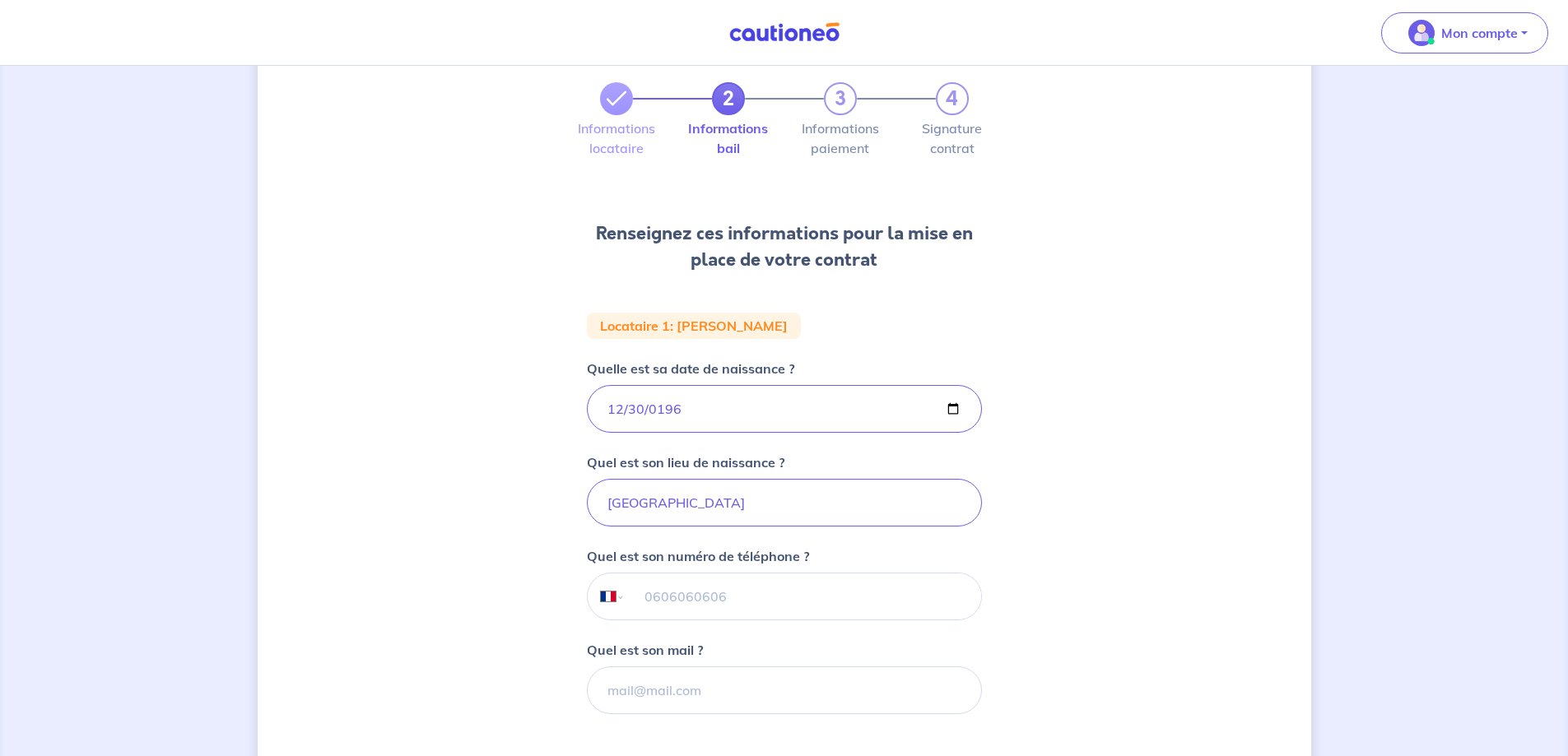
scroll to position [247, 0]
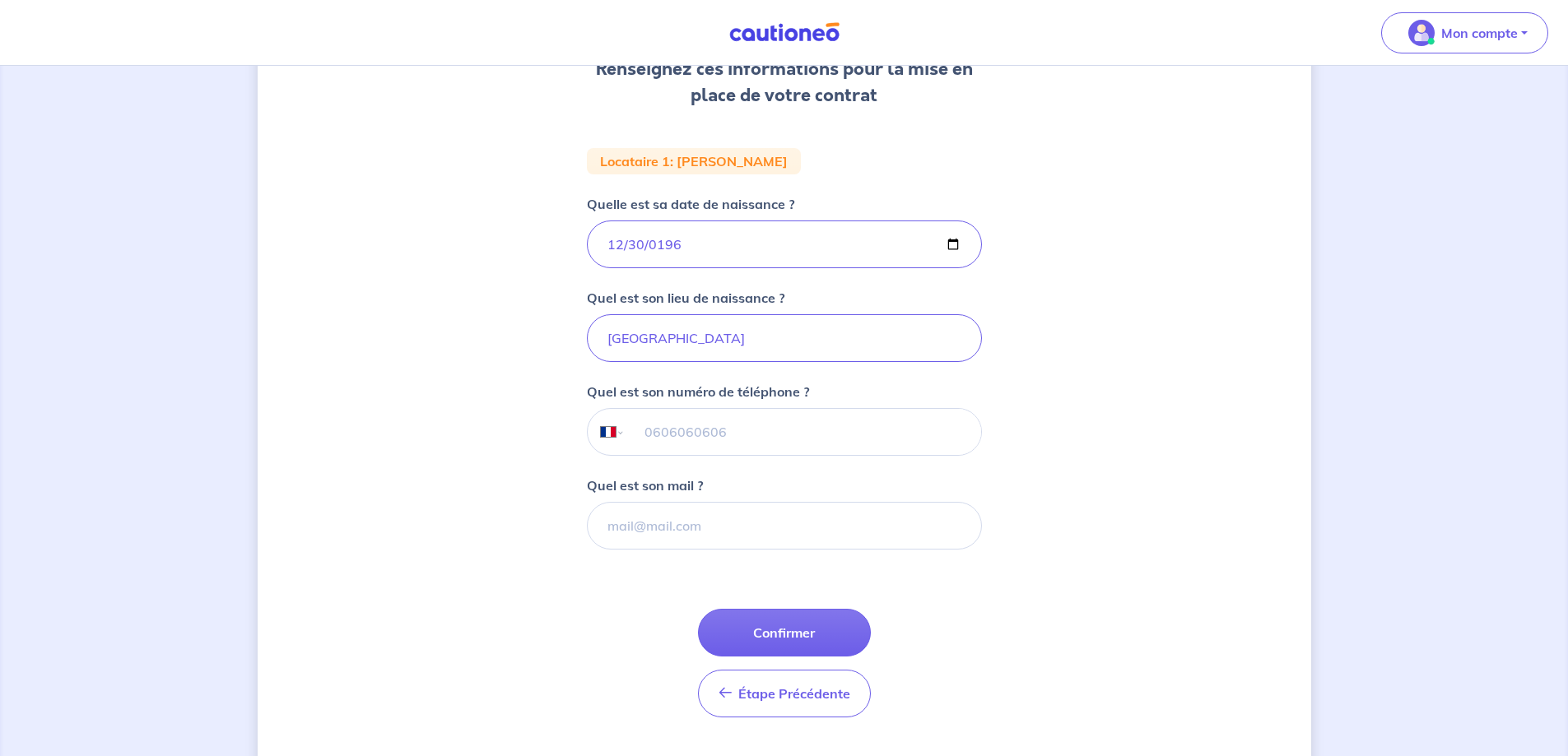
click at [715, 437] on input "tel" at bounding box center [802, 432] width 356 height 46
click at [728, 517] on input "Quel est son mail ?" at bounding box center [785, 526] width 395 height 48
drag, startPoint x: 655, startPoint y: 428, endPoint x: 686, endPoint y: 454, distance: 40.5
click at [656, 429] on input "tel" at bounding box center [802, 432] width 356 height 46
type input "07 77 68 34 84"
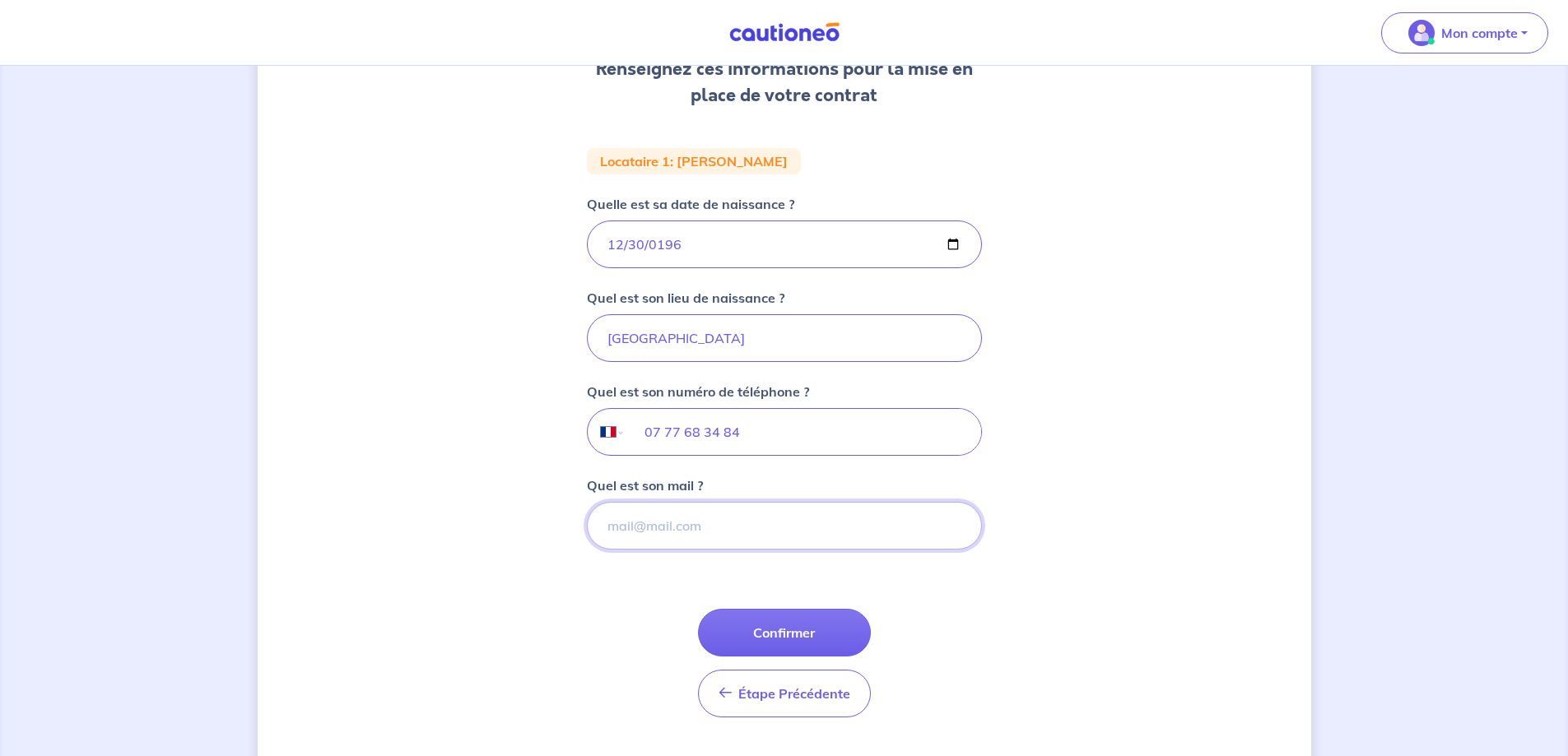
click at [707, 538] on input "Quel est son mail ?" at bounding box center [785, 526] width 395 height 48
type input "I"
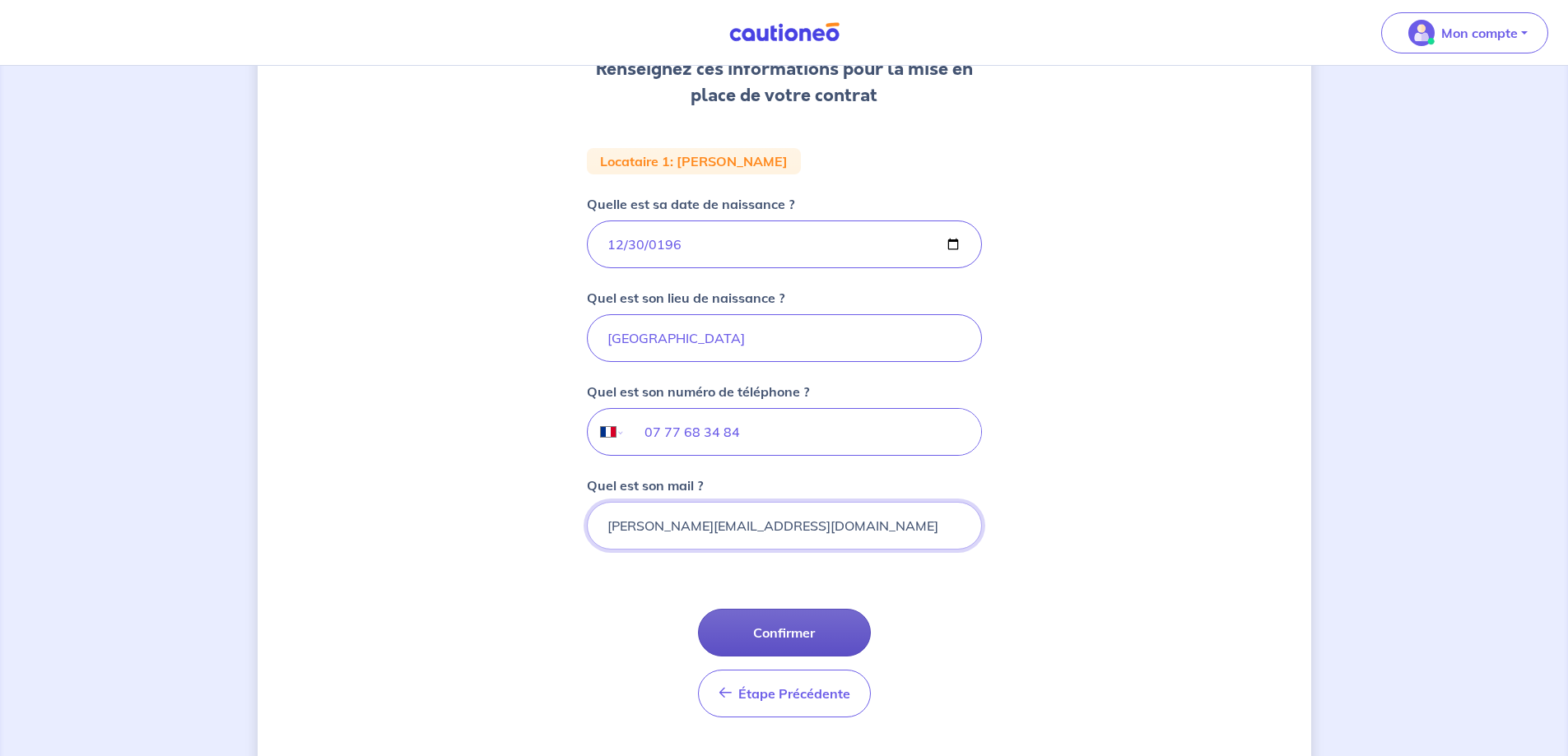
type input "[PERSON_NAME][EMAIL_ADDRESS][DOMAIN_NAME]"
click at [801, 629] on button "Confirmer" at bounding box center [784, 634] width 173 height 48
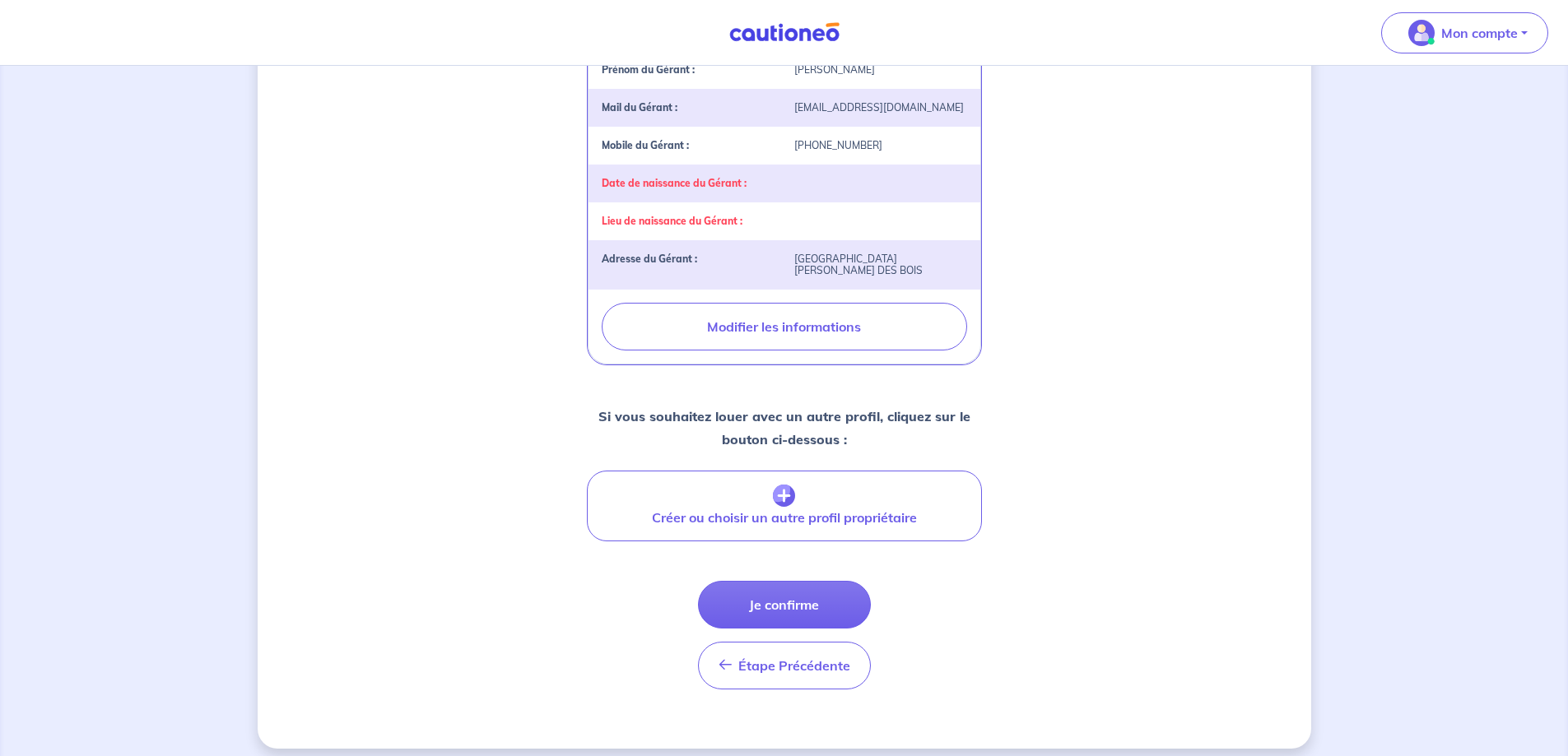
scroll to position [529, 0]
click at [810, 598] on button "Je confirme" at bounding box center [784, 605] width 173 height 48
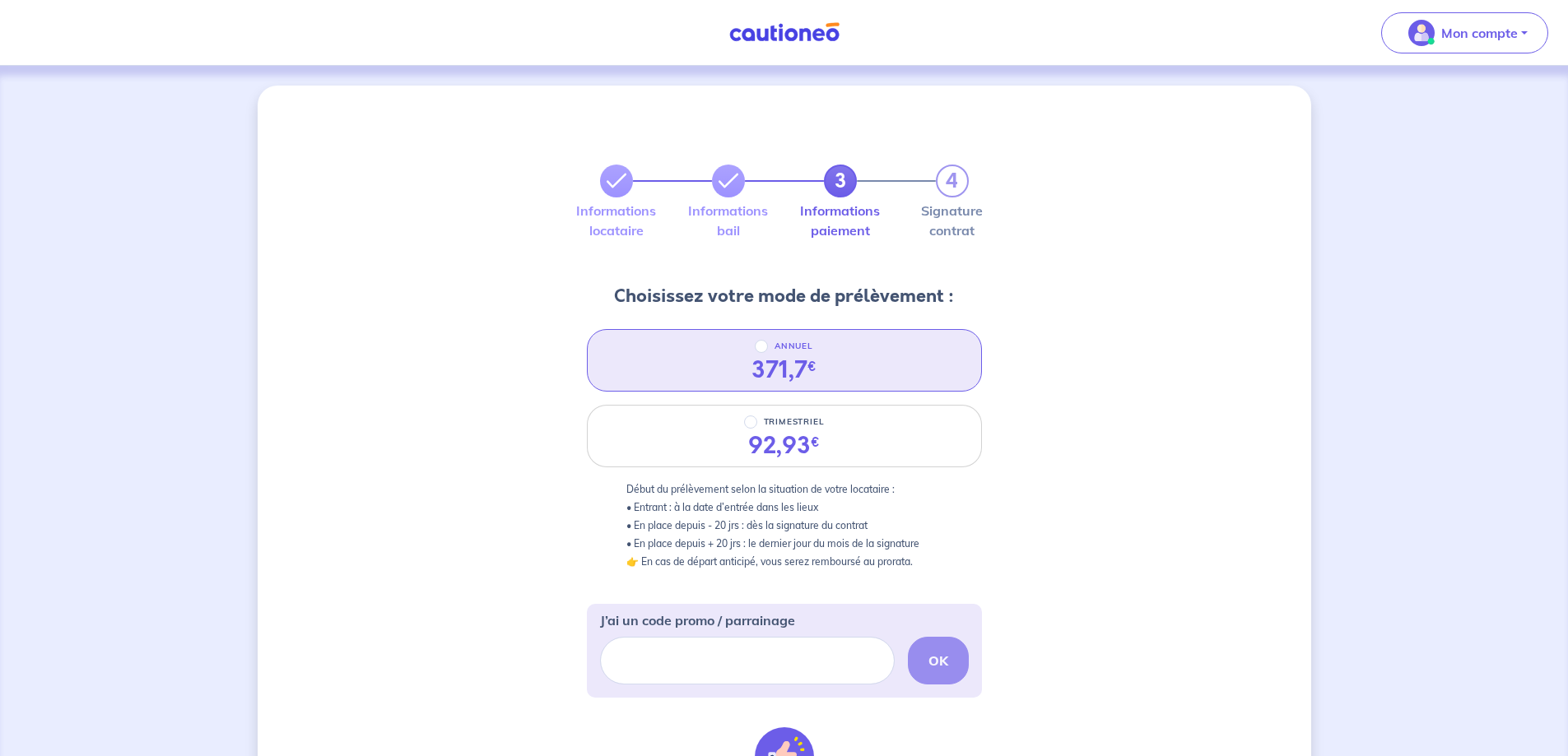
click at [770, 347] on div "ANNUEL" at bounding box center [784, 346] width 59 height 19
radio input "true"
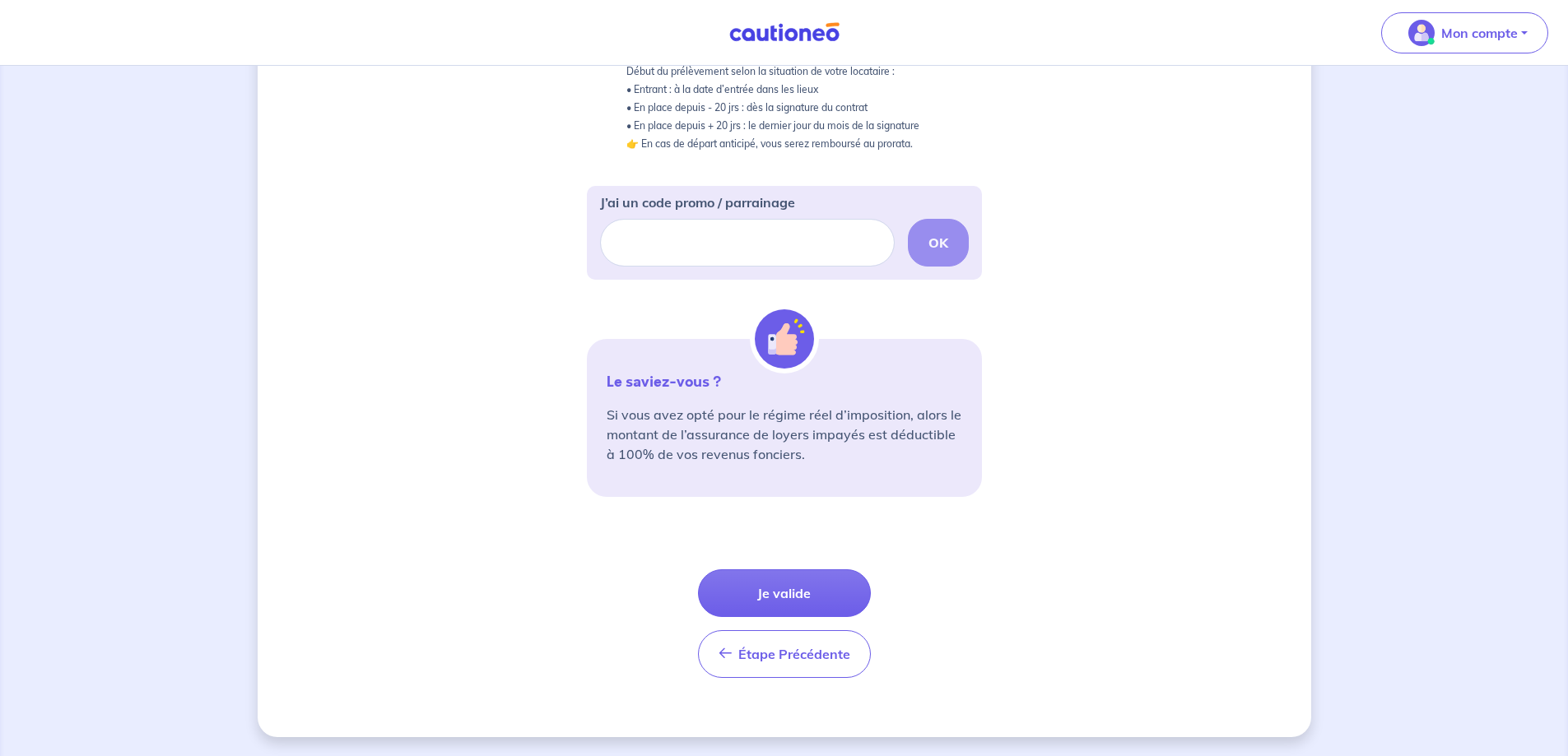
scroll to position [419, 0]
click at [801, 584] on button "Je valide" at bounding box center [784, 593] width 173 height 48
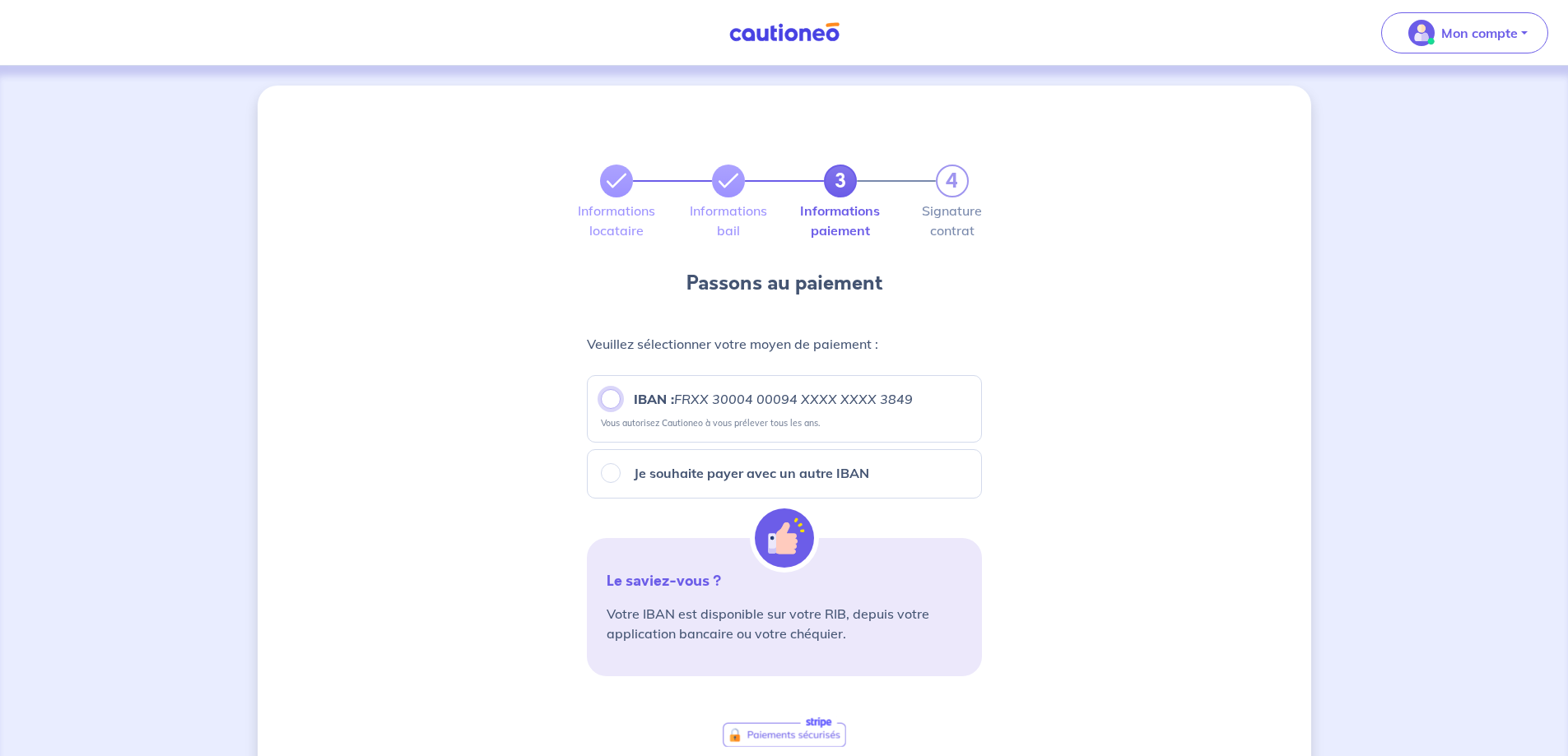
click at [614, 400] on input "IBAN : FRXX [FINANCIAL_ID] XXXX XXXX 3849" at bounding box center [610, 399] width 19 height 19
radio input "true"
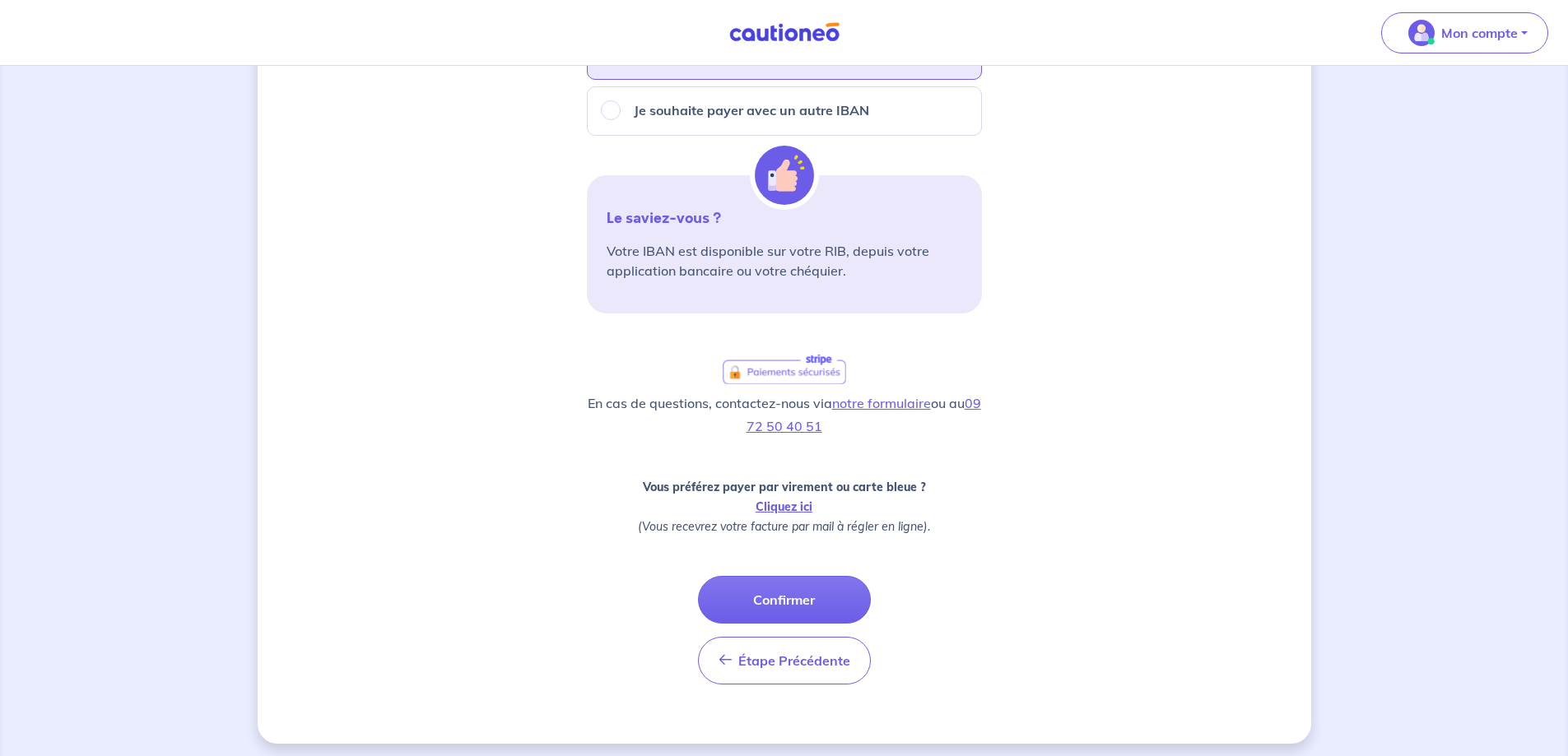
scroll to position [370, 0]
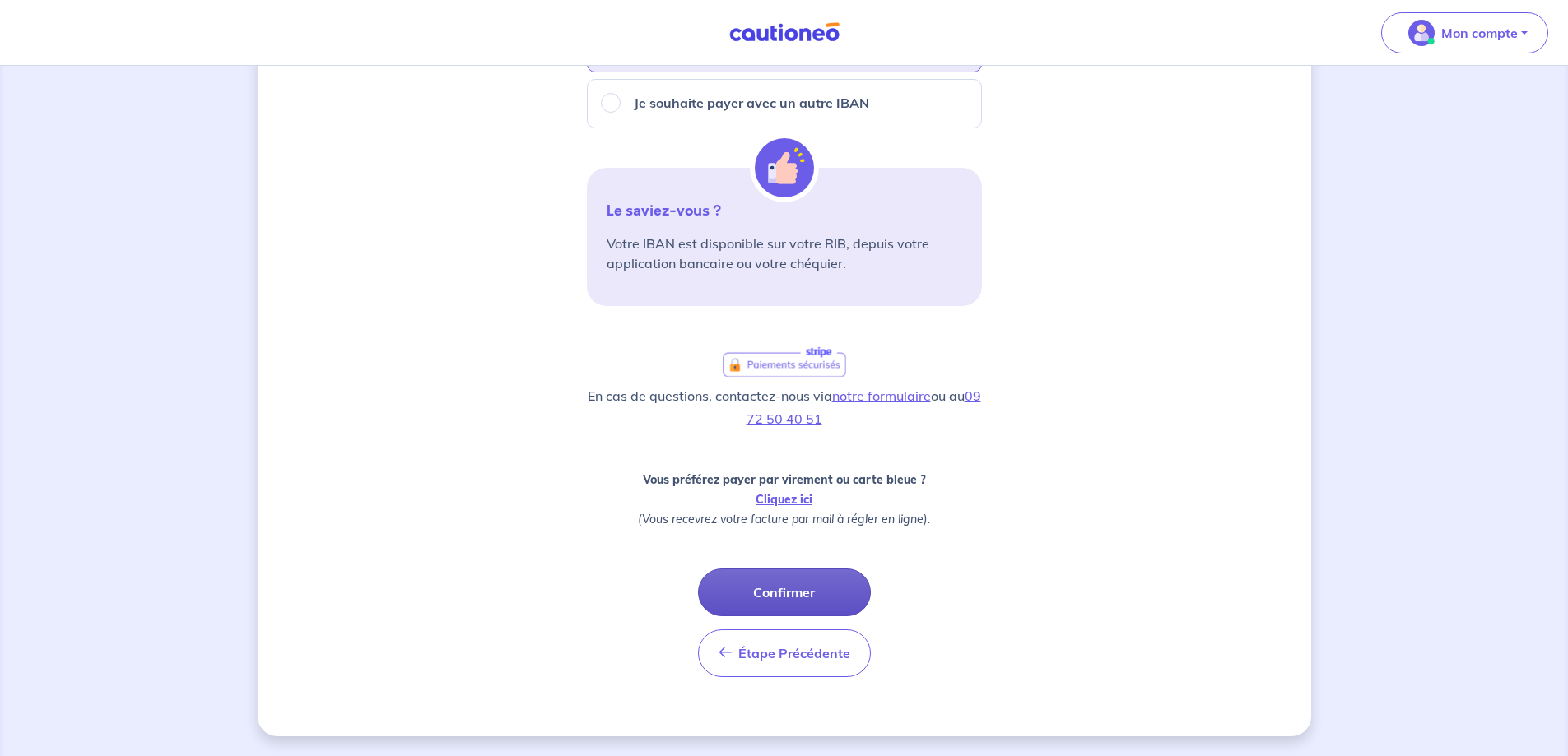
click at [806, 580] on button "Confirmer" at bounding box center [784, 593] width 173 height 48
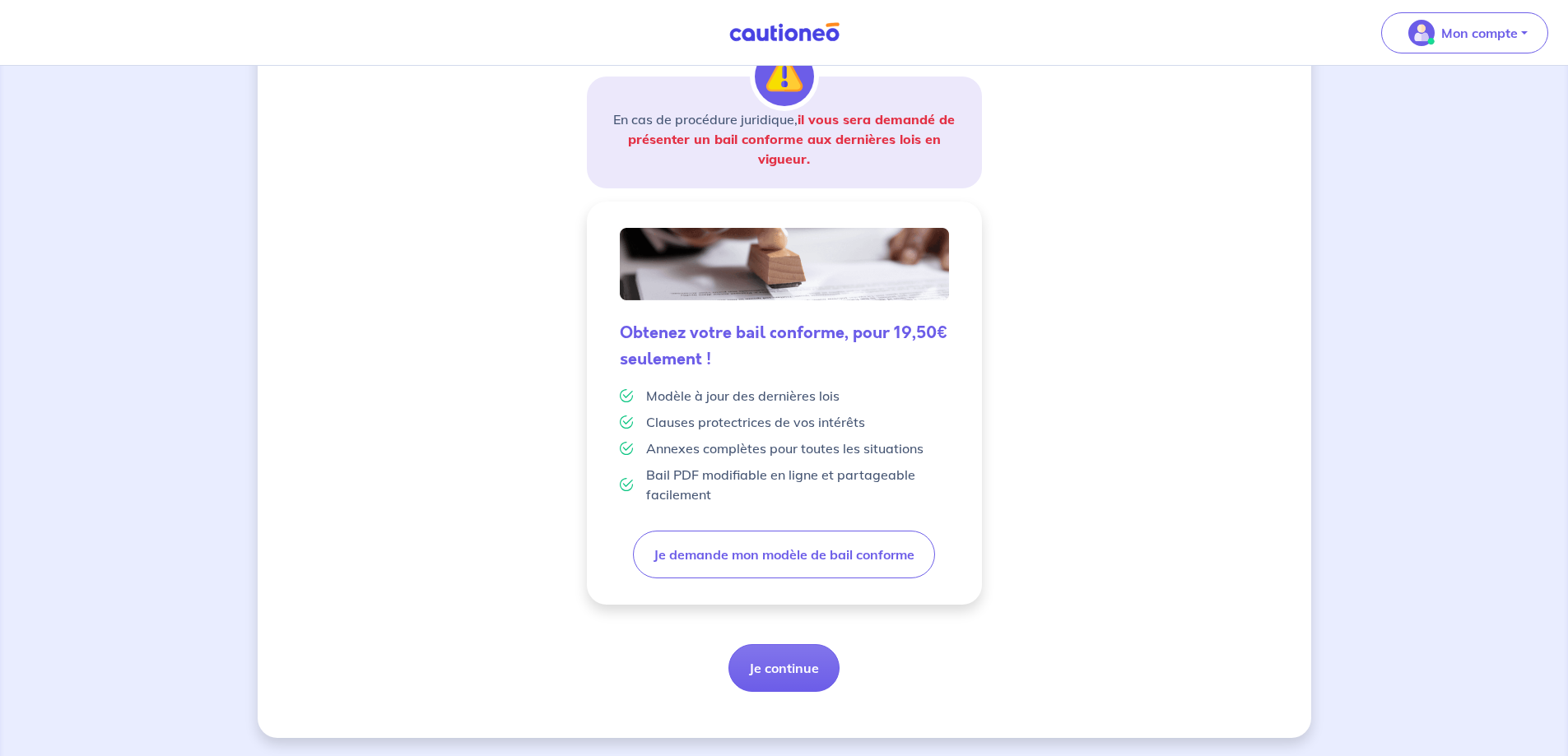
scroll to position [281, 0]
click at [811, 665] on button "Je continue" at bounding box center [783, 667] width 111 height 48
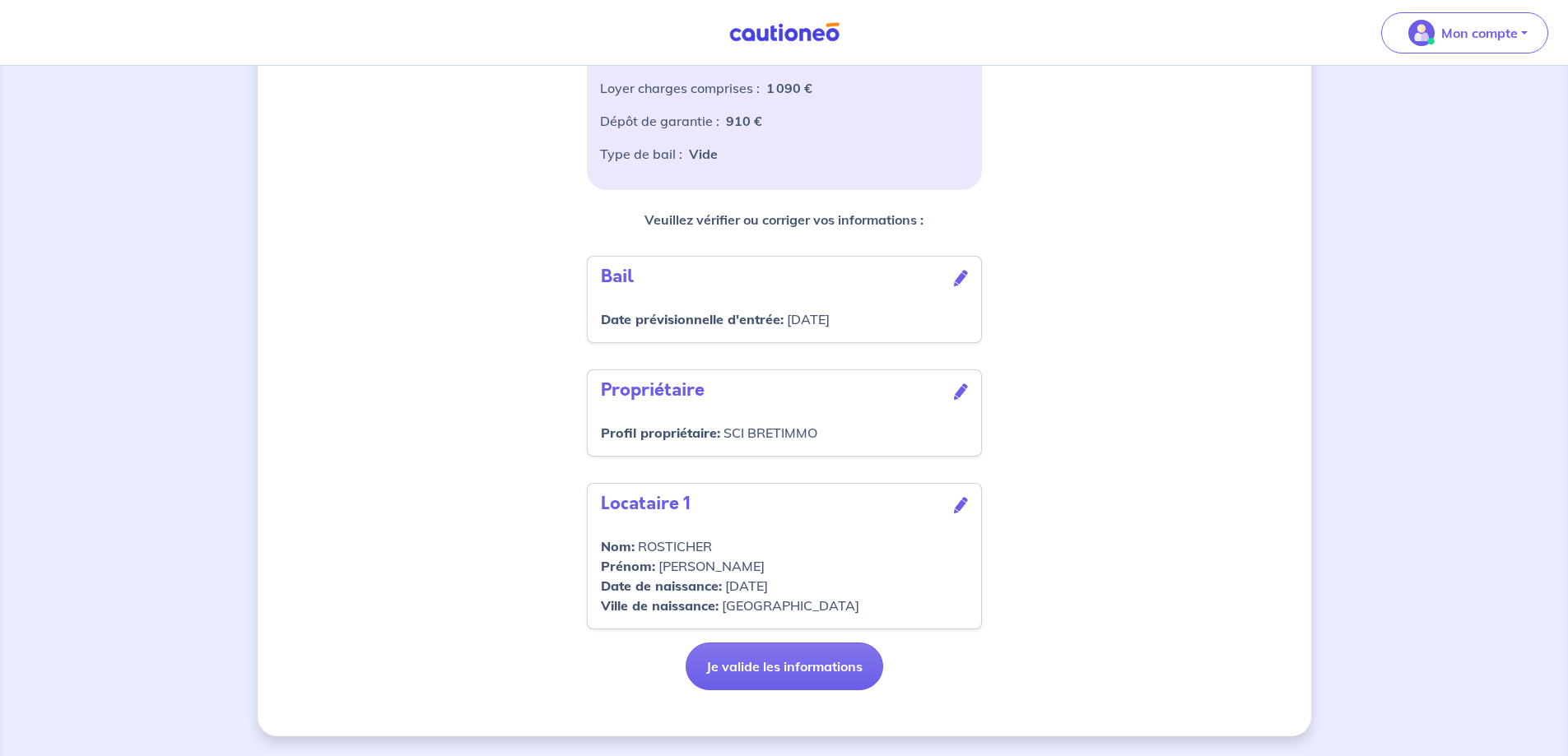
scroll to position [383, 0]
click at [791, 662] on button "Je valide les informations" at bounding box center [784, 667] width 198 height 48
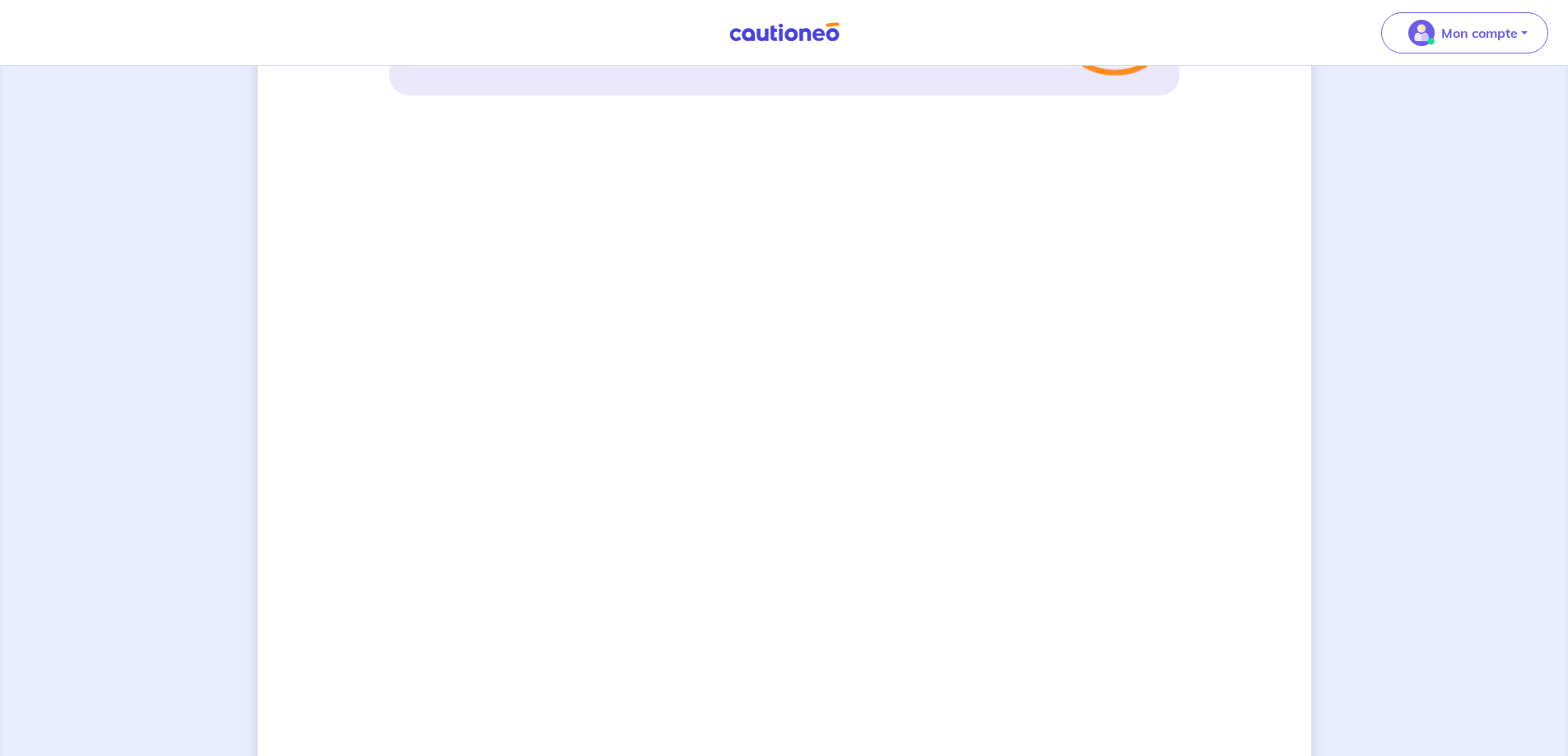
scroll to position [1058, 0]
click at [289, 756] on div "4 Informations locataire Informations bail Informations paiement Signature cont…" at bounding box center [784, 6] width 1054 height 1956
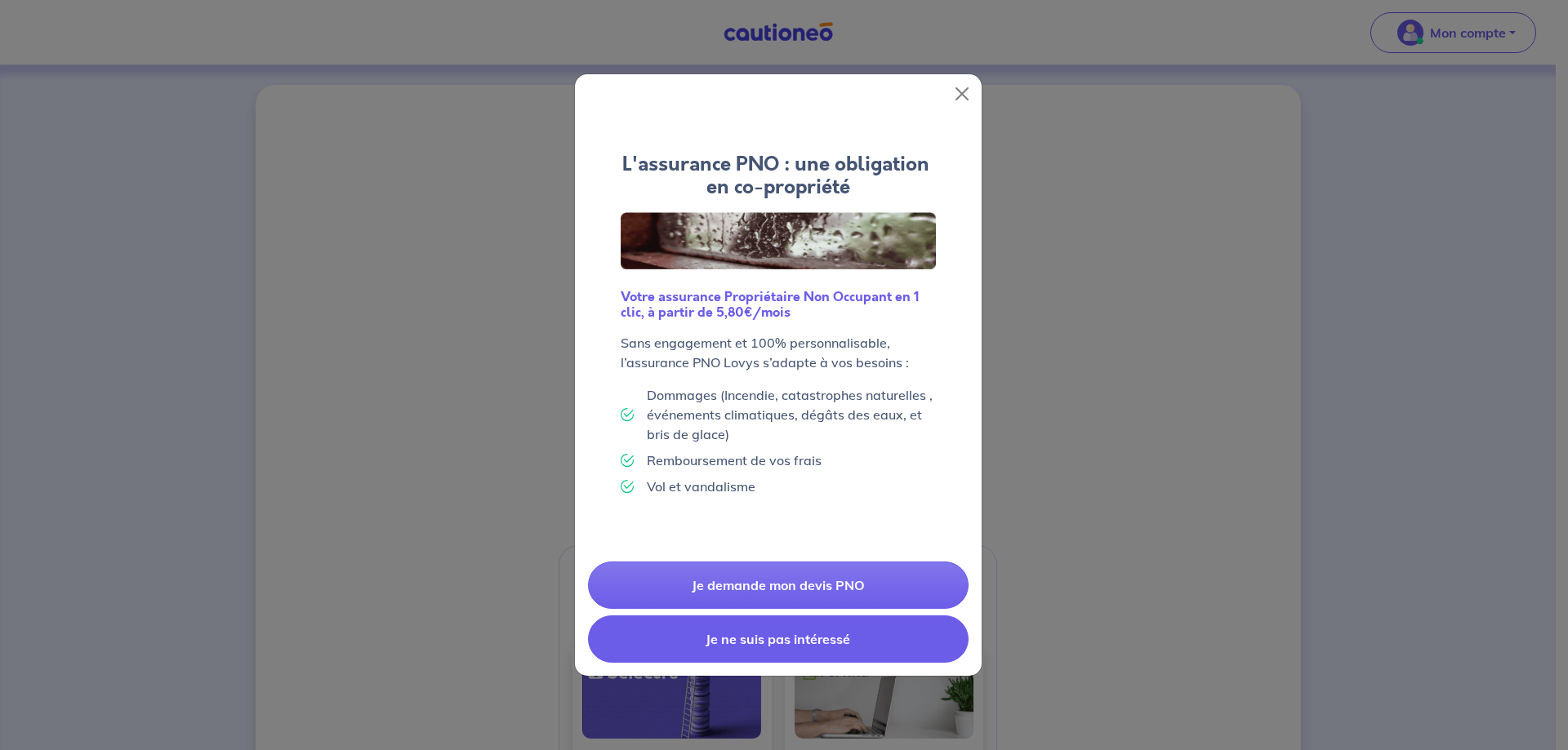
click at [788, 644] on button "Je ne suis pas intéressé" at bounding box center [779, 640] width 381 height 48
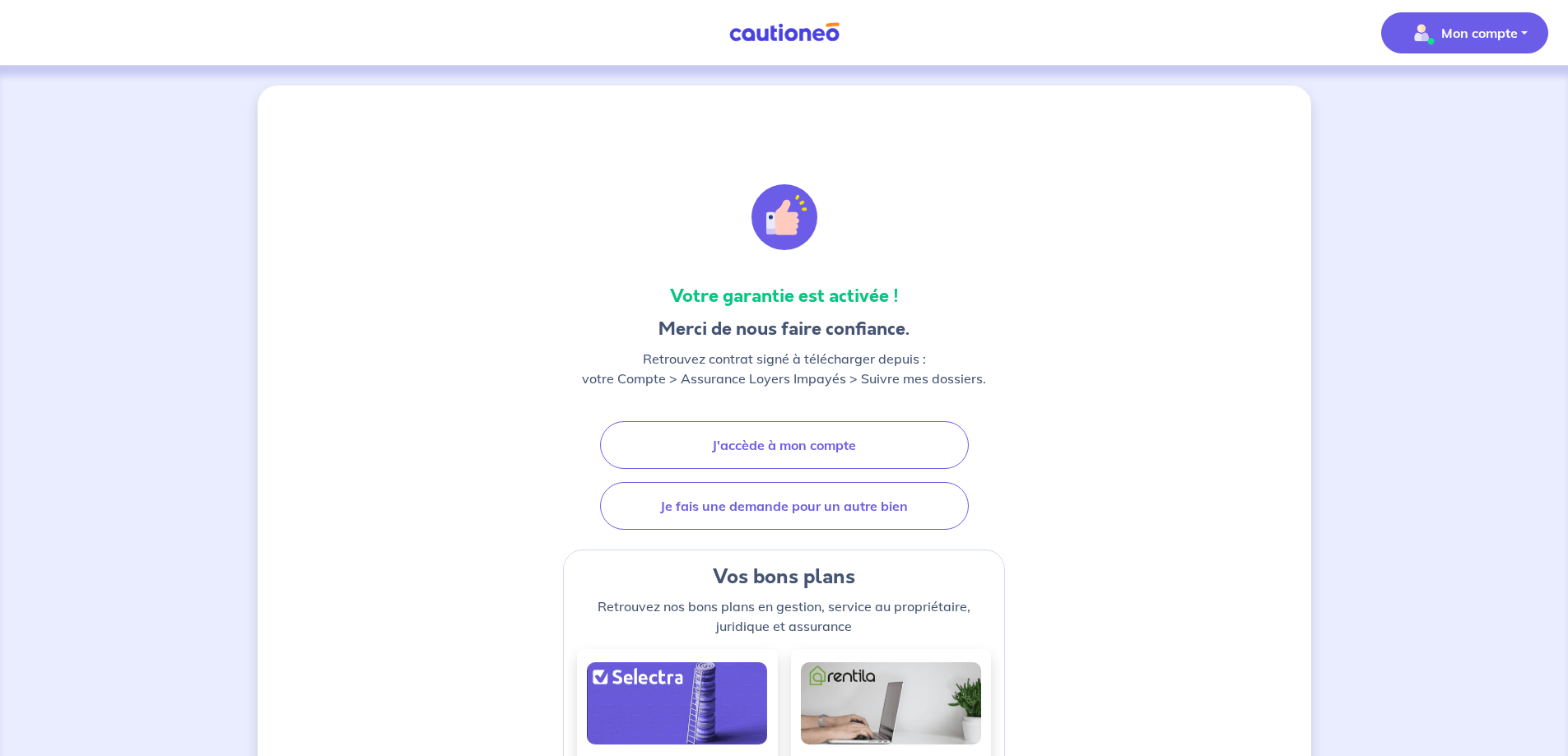
click at [1413, 27] on img "button" at bounding box center [1421, 32] width 26 height 26
click at [1429, 105] on link "Mes informations" at bounding box center [1447, 101] width 132 height 26
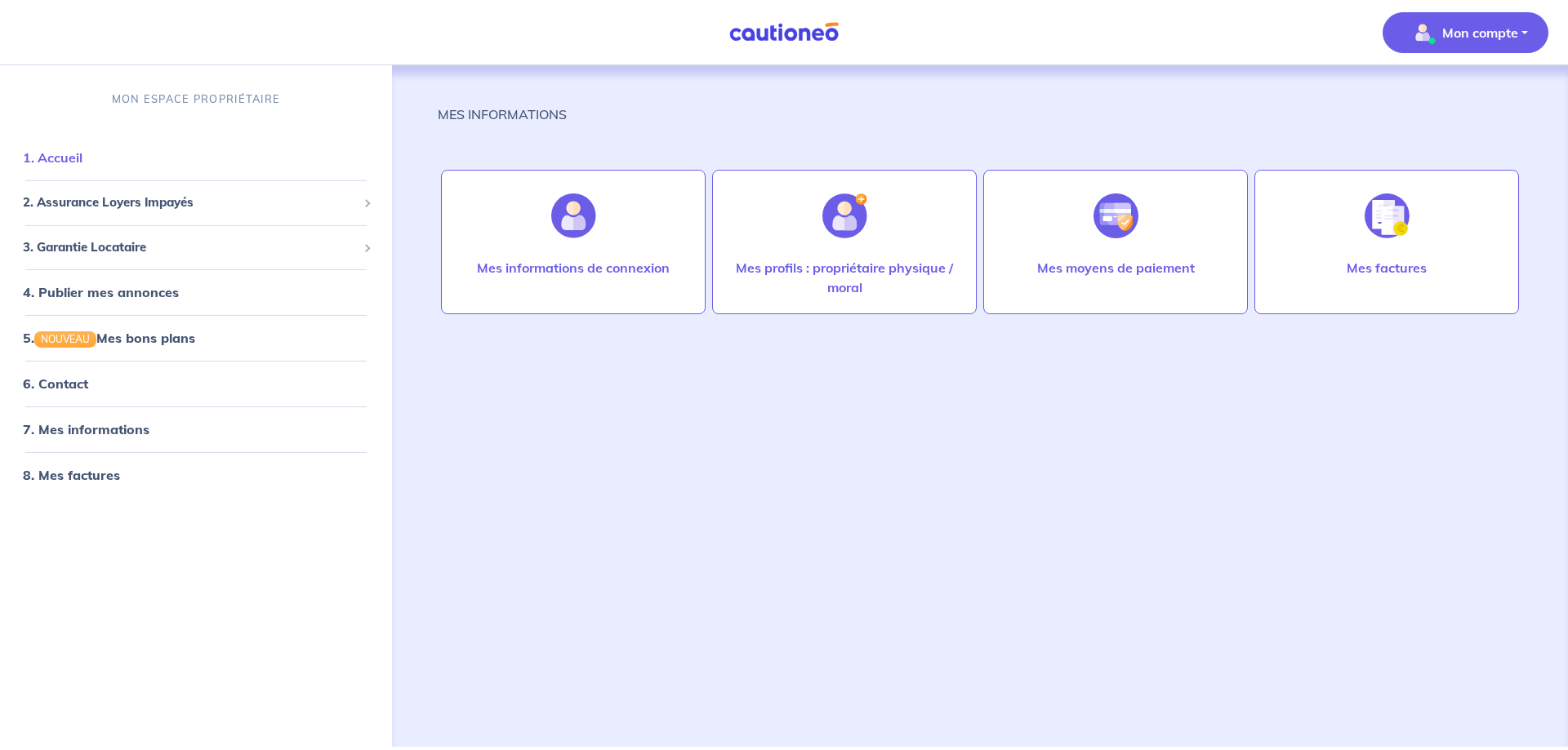
click at [82, 162] on link "1. Accueil" at bounding box center [53, 157] width 59 height 16
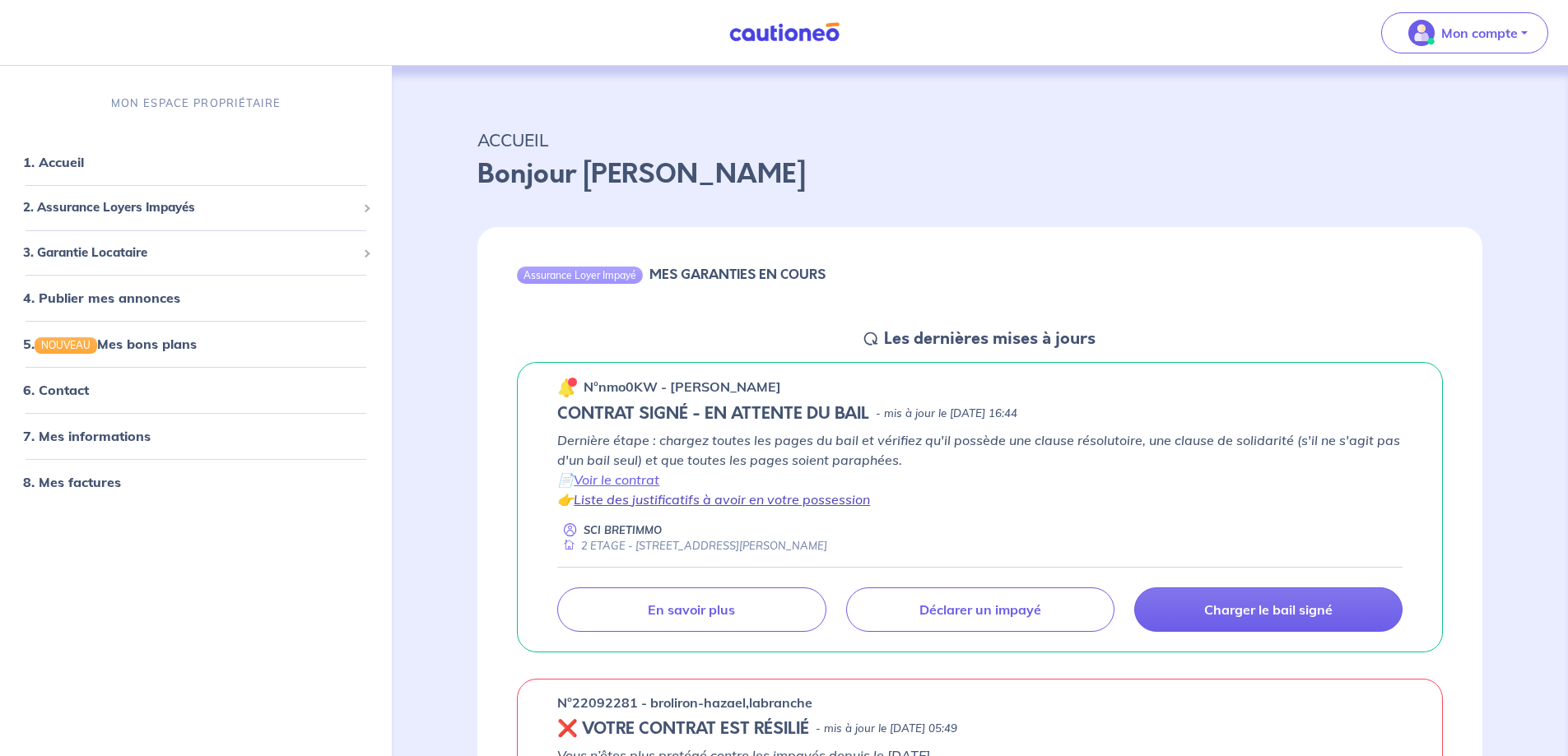
click at [700, 504] on link "Liste des justificatifs à avoir en votre possession" at bounding box center [721, 500] width 296 height 16
click at [603, 481] on link "Voir le contrat" at bounding box center [616, 479] width 86 height 16
